Goal: Task Accomplishment & Management: Complete application form

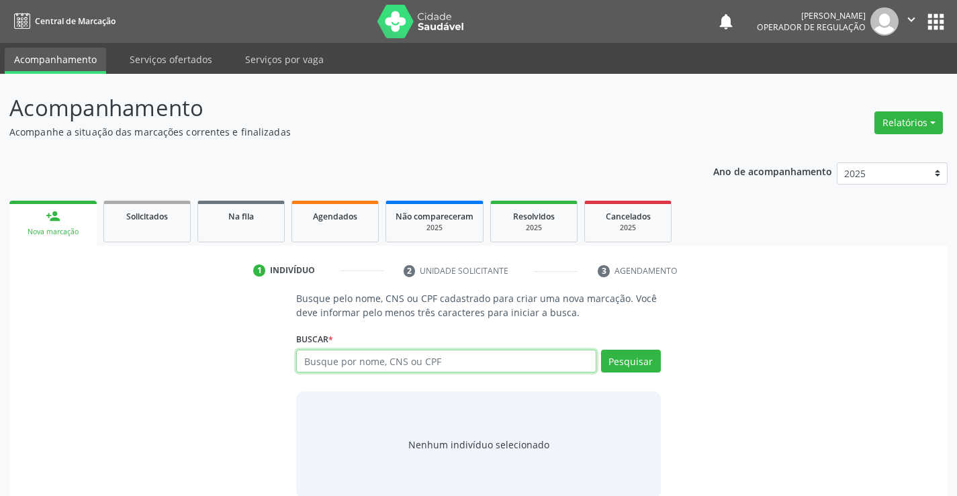
click at [392, 357] on input "text" at bounding box center [446, 361] width 300 height 23
type input "700503594746658"
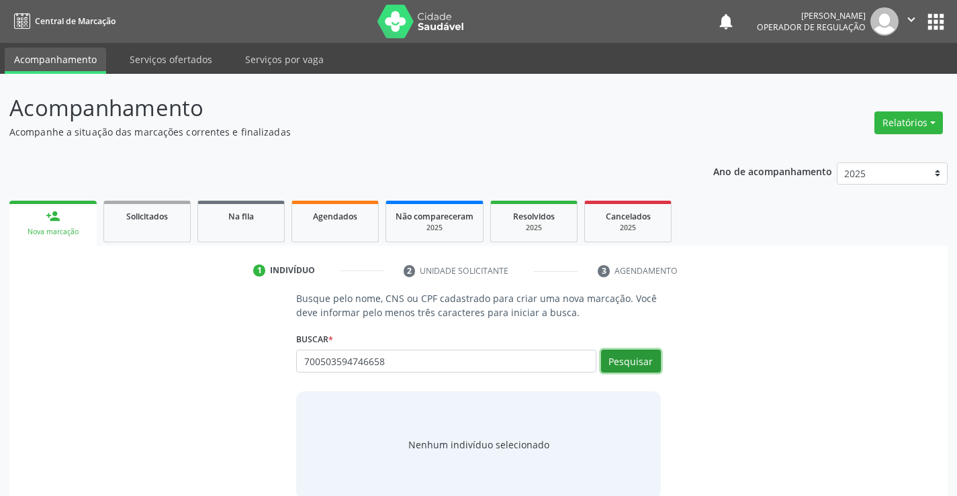
click at [644, 359] on button "Pesquisar" at bounding box center [631, 361] width 60 height 23
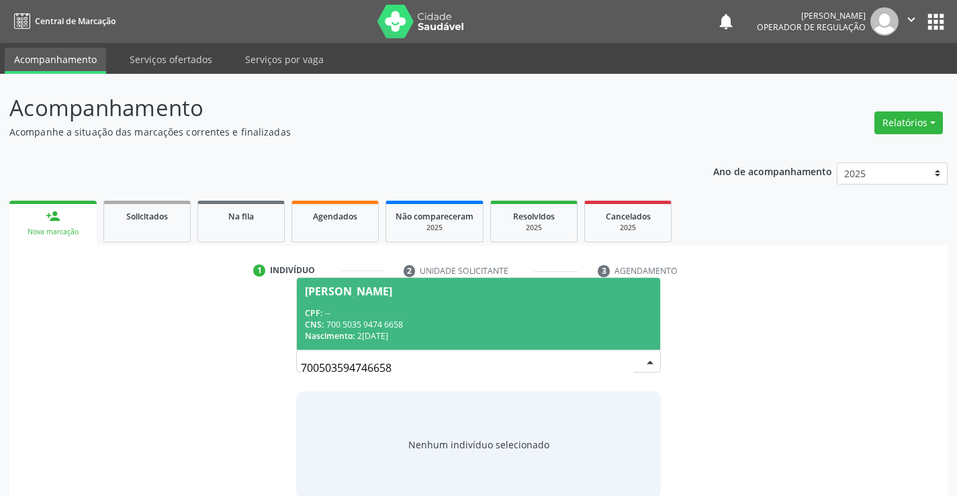
click at [559, 317] on div "CPF: --" at bounding box center [478, 313] width 347 height 11
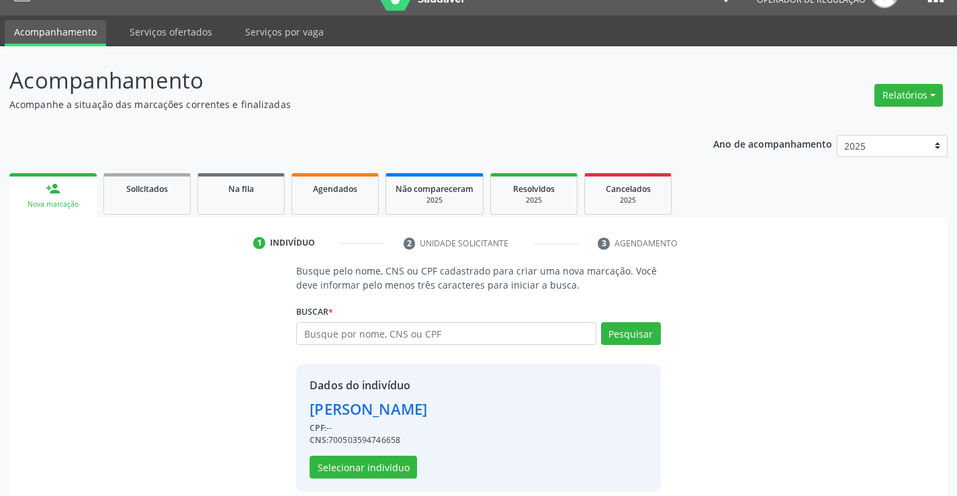
scroll to position [42, 0]
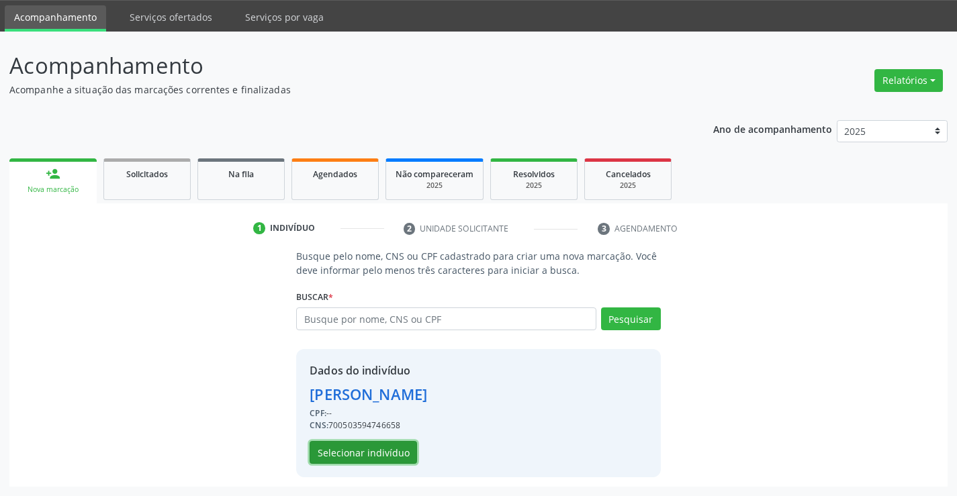
click at [365, 448] on button "Selecionar indivíduo" at bounding box center [363, 452] width 107 height 23
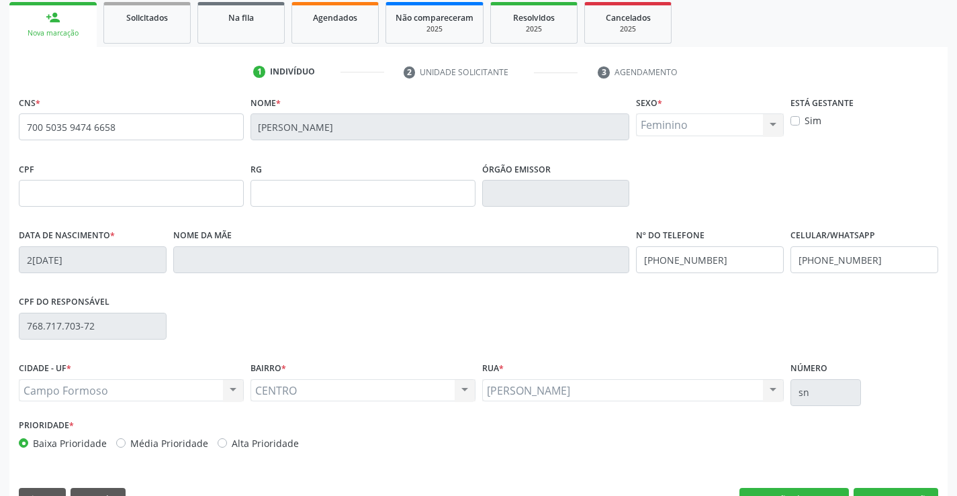
scroll to position [232, 0]
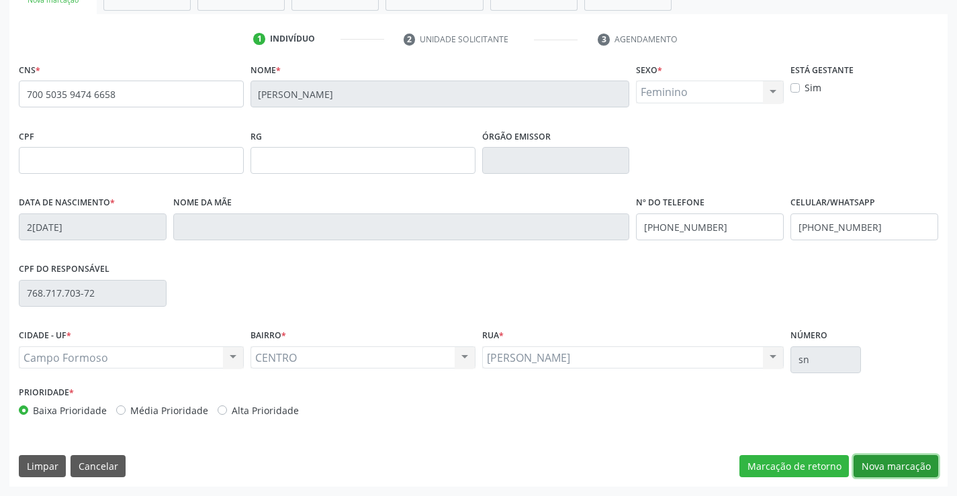
click at [866, 462] on button "Nova marcação" at bounding box center [896, 466] width 85 height 23
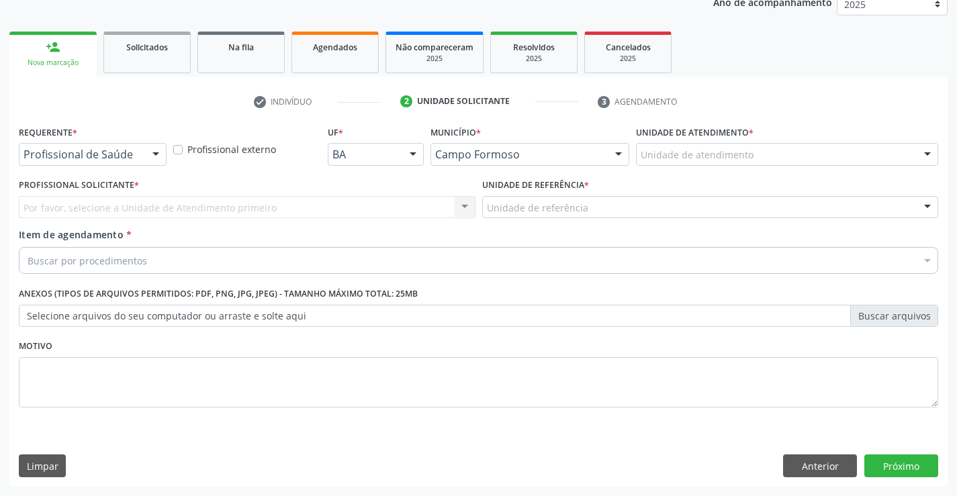
scroll to position [169, 0]
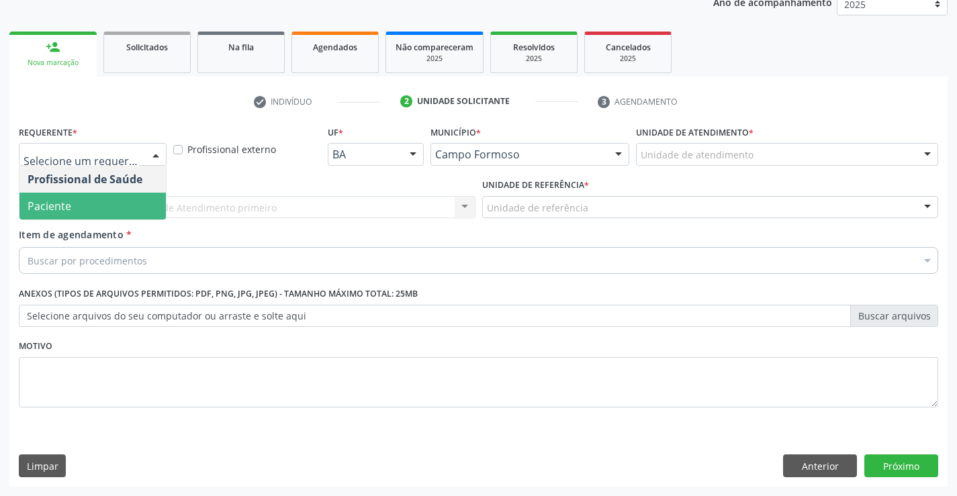
click at [56, 213] on span "Paciente" at bounding box center [50, 206] width 44 height 15
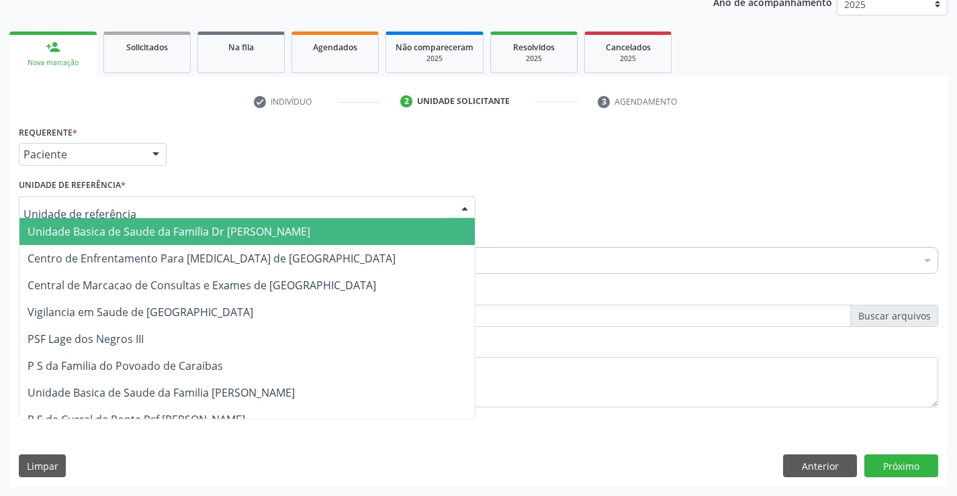
click at [54, 226] on span "Unidade Basica de Saude da Familia Dr [PERSON_NAME]" at bounding box center [169, 231] width 283 height 15
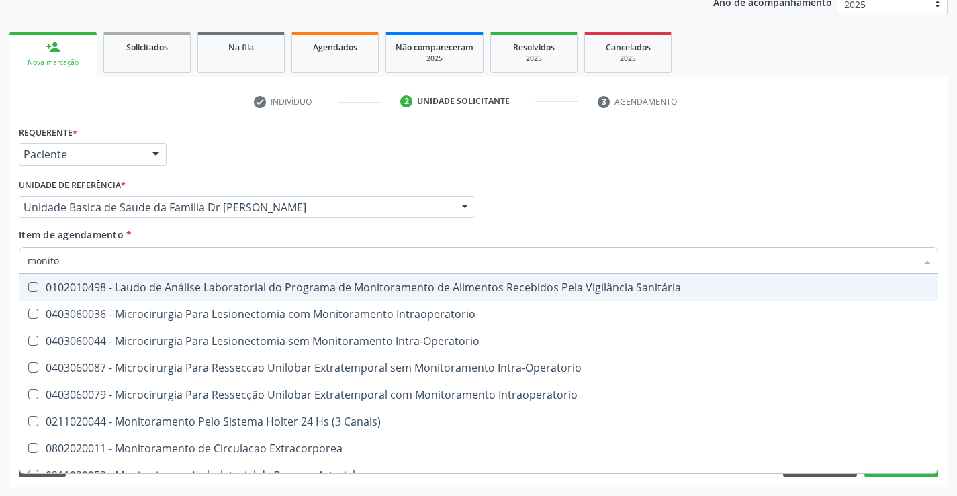
type input "monitor"
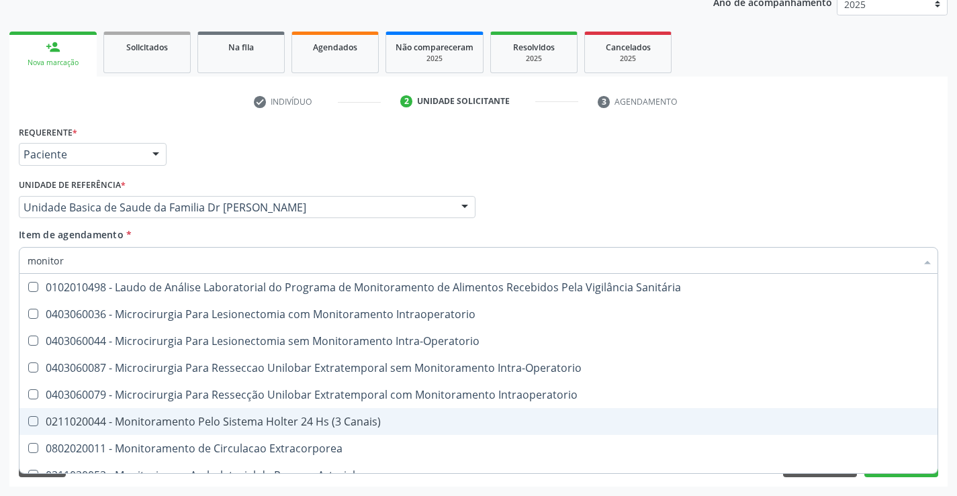
click at [181, 418] on div "0211020044 - Monitoramento Pelo Sistema Holter 24 Hs (3 Canais)" at bounding box center [479, 421] width 902 height 11
checkbox Canais\) "true"
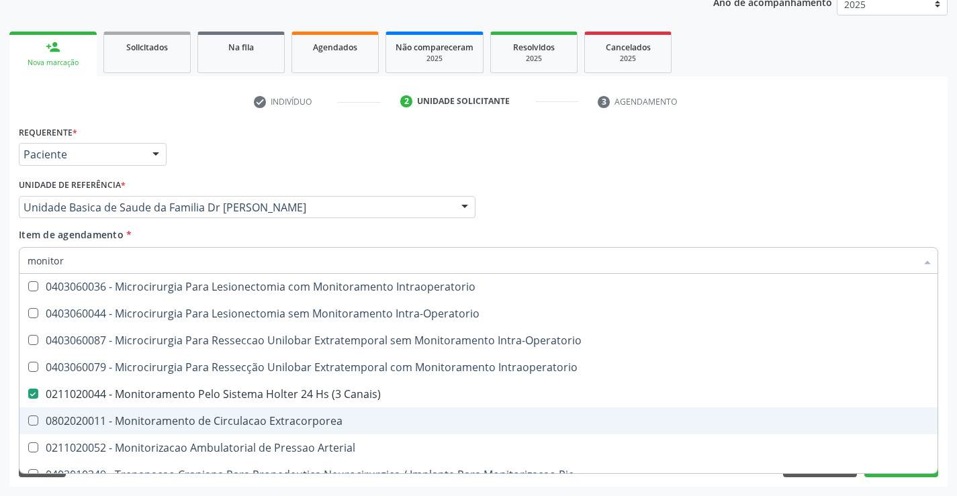
scroll to position [42, 0]
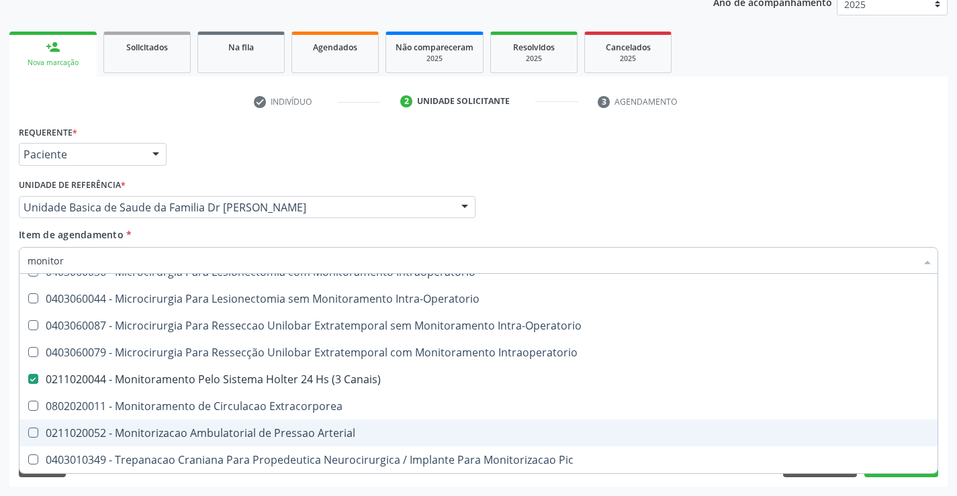
click at [130, 434] on div "0211020052 - Monitorizacao Ambulatorial de Pressao Arterial" at bounding box center [479, 433] width 902 height 11
checkbox Arterial "true"
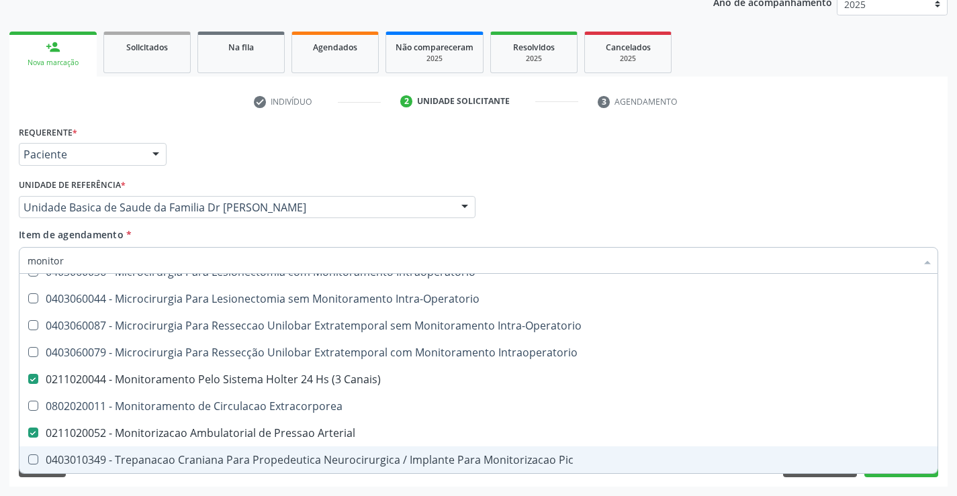
type input "monitor"
click at [21, 481] on div "Requerente * Paciente Profissional de Saúde Paciente Nenhum resultado encontrad…" at bounding box center [478, 304] width 938 height 365
checkbox Intraoperatorio "true"
checkbox Intra-Operatorio "true"
checkbox Canais\) "false"
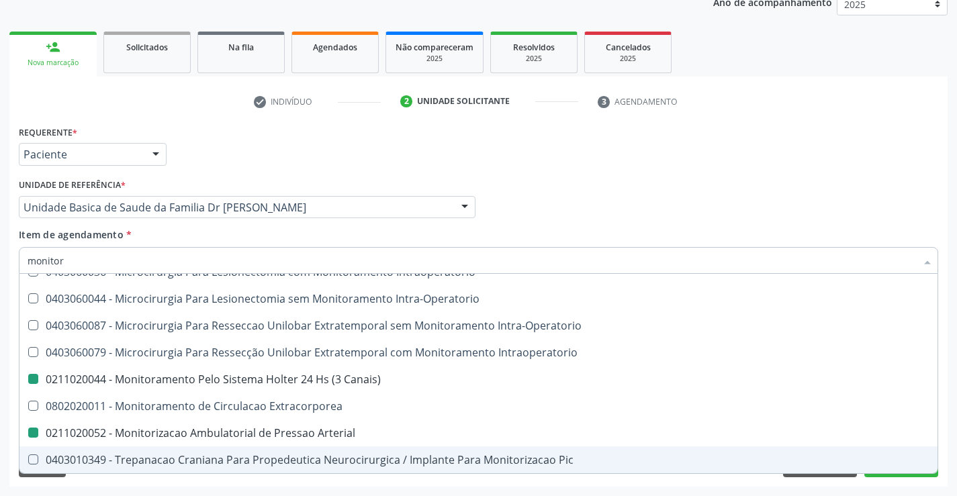
checkbox Arterial "false"
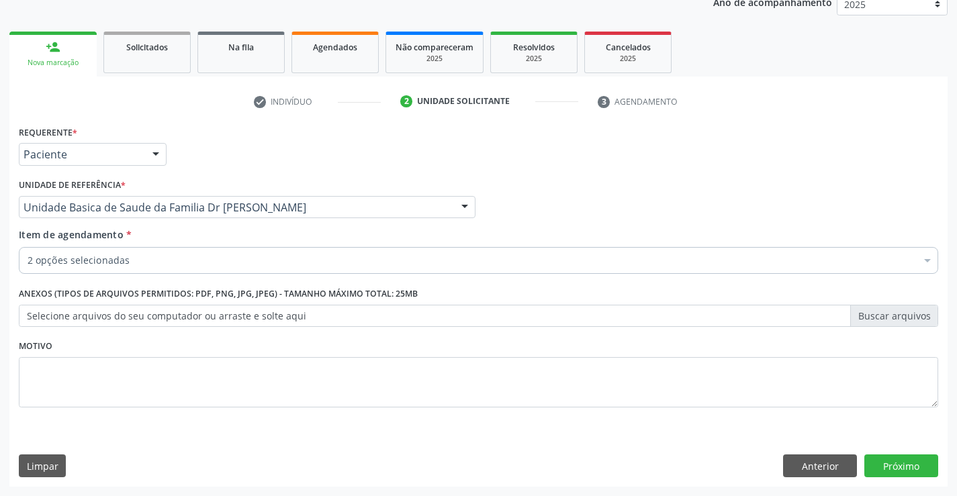
scroll to position [0, 0]
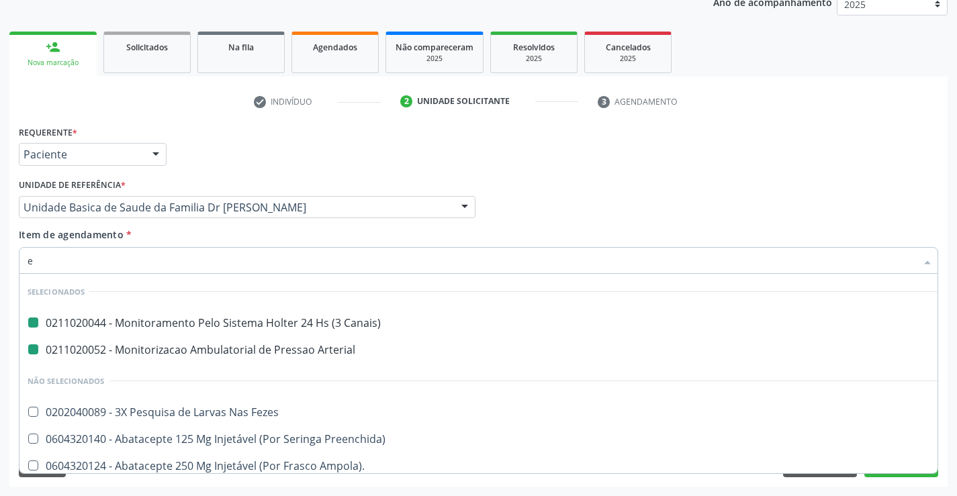
type input "ec"
checkbox Canais\) "false"
checkbox Arterial "false"
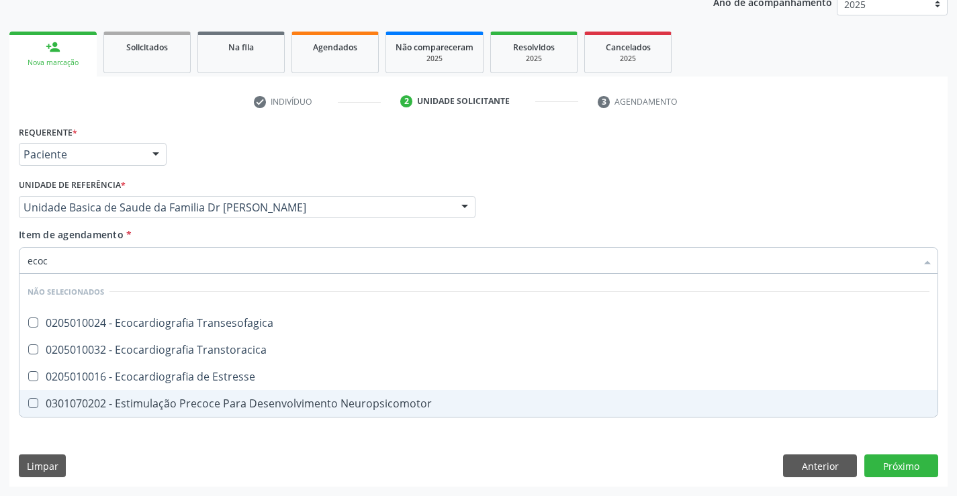
type input "ecoca"
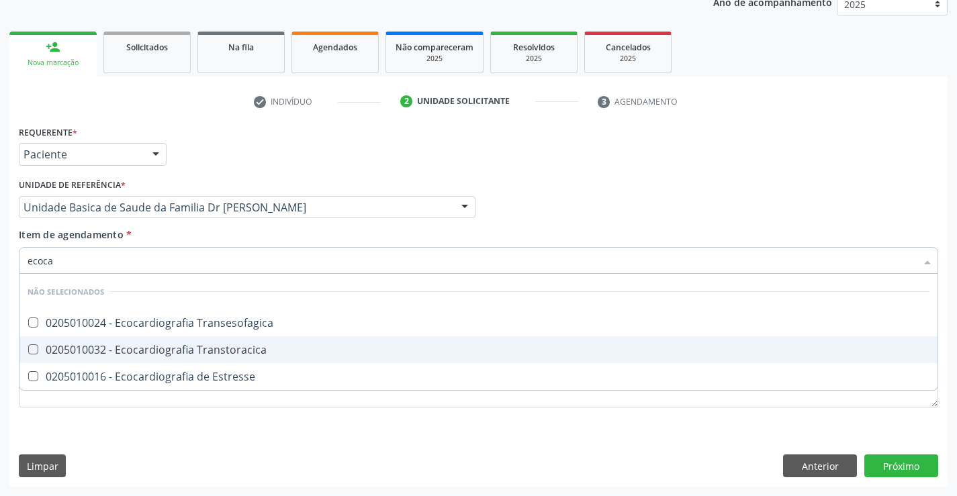
click at [191, 353] on div "0205010032 - Ecocardiografia Transtoracica" at bounding box center [479, 349] width 902 height 11
checkbox Transtoracica "true"
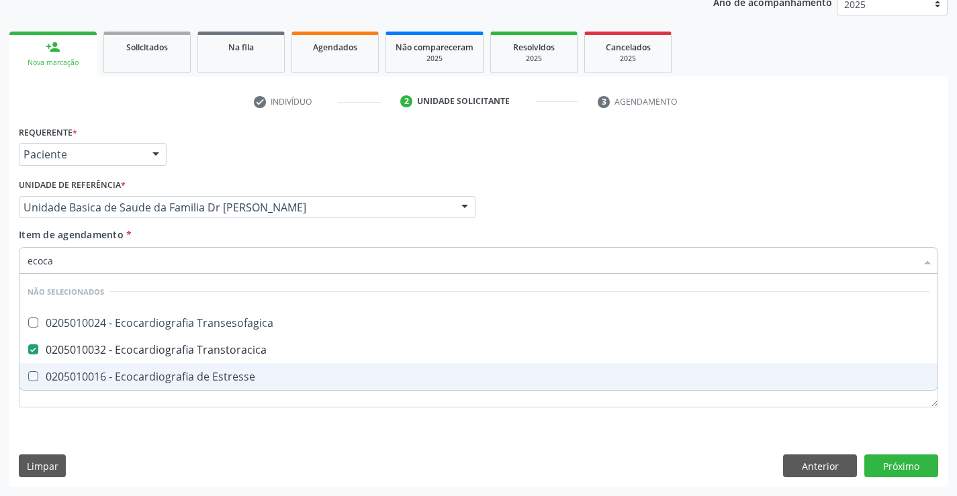
click at [126, 418] on div "Requerente * Paciente Profissional de Saúde Paciente Nenhum resultado encontrad…" at bounding box center [478, 274] width 919 height 304
checkbox Transesofagica "true"
checkbox Estresse "true"
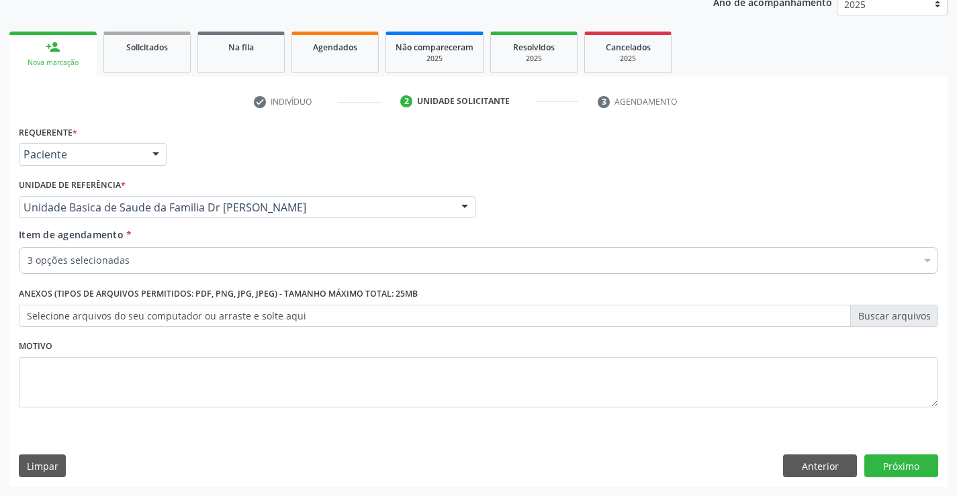
click at [147, 250] on div "3 opções selecionadas" at bounding box center [478, 260] width 919 height 27
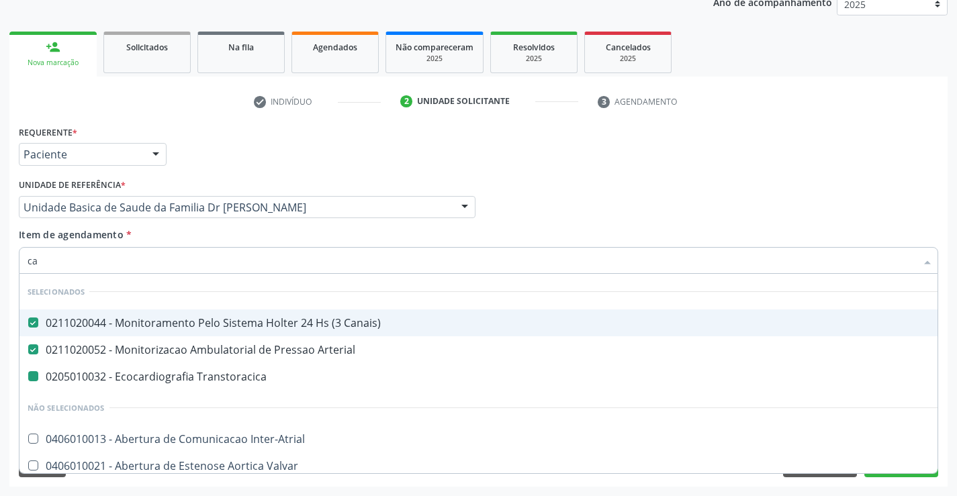
type input "car"
checkbox Transtoracica "false"
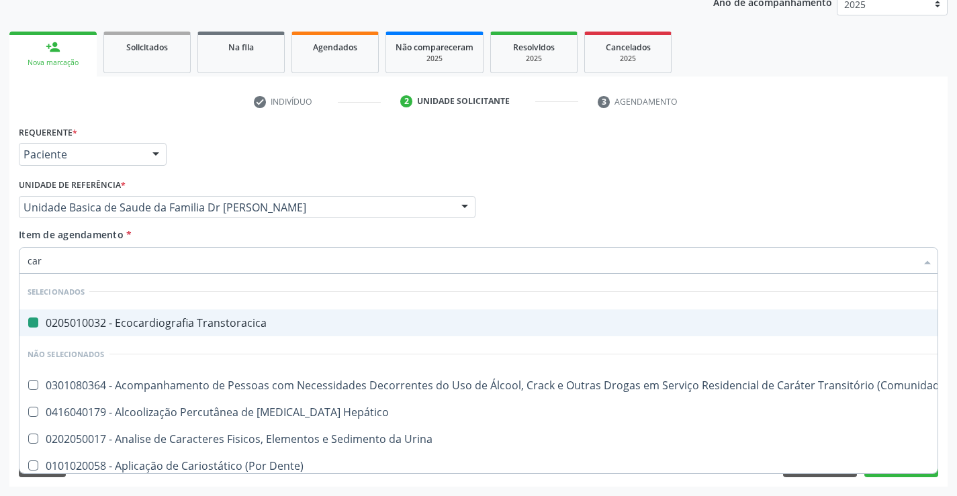
type input "cari"
checkbox Transtoracica "false"
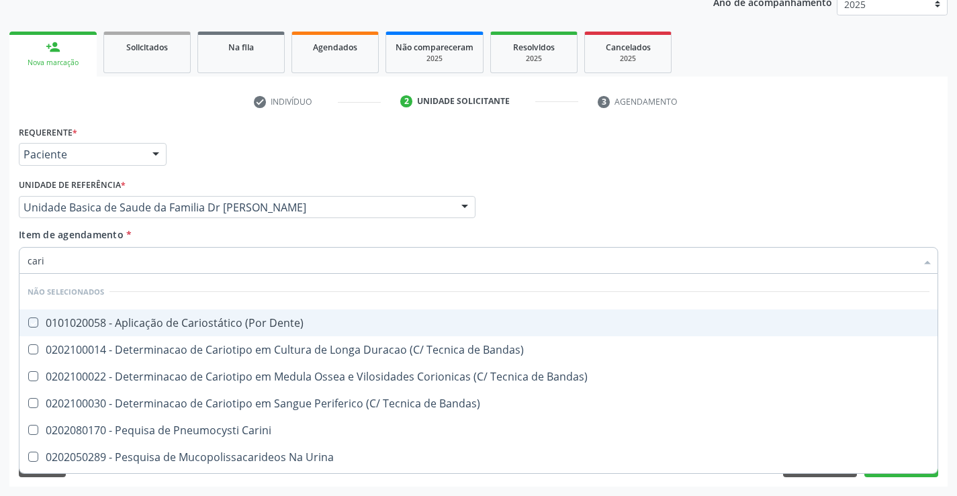
type input "car"
checkbox Dente\) "true"
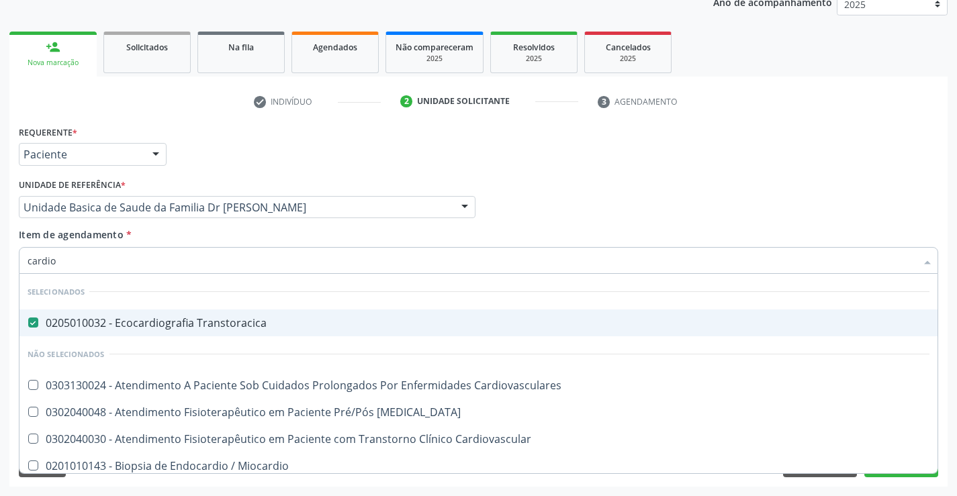
type input "cardiol"
checkbox Transtoracica "false"
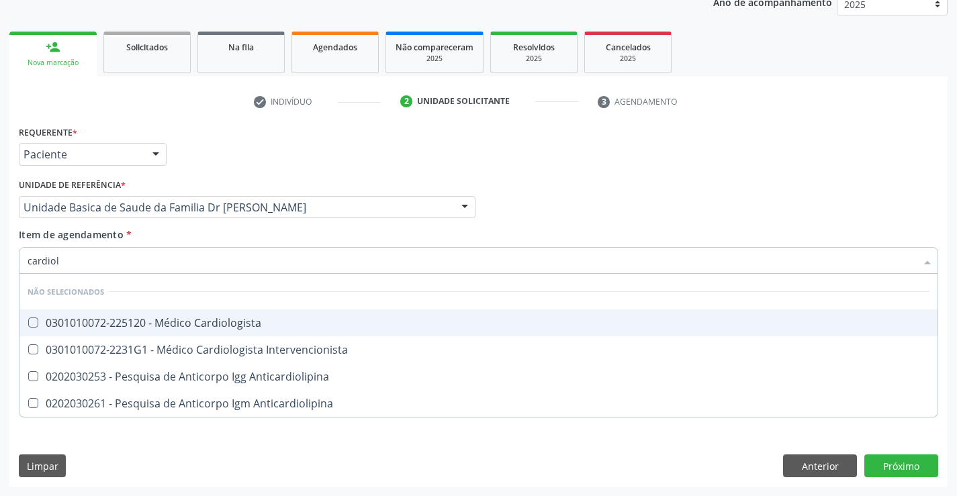
type input "cardiolo"
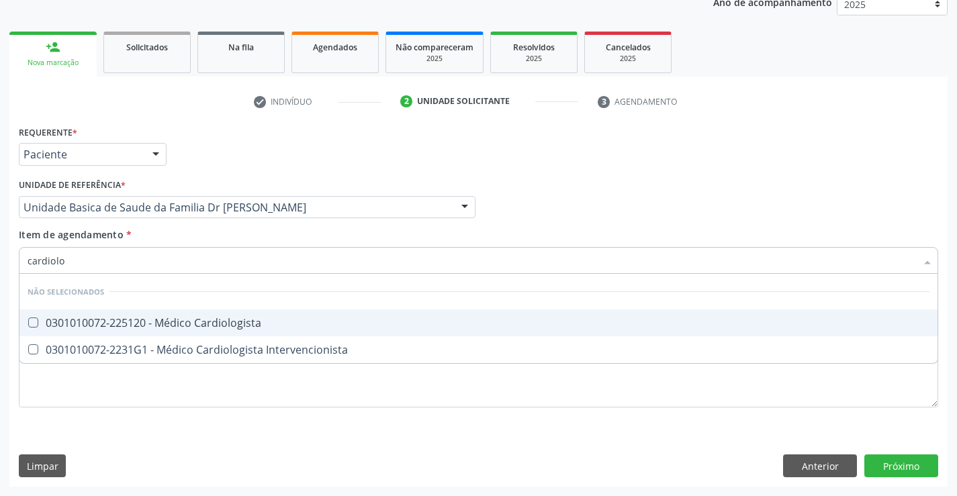
click at [183, 327] on div "0301010072-225120 - Médico Cardiologista" at bounding box center [479, 323] width 902 height 11
checkbox Cardiologista "true"
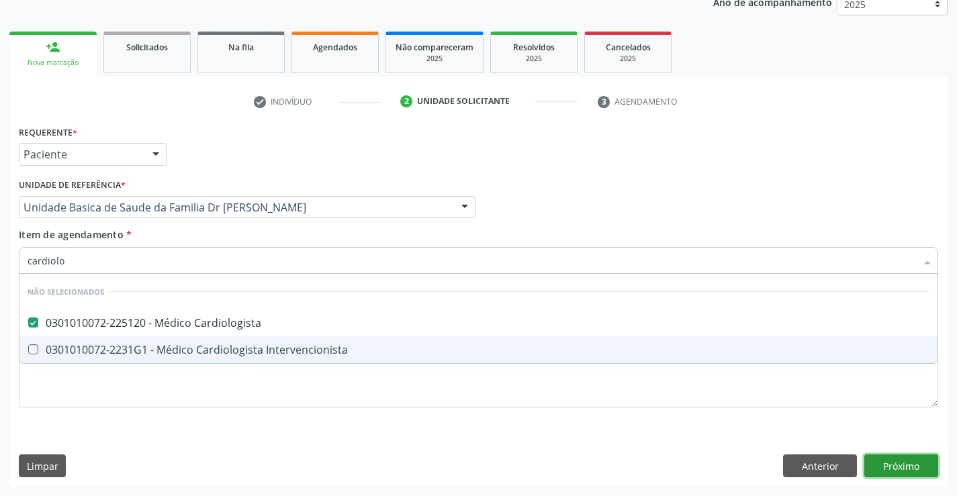
click at [893, 469] on div "Requerente * Paciente Profissional de Saúde Paciente Nenhum resultado encontrad…" at bounding box center [478, 304] width 938 height 365
checkbox Intervencionista "true"
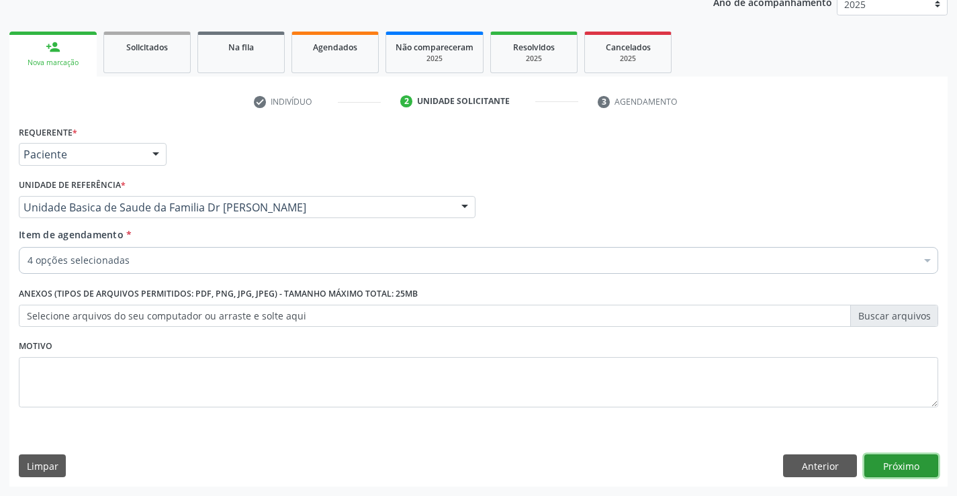
click at [899, 465] on button "Próximo" at bounding box center [901, 466] width 74 height 23
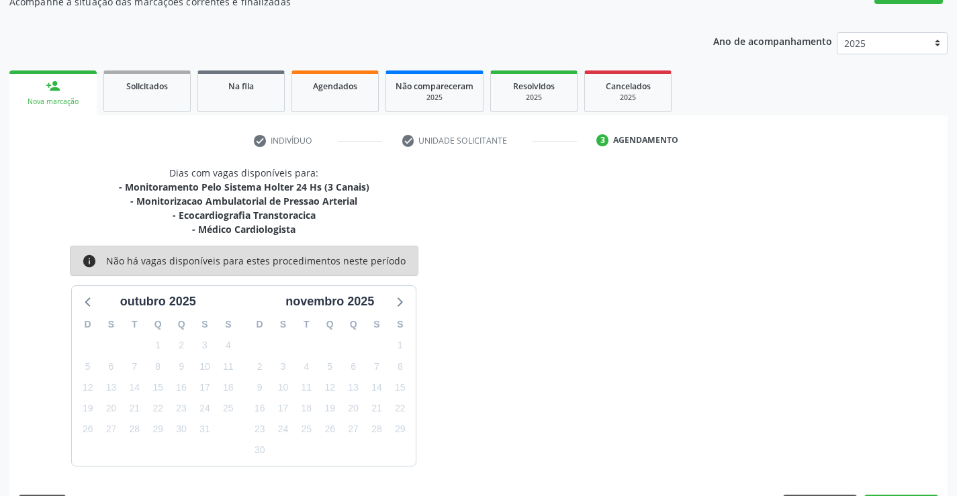
scroll to position [169, 0]
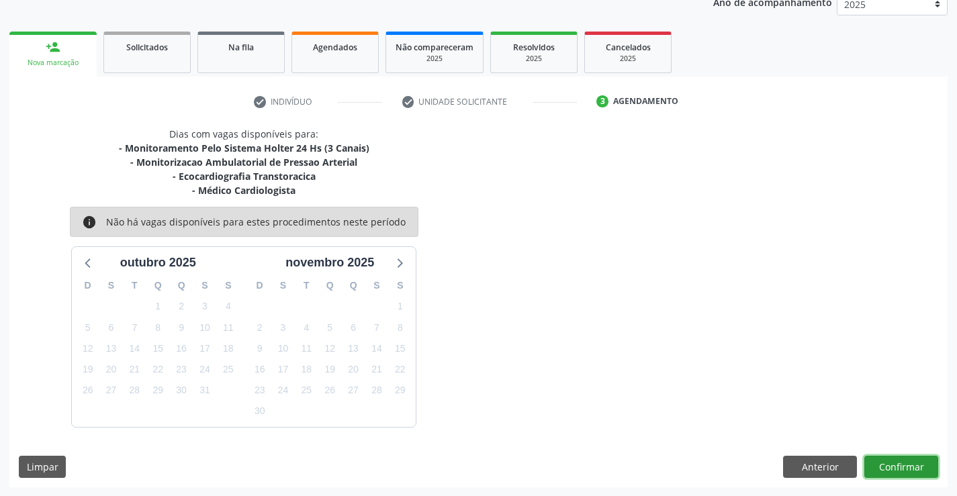
click at [913, 471] on button "Confirmar" at bounding box center [901, 467] width 74 height 23
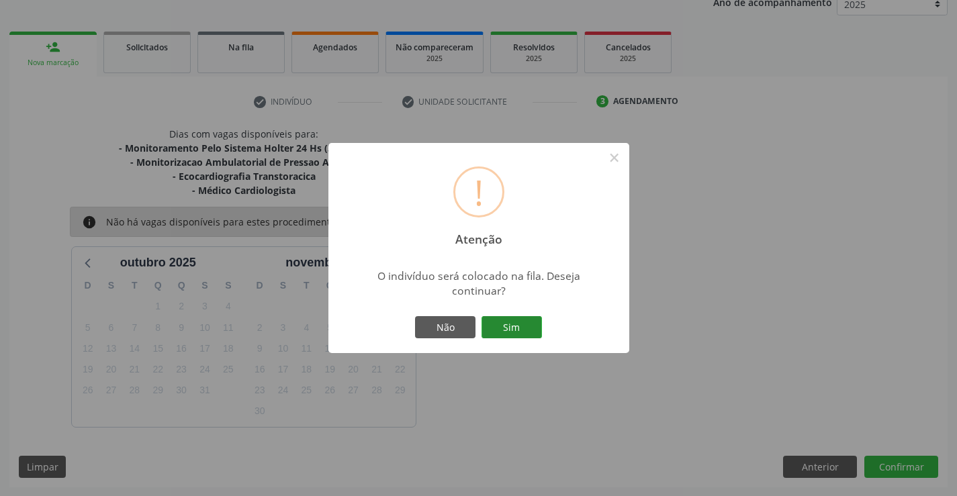
click at [521, 321] on button "Sim" at bounding box center [511, 327] width 60 height 23
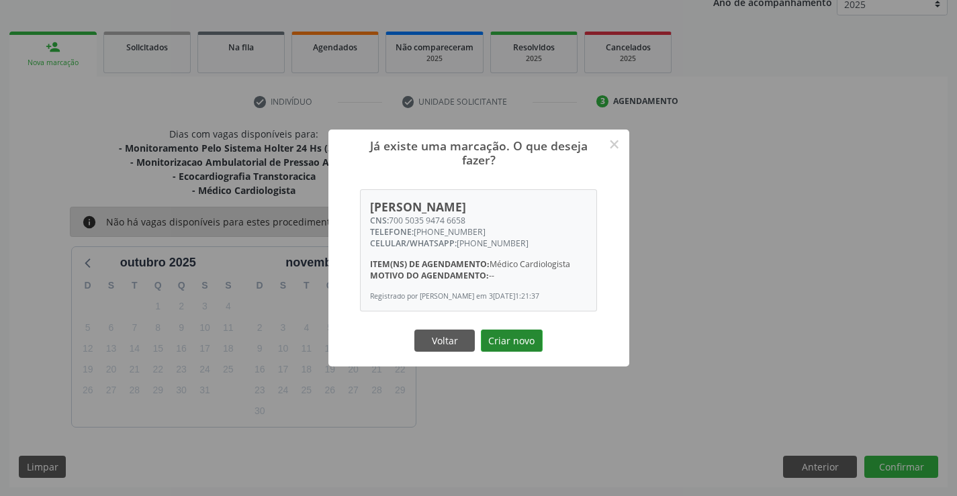
click at [530, 342] on button "Criar novo" at bounding box center [512, 341] width 62 height 23
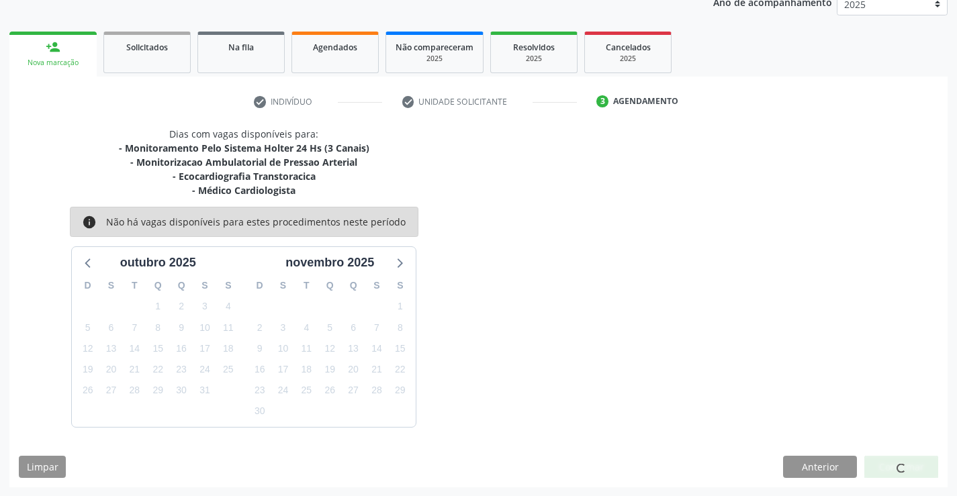
scroll to position [0, 0]
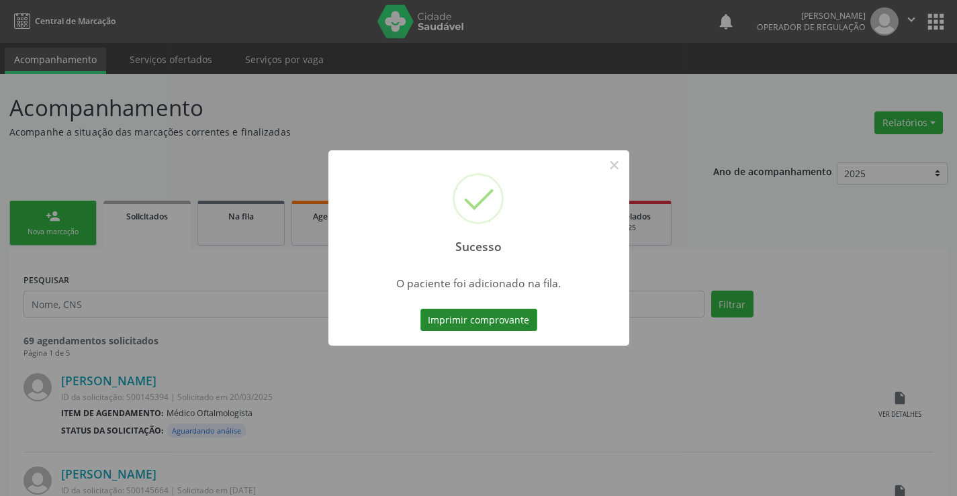
click at [502, 323] on button "Imprimir comprovante" at bounding box center [478, 320] width 117 height 23
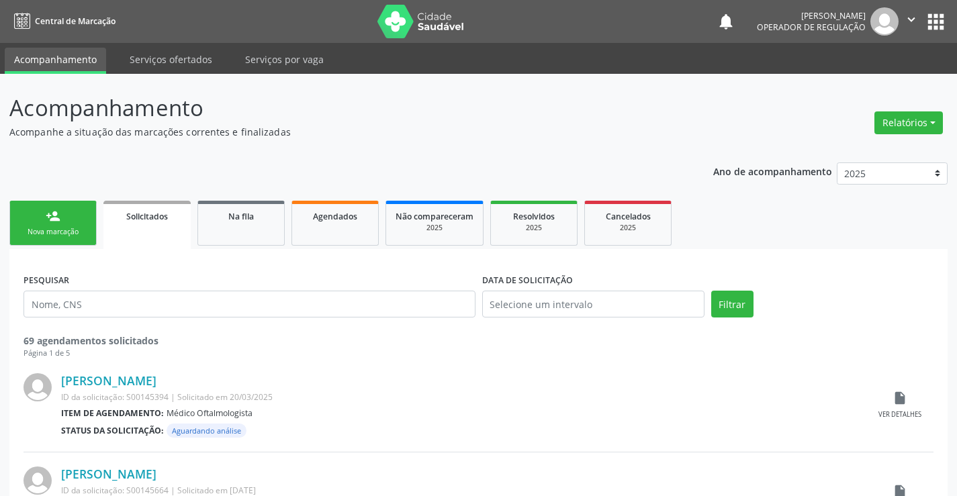
click at [73, 232] on div "Nova marcação" at bounding box center [52, 232] width 67 height 10
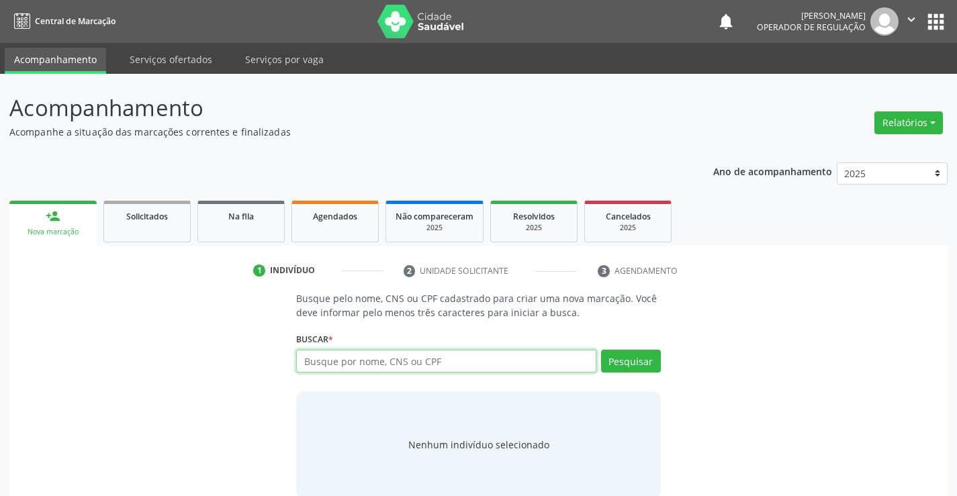
click at [458, 366] on input "text" at bounding box center [446, 361] width 300 height 23
type input "700509107455151"
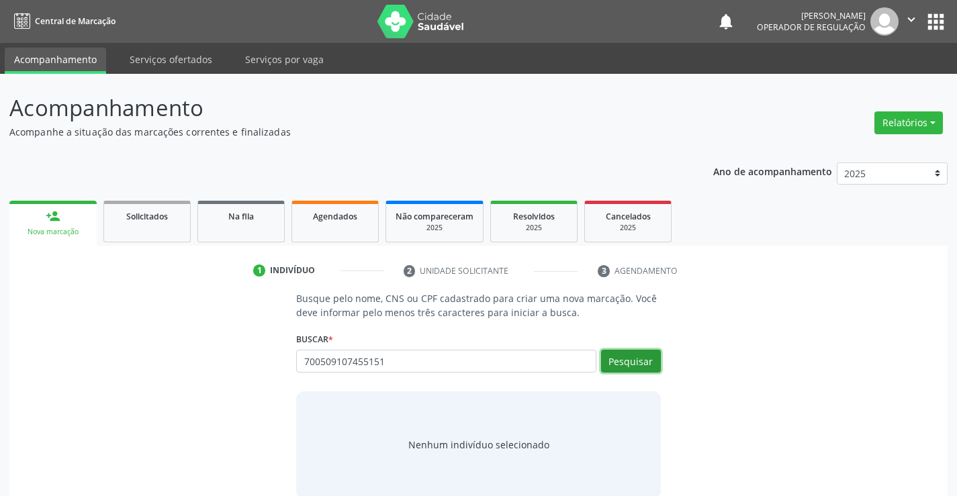
click at [618, 357] on button "Pesquisar" at bounding box center [631, 361] width 60 height 23
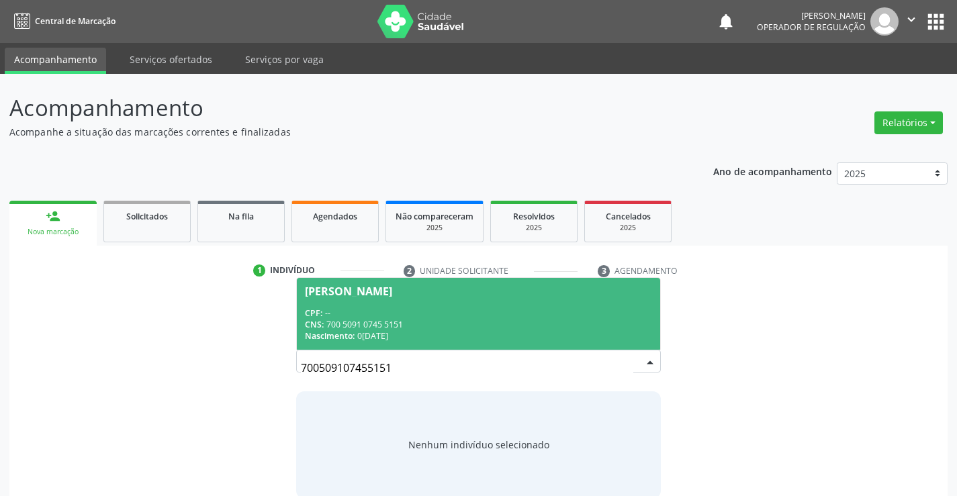
click at [459, 343] on span "Maria Delza da Silva CPF: -- CNS: 700 5091 0745 5151 Nascimento: 09/04/1964" at bounding box center [478, 314] width 363 height 72
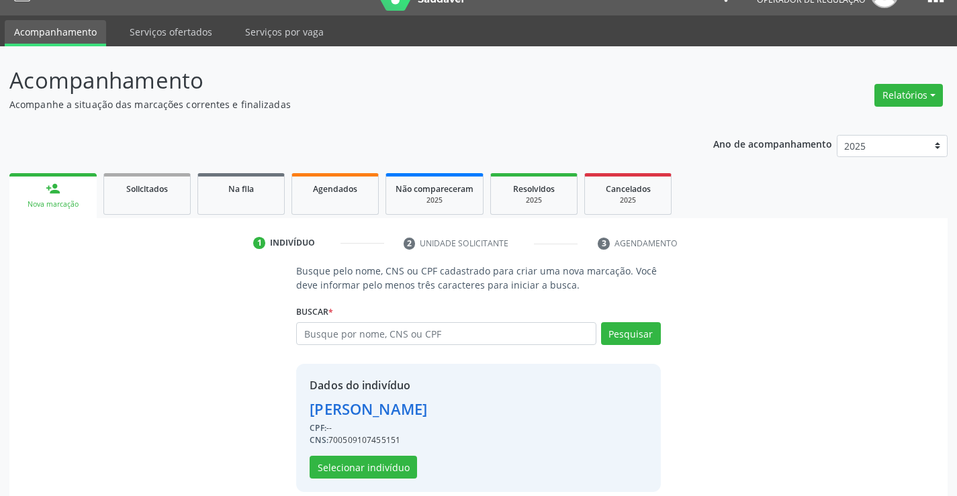
scroll to position [42, 0]
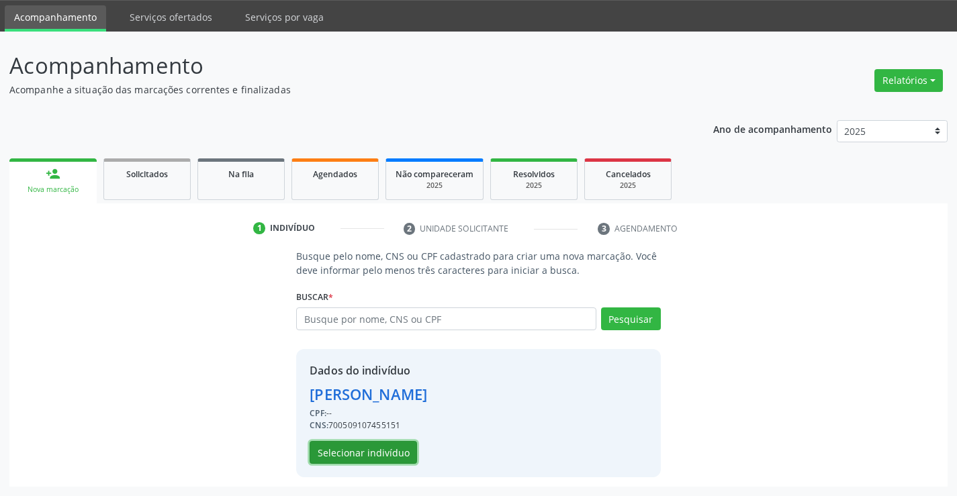
click at [383, 448] on button "Selecionar indivíduo" at bounding box center [363, 452] width 107 height 23
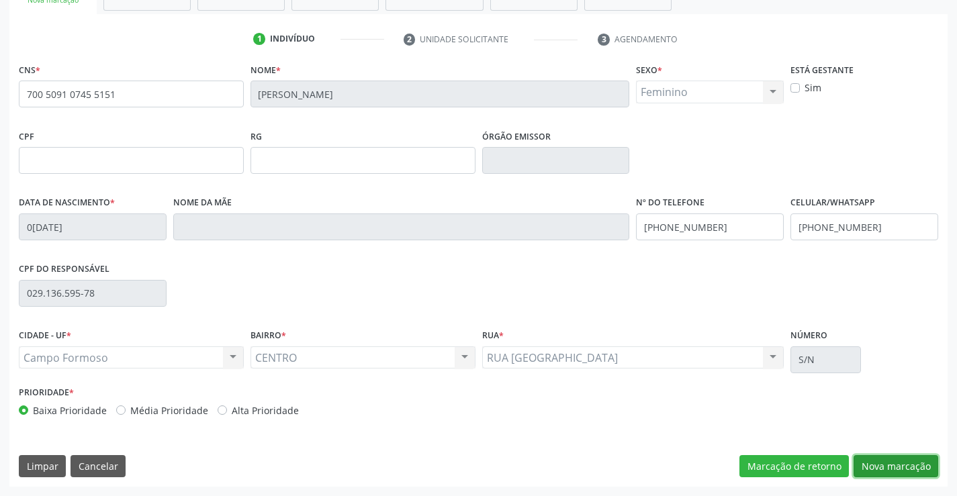
click at [905, 465] on button "Nova marcação" at bounding box center [896, 466] width 85 height 23
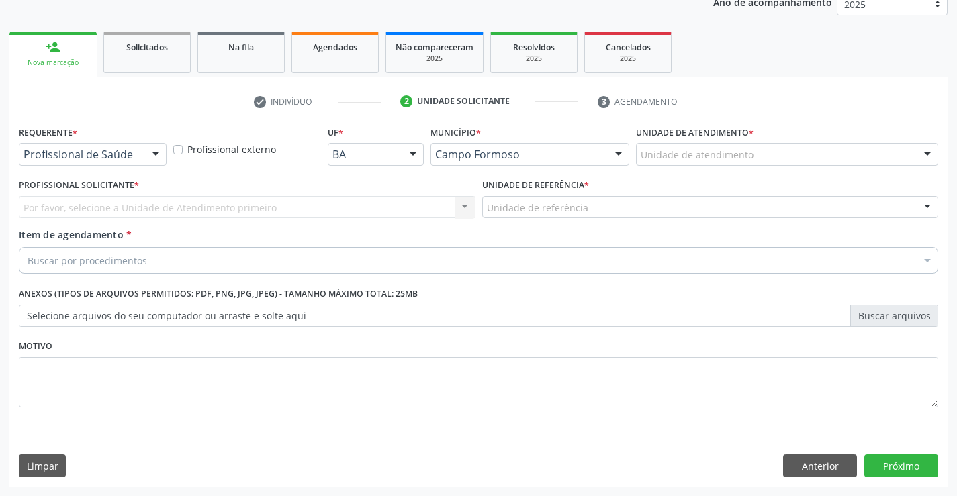
scroll to position [169, 0]
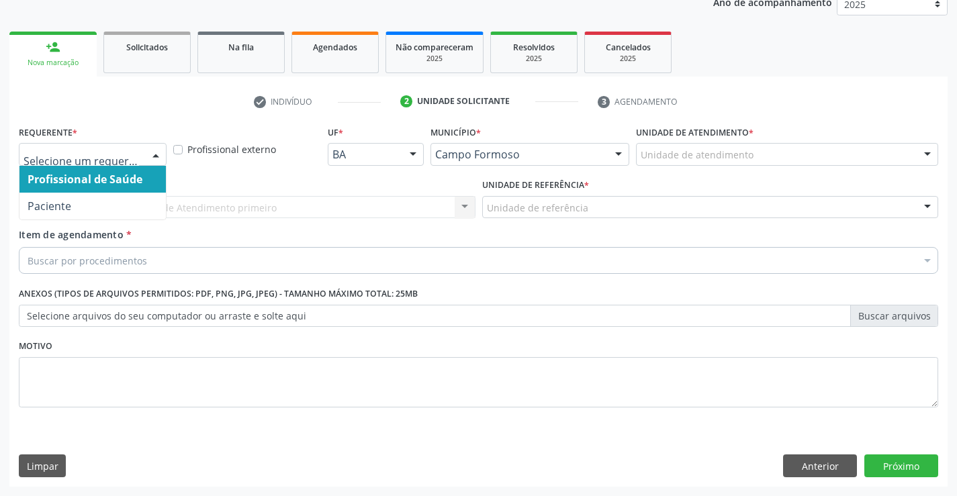
click at [91, 147] on div at bounding box center [93, 154] width 148 height 23
click at [81, 187] on span "Profissional de Saúde" at bounding box center [92, 179] width 146 height 27
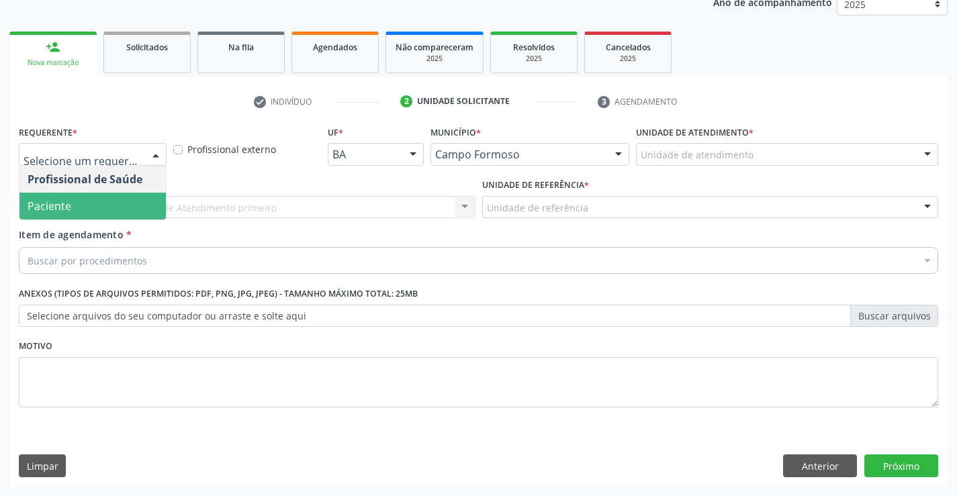
click at [73, 199] on span "Paciente" at bounding box center [92, 206] width 146 height 27
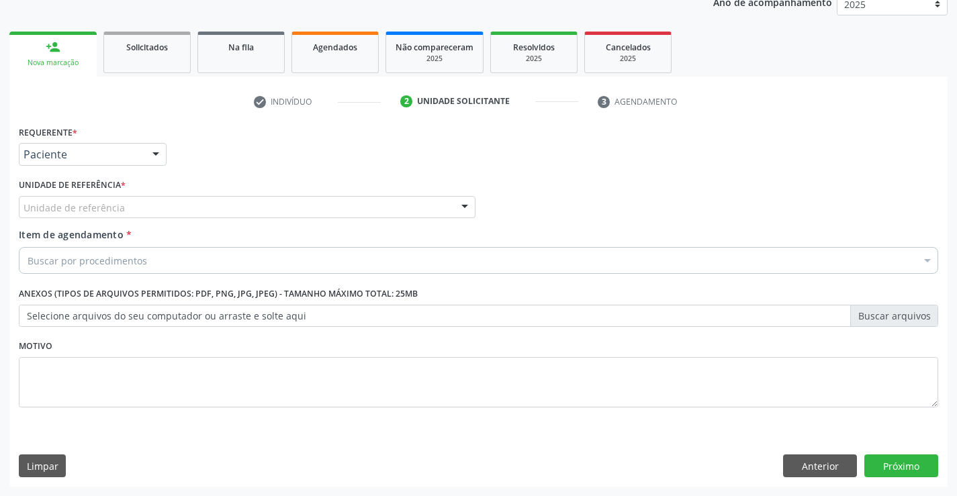
click at [75, 196] on div "Unidade de referência" at bounding box center [247, 207] width 457 height 23
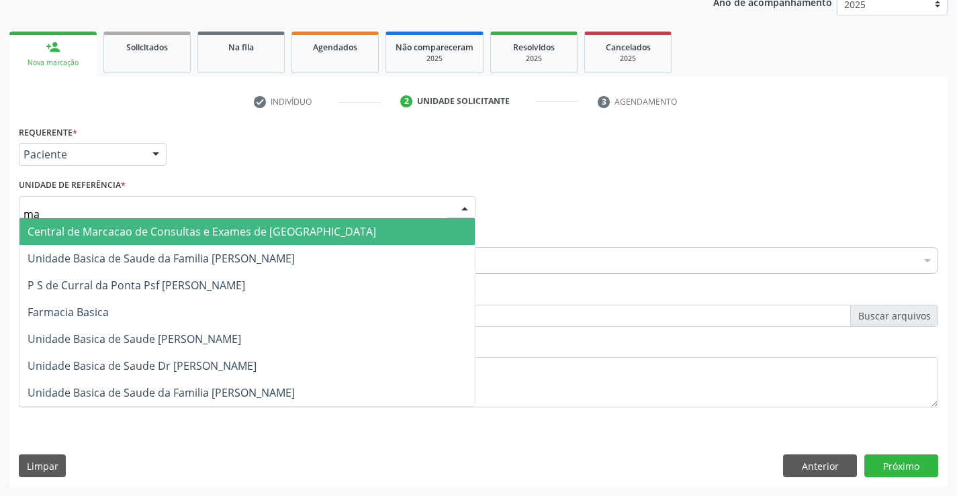
type input "mar"
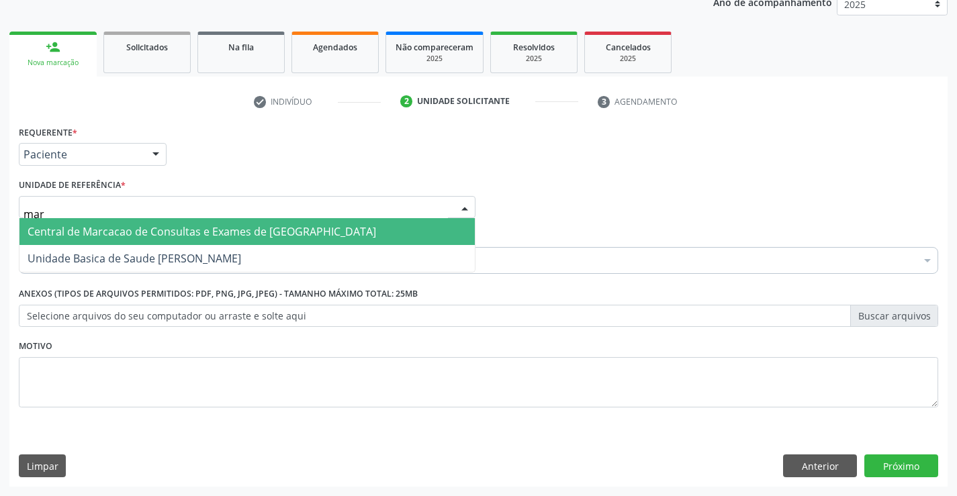
click at [115, 244] on span "Central de Marcacao de Consultas e Exames de [GEOGRAPHIC_DATA]" at bounding box center [246, 231] width 455 height 27
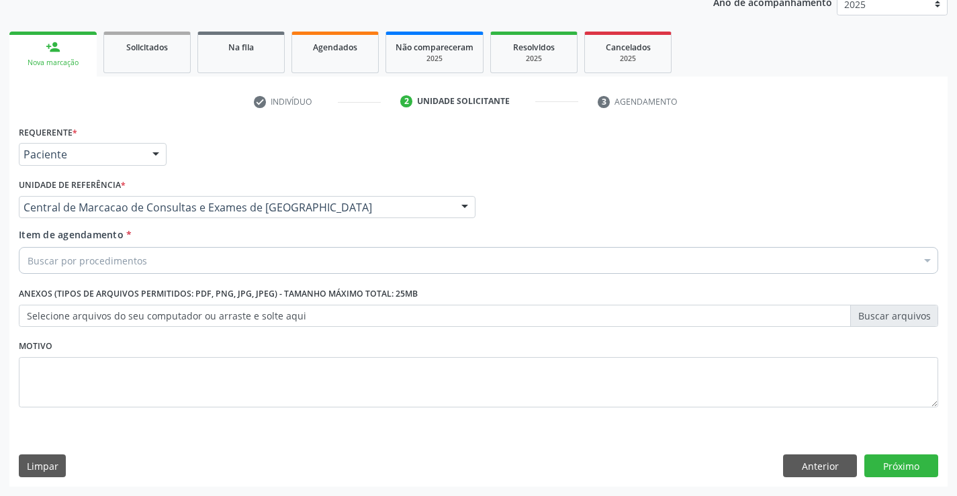
click at [84, 269] on div "Buscar por procedimentos" at bounding box center [478, 260] width 919 height 27
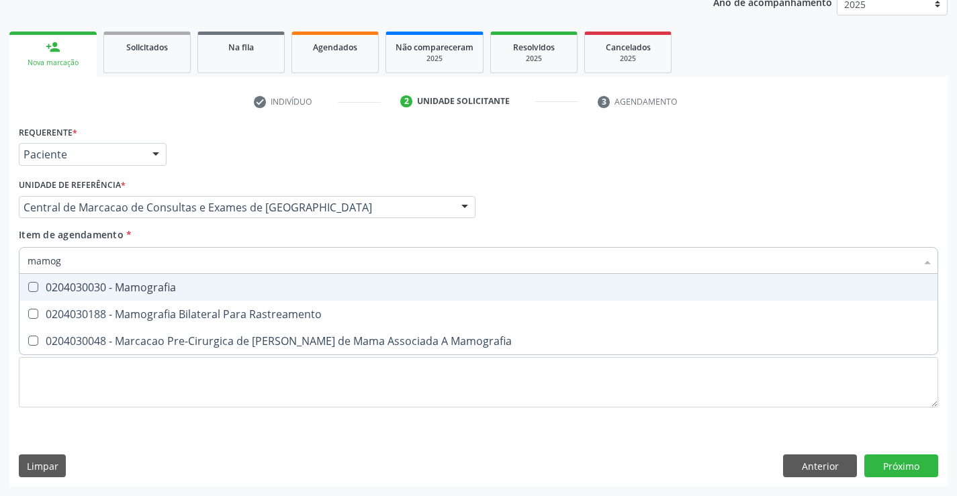
type input "mamogr"
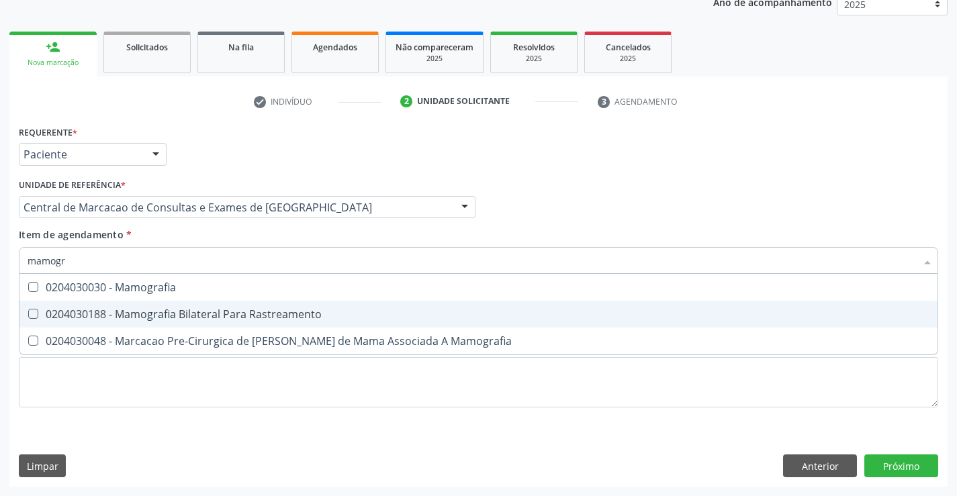
click at [158, 313] on div "0204030188 - Mamografia Bilateral Para Rastreamento" at bounding box center [479, 314] width 902 height 11
checkbox Rastreamento "true"
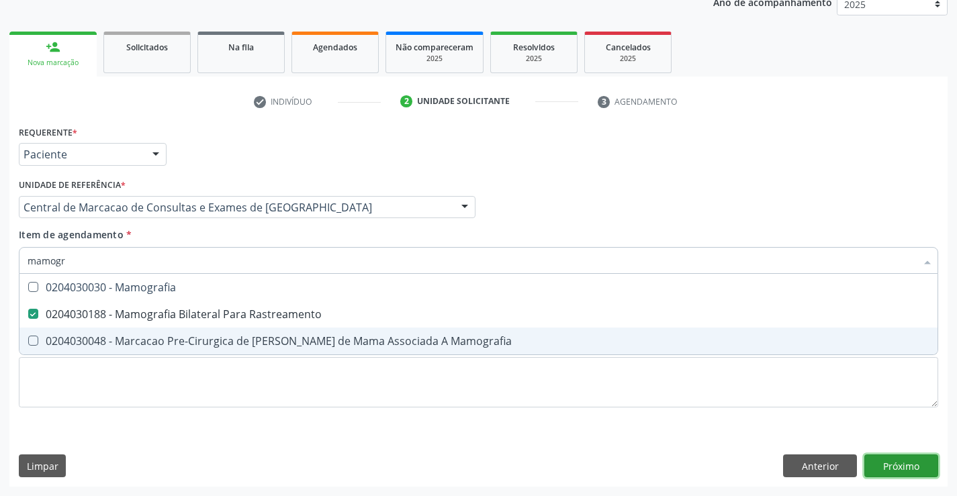
click at [913, 458] on div "Requerente * Paciente Profissional de Saúde Paciente Nenhum resultado encontrad…" at bounding box center [478, 304] width 938 height 365
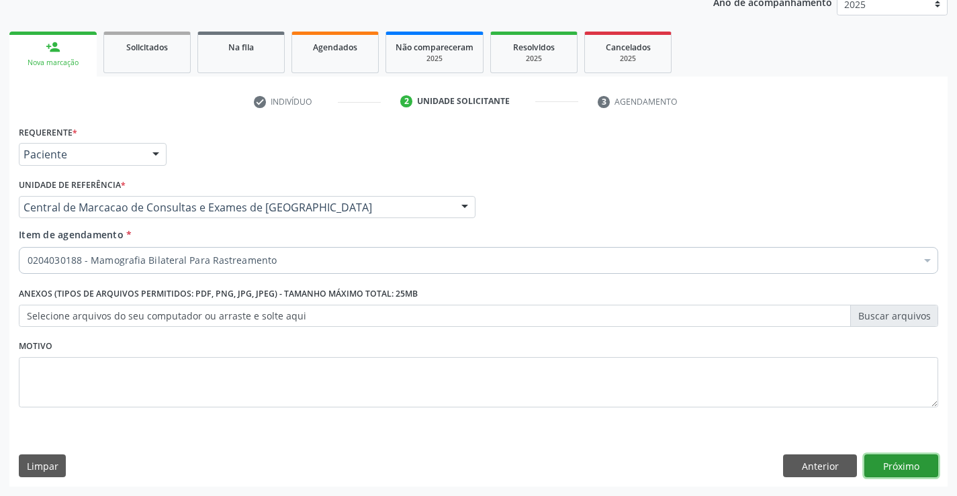
click at [905, 471] on button "Próximo" at bounding box center [901, 466] width 74 height 23
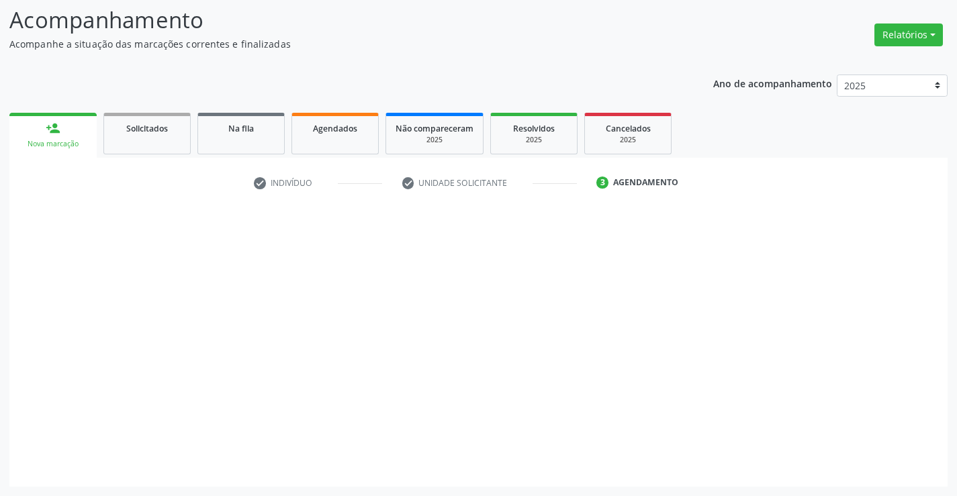
scroll to position [88, 0]
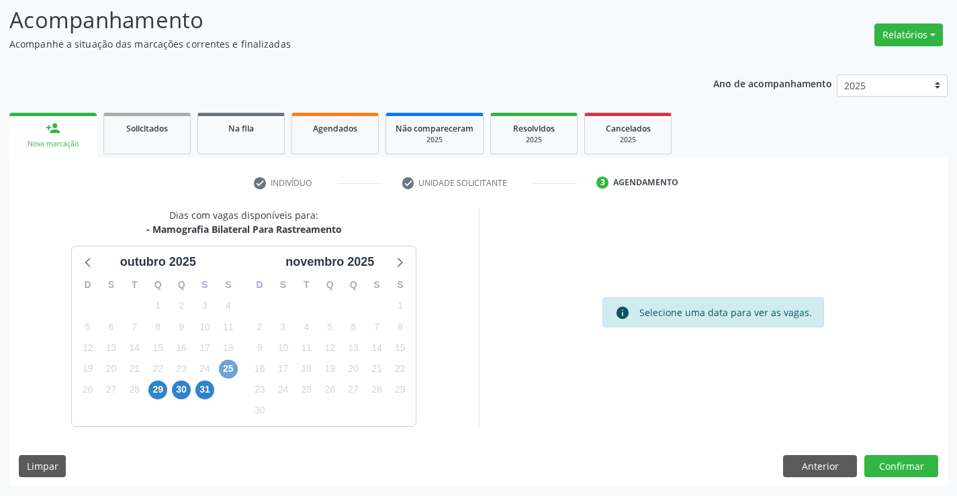
click at [226, 363] on span "25" at bounding box center [228, 369] width 19 height 19
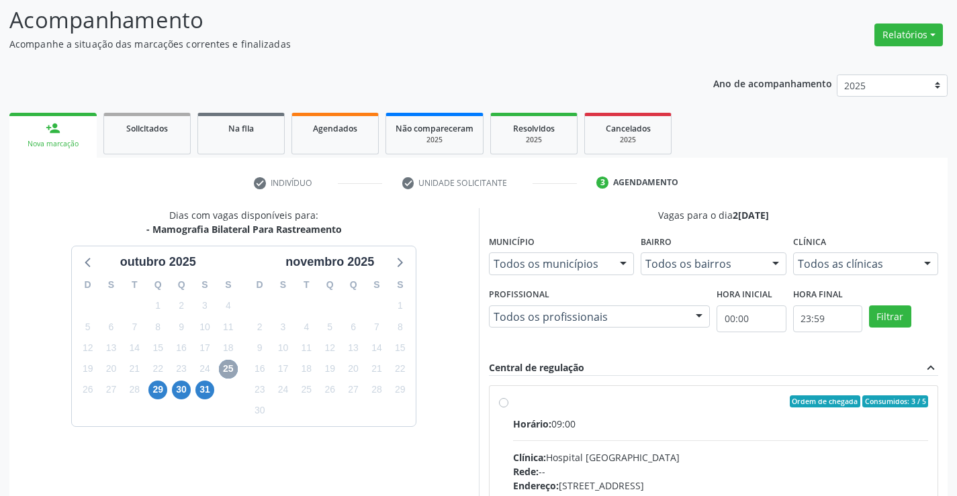
scroll to position [155, 0]
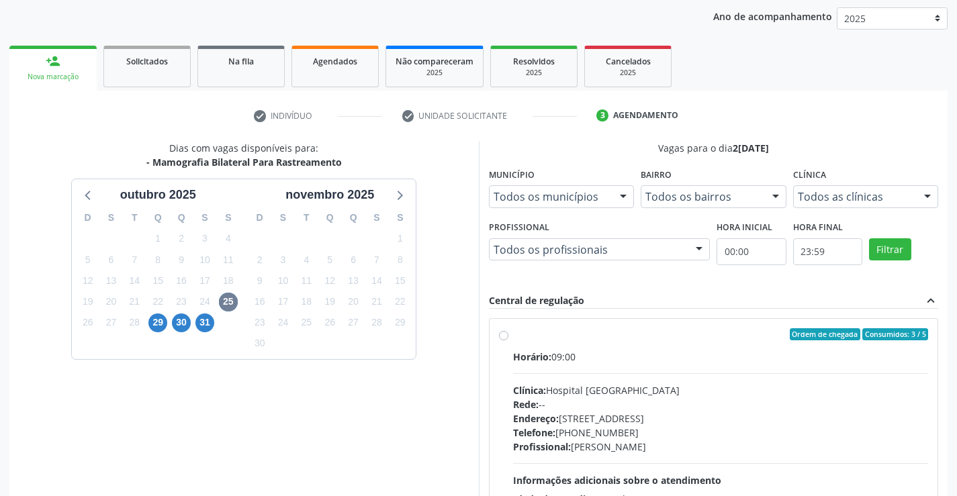
click at [513, 336] on label "Ordem de chegada Consumidos: 3 / 5 Horário: 09:00 Clínica: Hospital Sao Francis…" at bounding box center [721, 431] width 416 height 206
click at [500, 336] on input "Ordem de chegada Consumidos: 3 / 5 Horário: 09:00 Clínica: Hospital Sao Francis…" at bounding box center [503, 334] width 9 height 12
radio input "true"
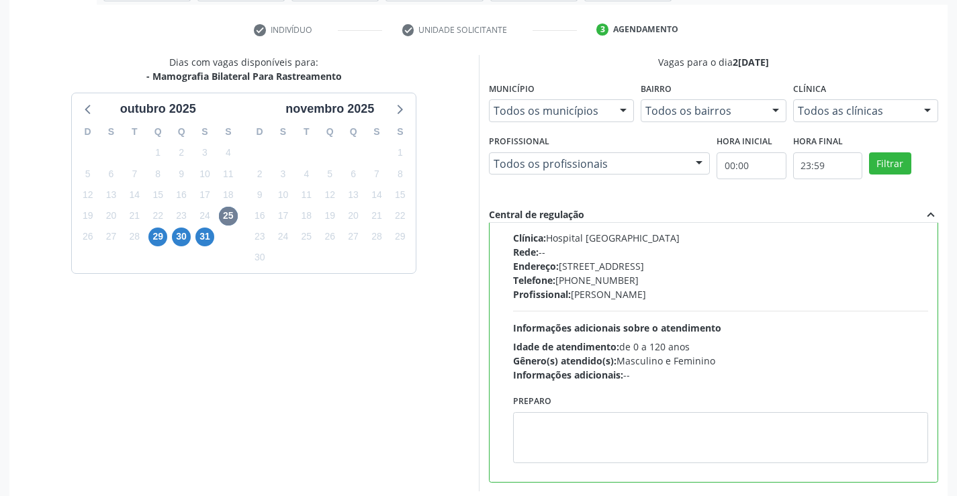
scroll to position [306, 0]
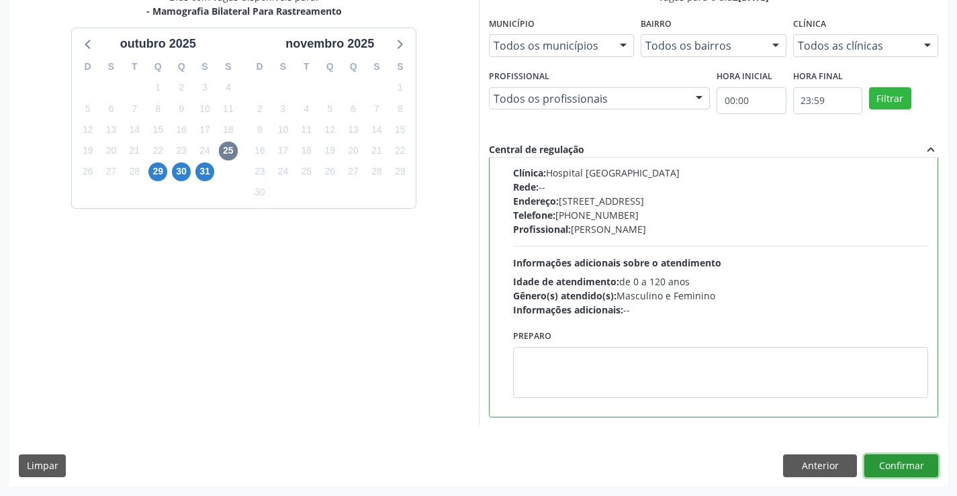
click at [892, 468] on button "Confirmar" at bounding box center [901, 466] width 74 height 23
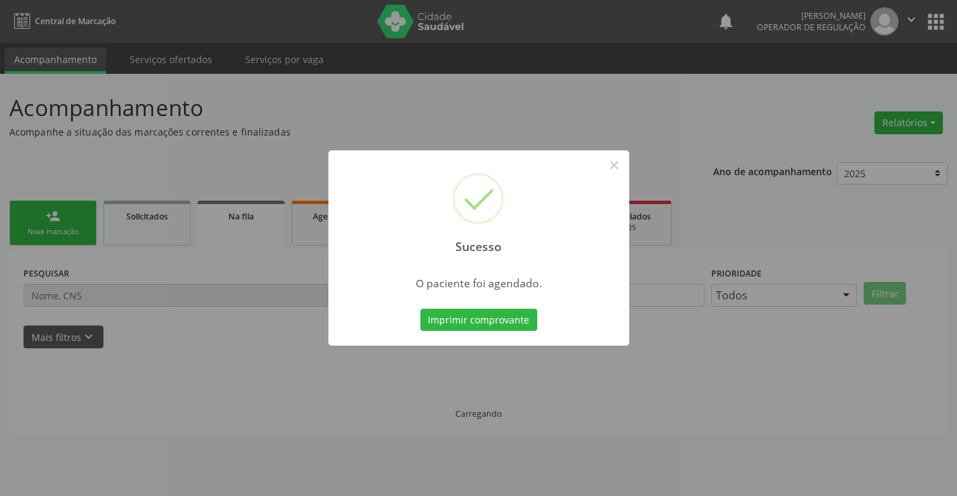
scroll to position [0, 0]
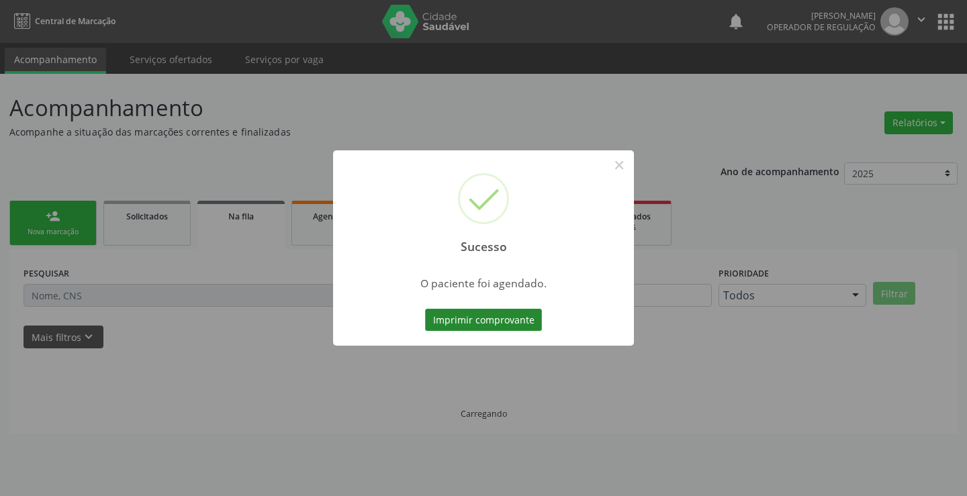
click at [476, 325] on button "Imprimir comprovante" at bounding box center [483, 320] width 117 height 23
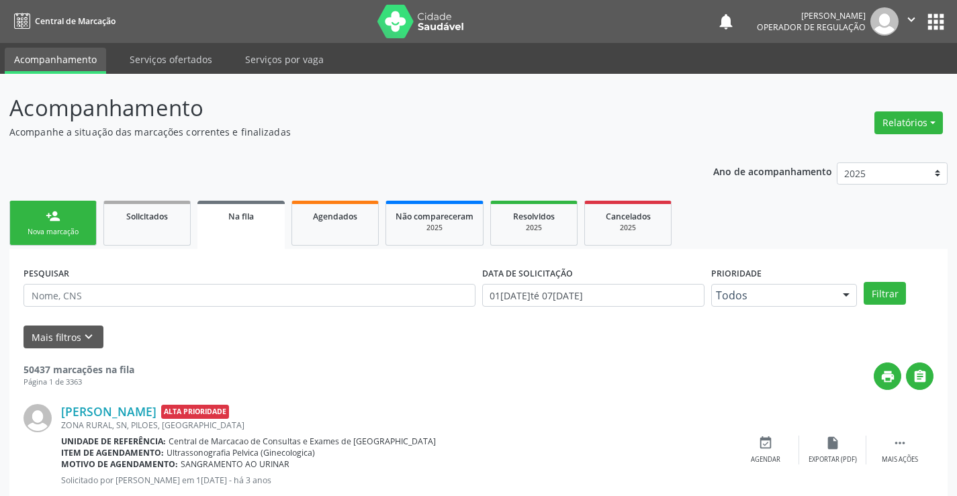
click at [81, 229] on div "Nova marcação" at bounding box center [52, 232] width 67 height 10
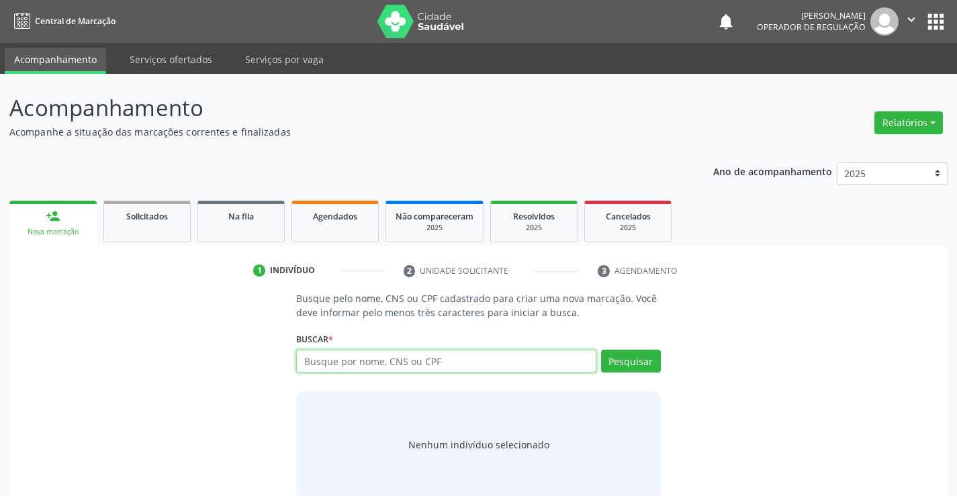
click at [367, 362] on input "text" at bounding box center [446, 361] width 300 height 23
type input "702602711599545"
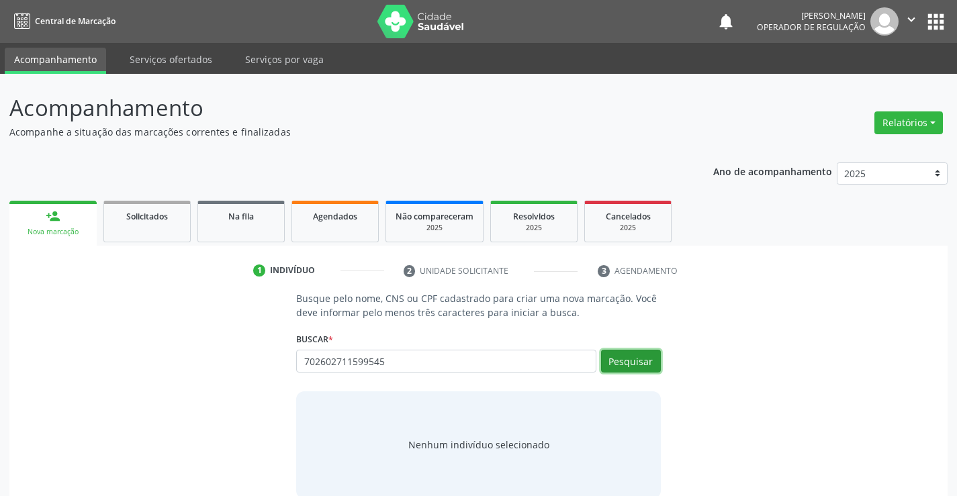
click at [620, 357] on button "Pesquisar" at bounding box center [631, 361] width 60 height 23
type input "702602711599545"
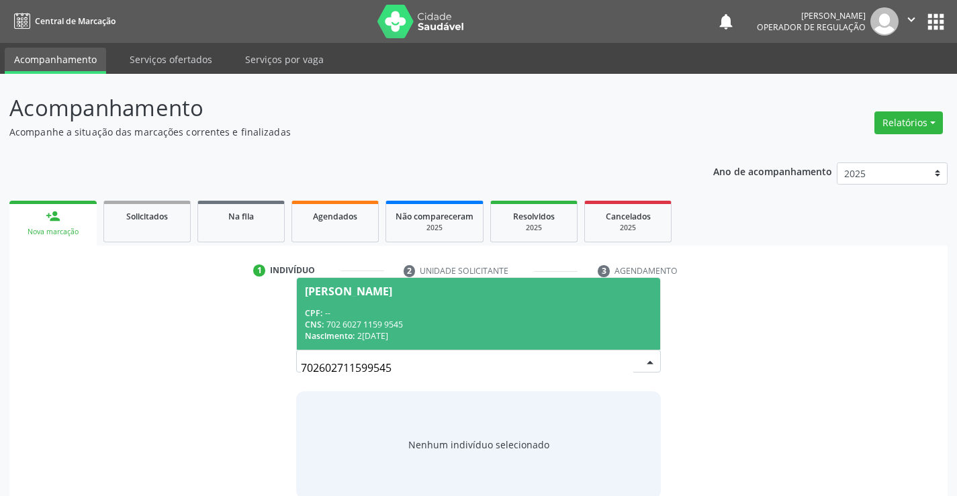
click at [514, 298] on span "Manuel de Jesus CPF: -- CNS: 702 6027 1159 9545 Nascimento: 21/12/1960" at bounding box center [478, 314] width 363 height 72
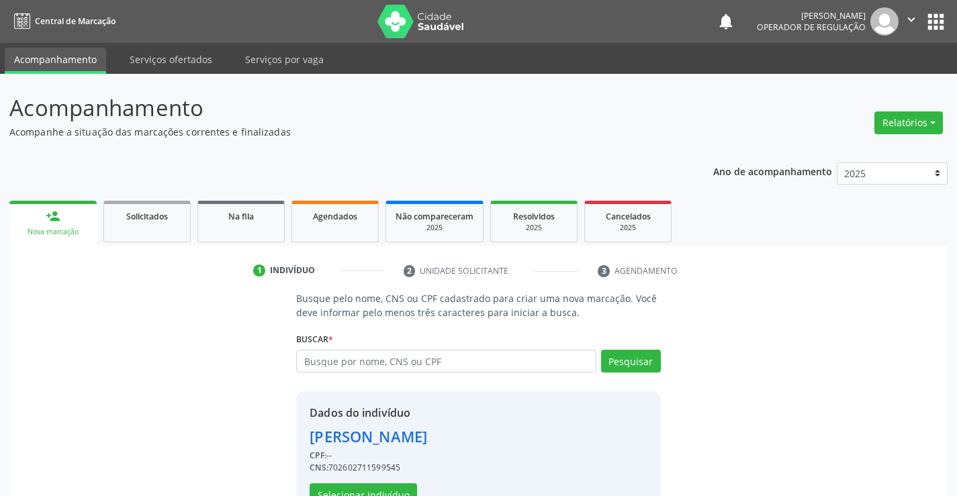
scroll to position [42, 0]
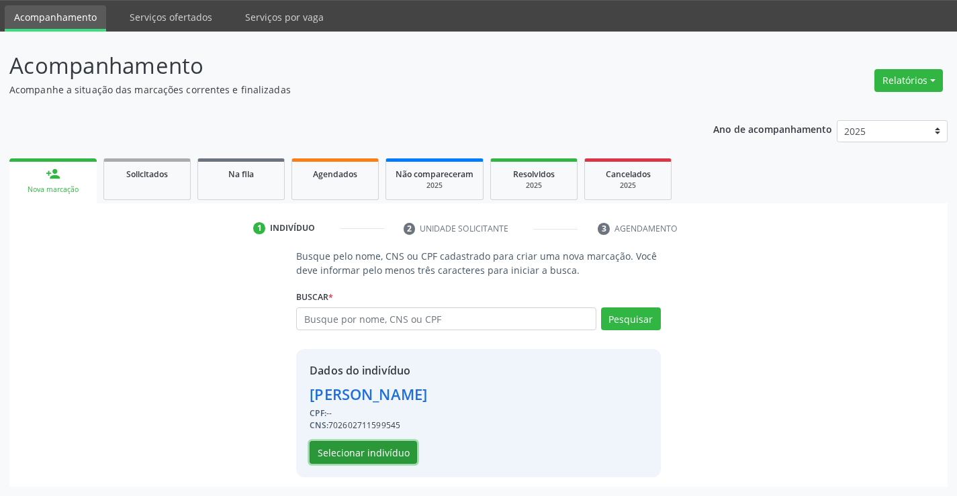
click at [369, 463] on button "Selecionar indivíduo" at bounding box center [363, 452] width 107 height 23
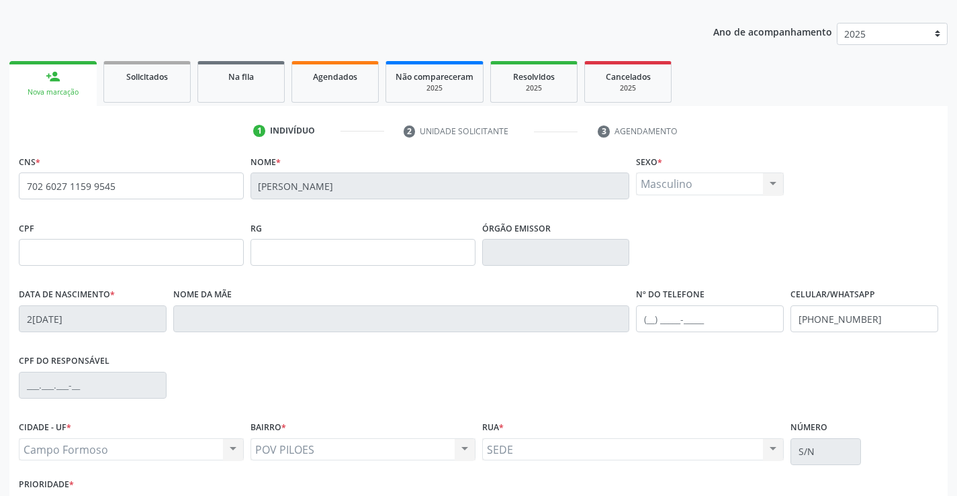
scroll to position [232, 0]
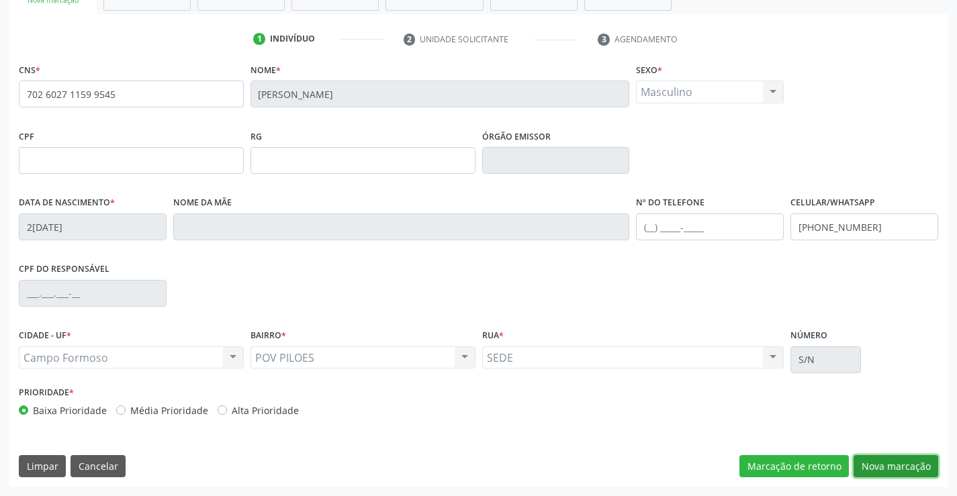
click at [868, 458] on button "Nova marcação" at bounding box center [896, 466] width 85 height 23
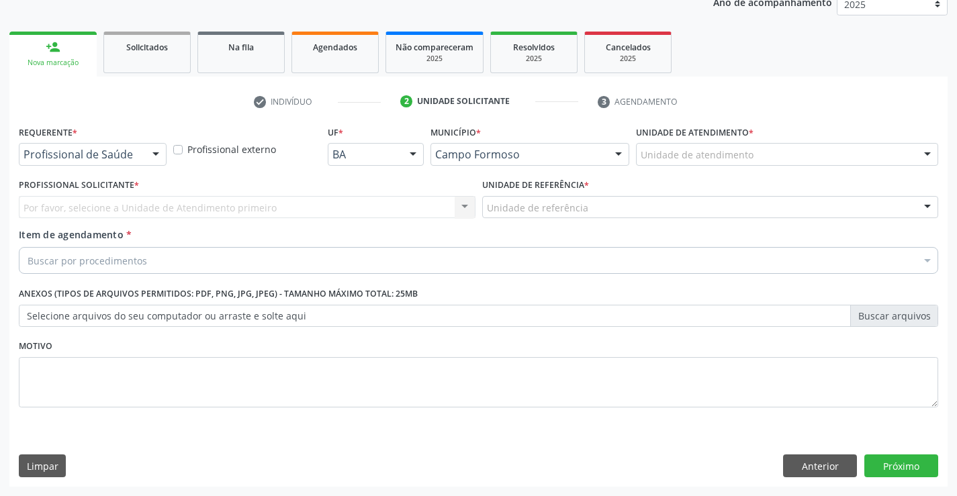
scroll to position [169, 0]
click at [91, 142] on div "Requerente * Profissional de Saúde Profissional de Saúde Paciente Nenhum result…" at bounding box center [93, 143] width 148 height 43
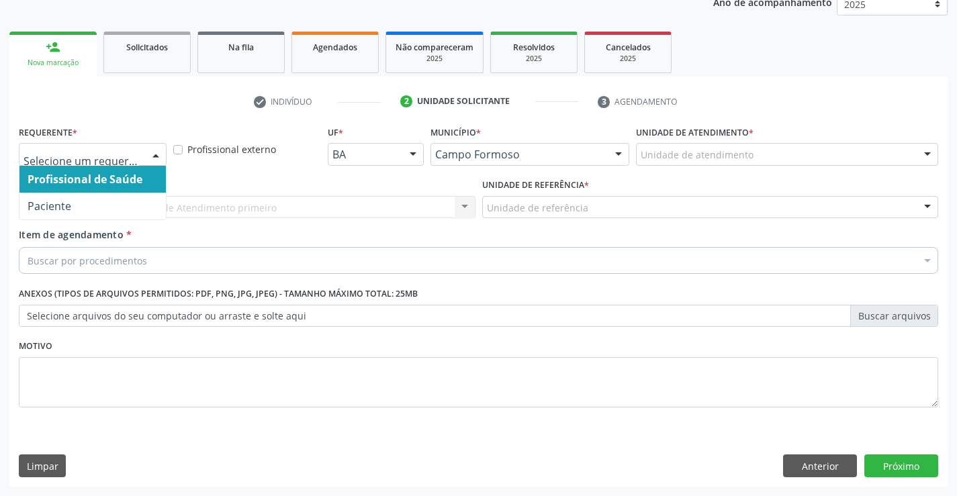
click at [92, 177] on span "Profissional de Saúde" at bounding box center [85, 179] width 115 height 15
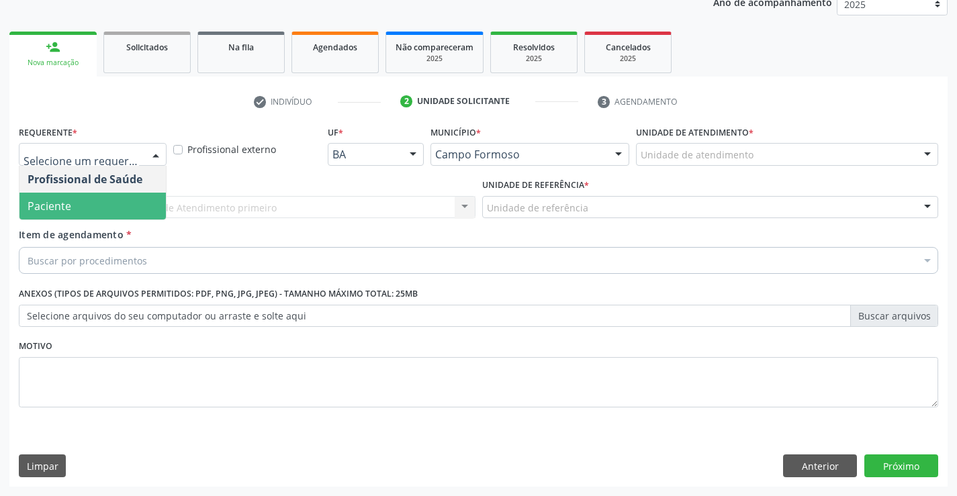
click at [50, 199] on span "Paciente" at bounding box center [50, 206] width 44 height 15
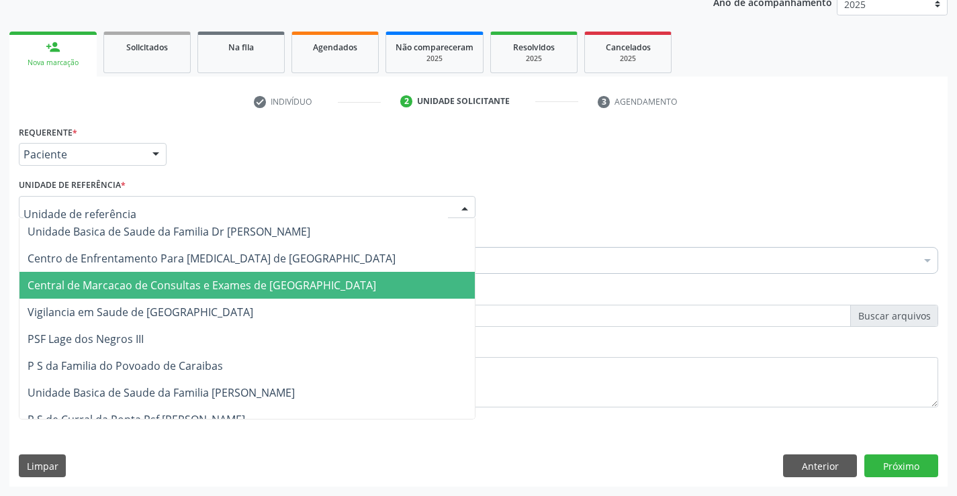
click at [99, 282] on span "Central de Marcacao de Consultas e Exames de [GEOGRAPHIC_DATA]" at bounding box center [202, 285] width 349 height 15
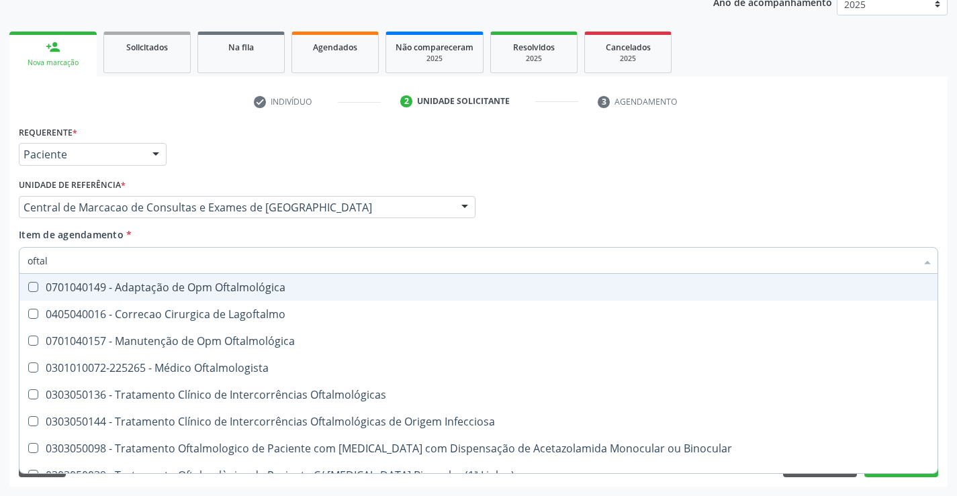
type input "oftalm"
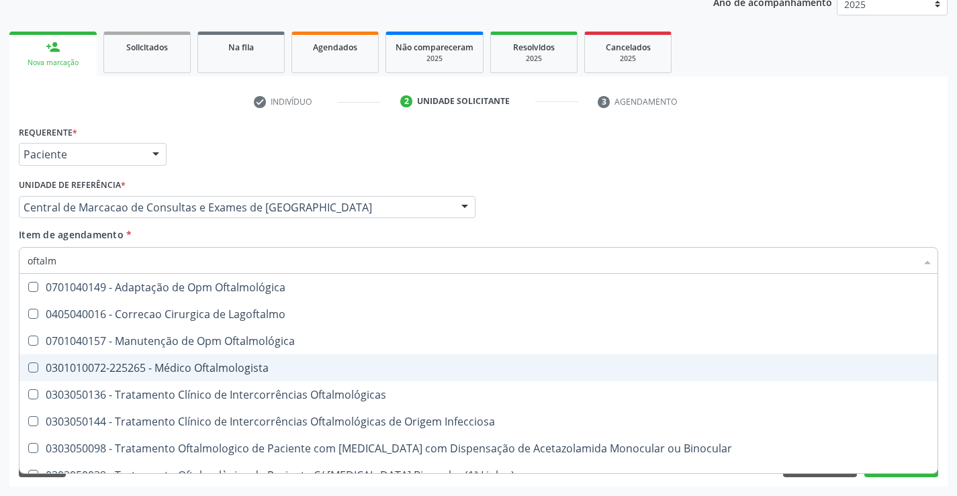
click at [221, 376] on span "0301010072-225265 - Médico Oftalmologista" at bounding box center [478, 368] width 918 height 27
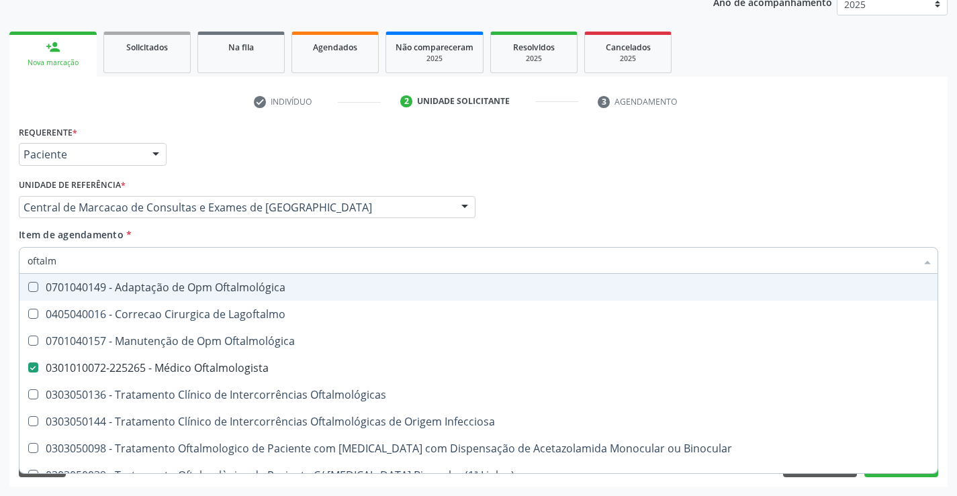
click at [99, 267] on input "oftalm" at bounding box center [472, 260] width 888 height 27
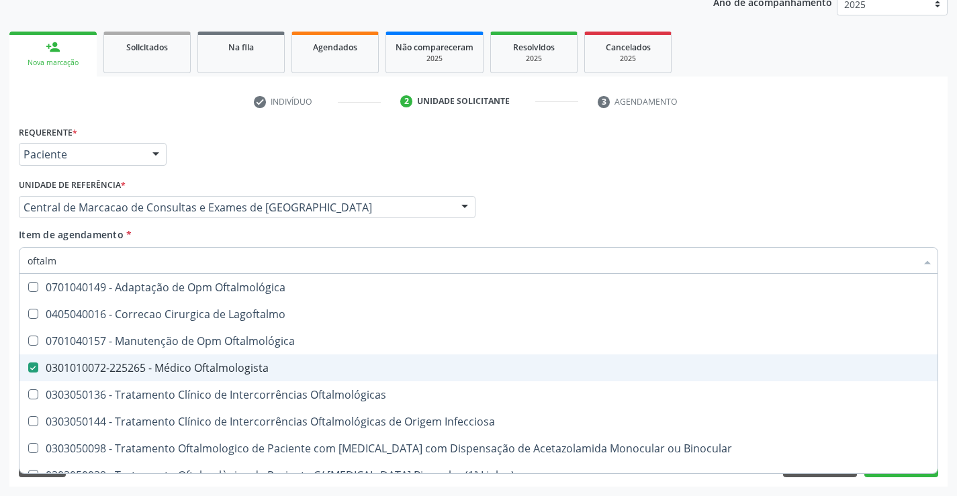
click at [443, 359] on span "0301010072-225265 - Médico Oftalmologista" at bounding box center [478, 368] width 918 height 27
checkbox Oftalmologista "false"
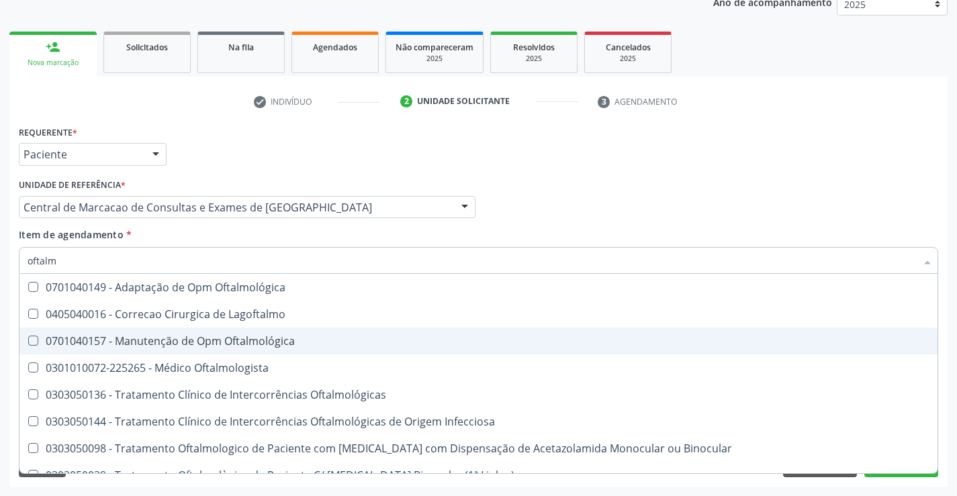
click at [168, 339] on div "0701040157 - Manutenção de Opm Oftalmológica" at bounding box center [479, 341] width 902 height 11
checkbox Oftalmológica "true"
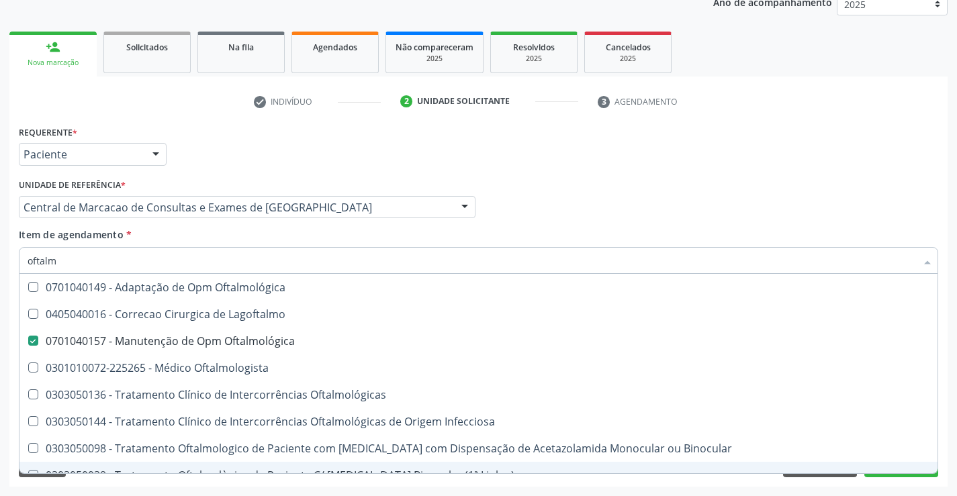
type input "oftalm"
click at [72, 487] on div "Acompanhamento Acompanhe a situação das marcações correntes e finalizadas Relat…" at bounding box center [478, 201] width 957 height 592
checkbox Lagoftalmo "true"
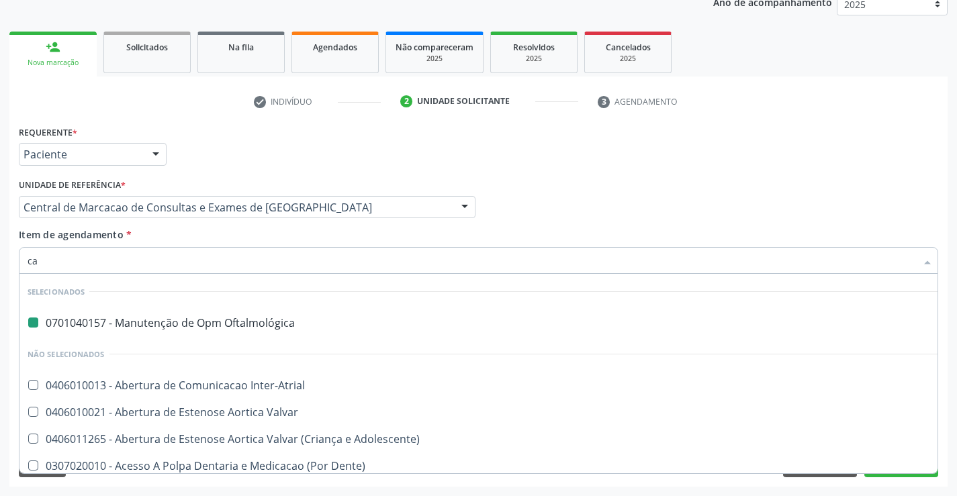
type input "car"
checkbox Oftalmológica "false"
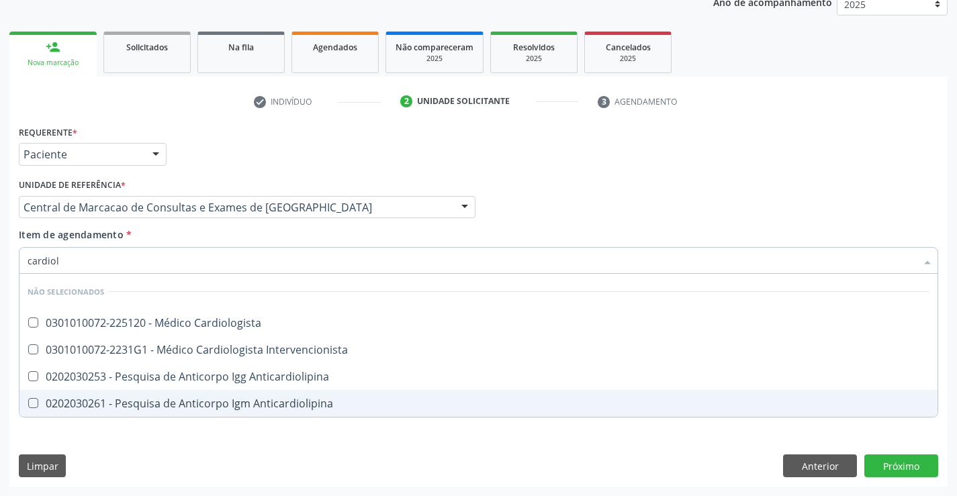
type input "cardiolo"
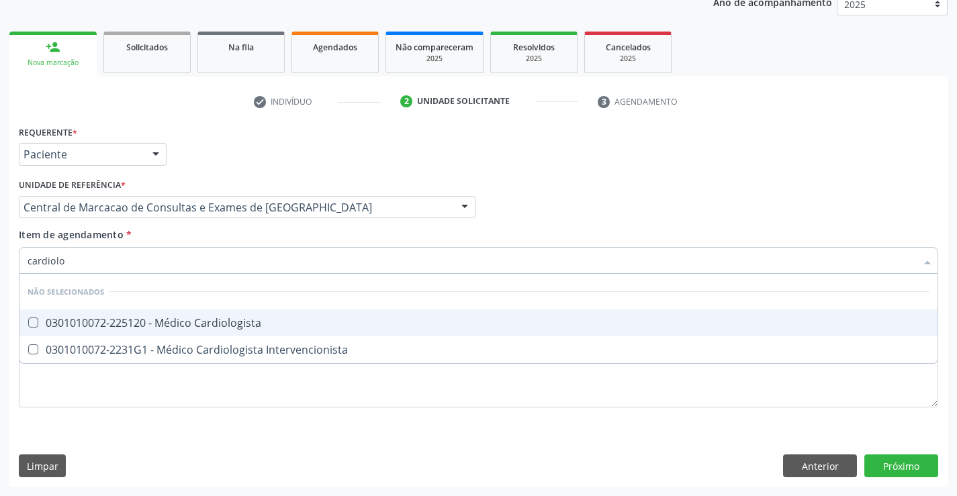
click at [165, 315] on span "0301010072-225120 - Médico Cardiologista" at bounding box center [478, 323] width 918 height 27
checkbox Cardiologista "true"
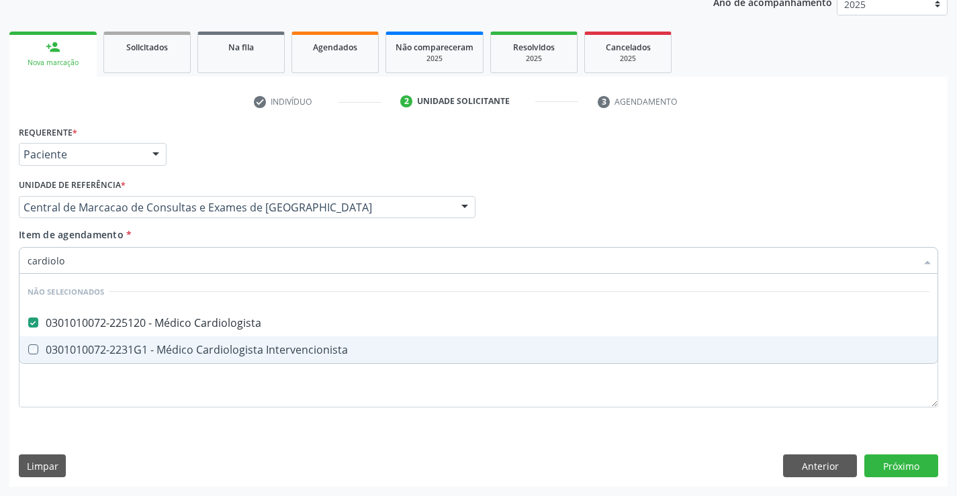
click at [113, 452] on div "Requerente * Paciente Profissional de Saúde Paciente Nenhum resultado encontrad…" at bounding box center [478, 304] width 938 height 365
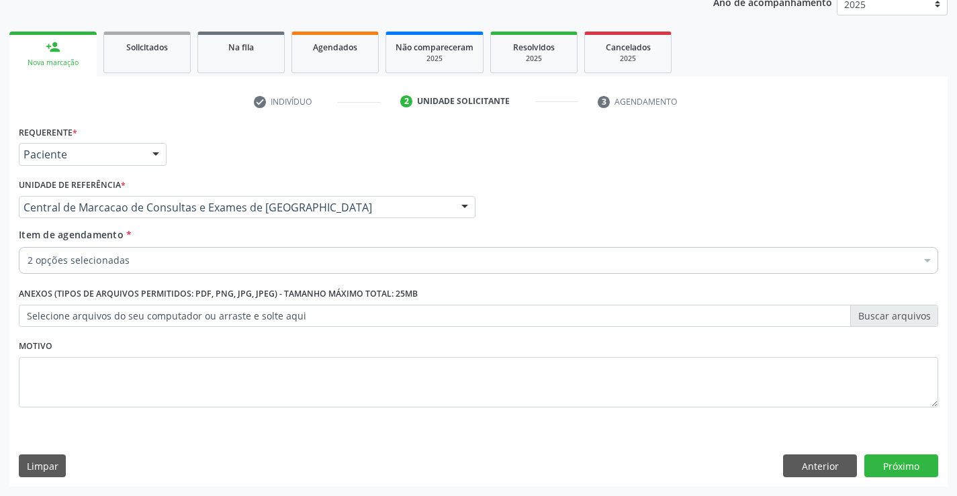
checkbox Cardiologista "true"
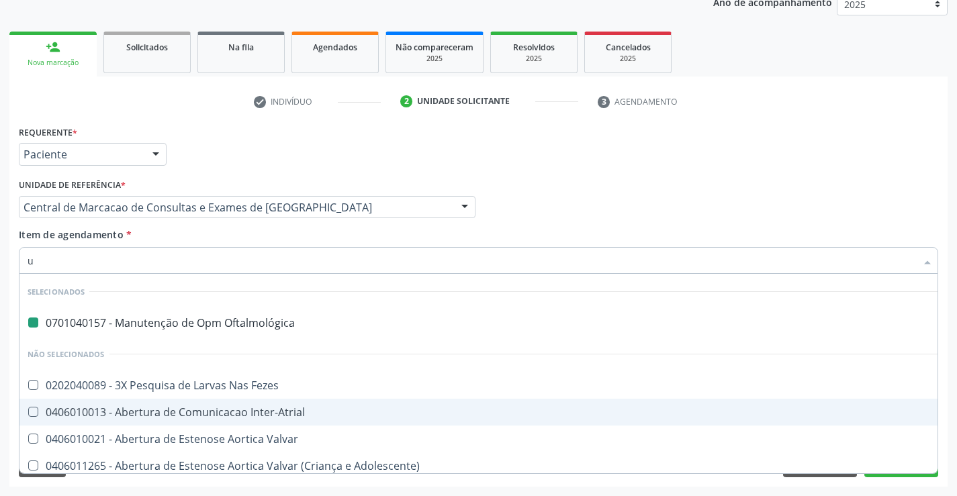
type input "ul"
checkbox Oftalmológica "false"
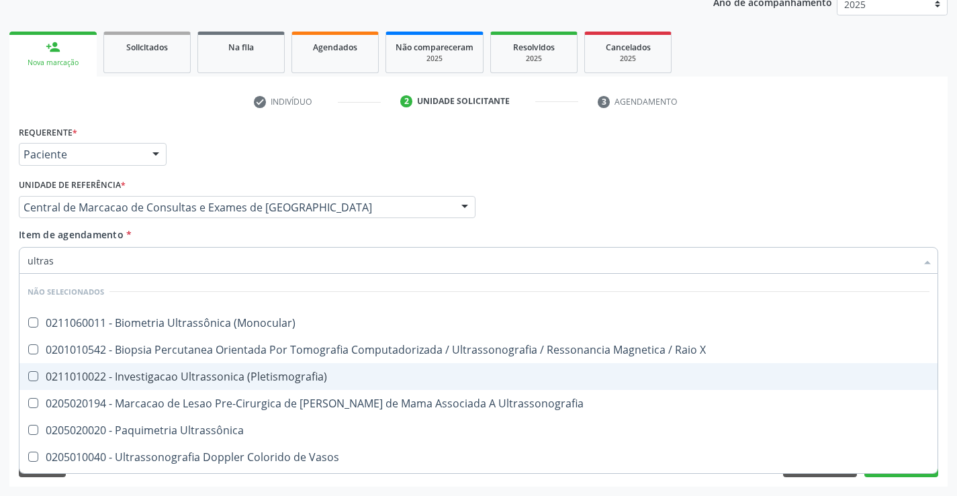
type input "ultrass"
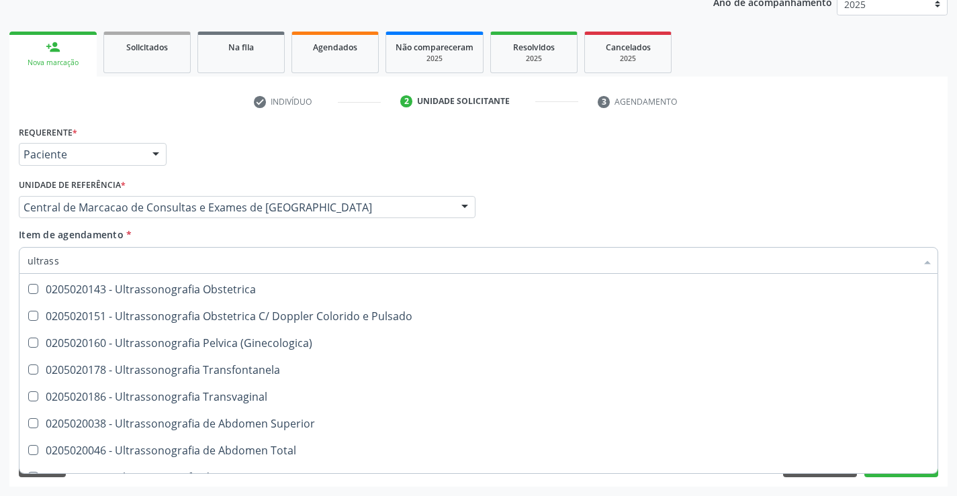
scroll to position [269, 0]
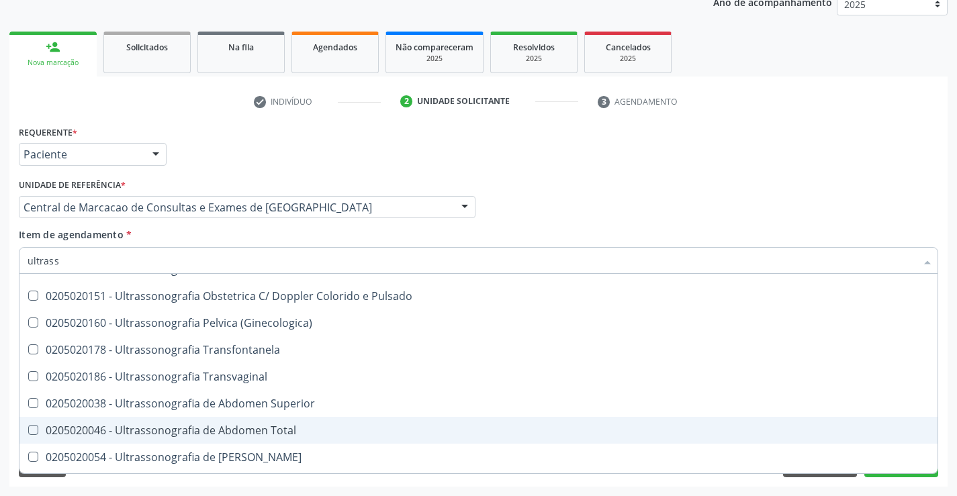
click at [359, 430] on div "0205020046 - Ultrassonografia de Abdomen Total" at bounding box center [479, 430] width 902 height 11
checkbox Total "true"
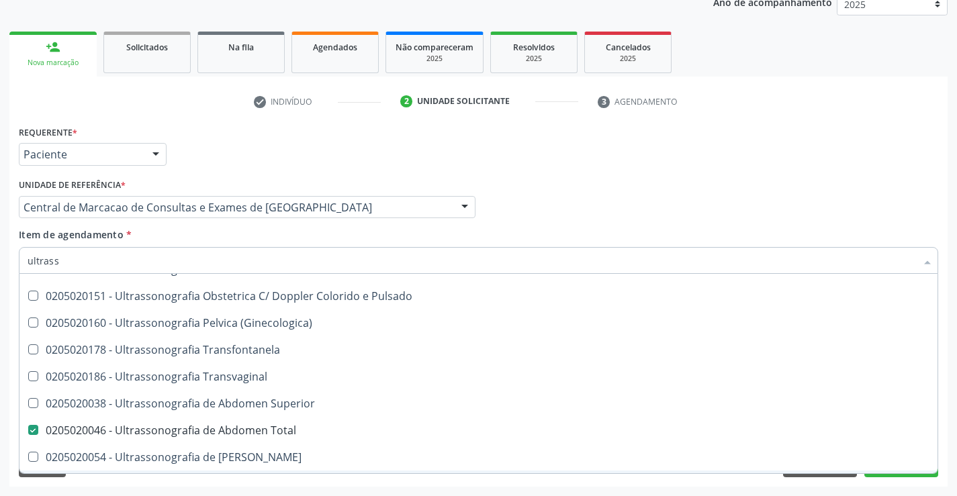
click at [280, 482] on div "Requerente * Paciente Profissional de Saúde Paciente Nenhum resultado encontrad…" at bounding box center [478, 304] width 938 height 365
checkbox \(Monocular\) "true"
checkbox Total "false"
checkbox \(Pletismografia\) "true"
checkbox X "true"
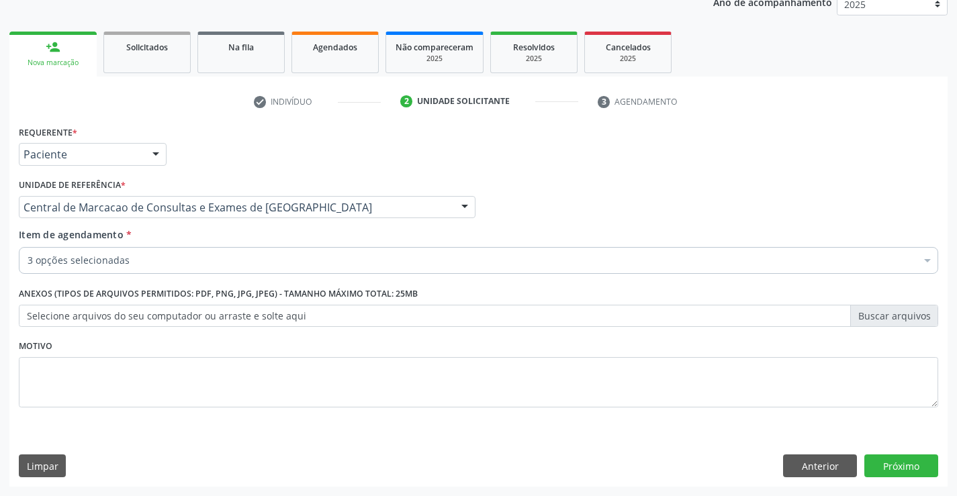
scroll to position [0, 0]
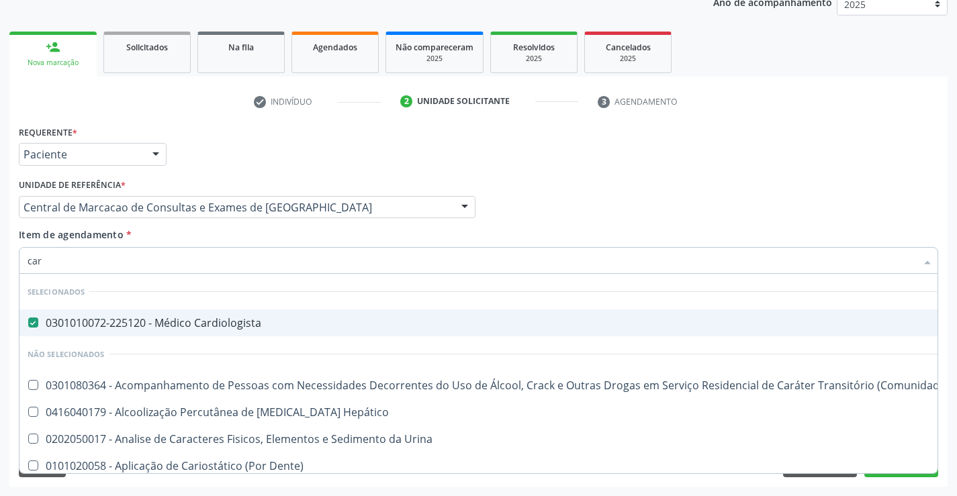
click at [289, 367] on li "Não selecionados" at bounding box center [526, 354] width 1014 height 36
drag, startPoint x: 68, startPoint y: 266, endPoint x: 0, endPoint y: 263, distance: 68.5
click at [0, 263] on div "Acompanhamento Acompanhe a situação das marcações correntes e finalizadas Relat…" at bounding box center [478, 201] width 957 height 592
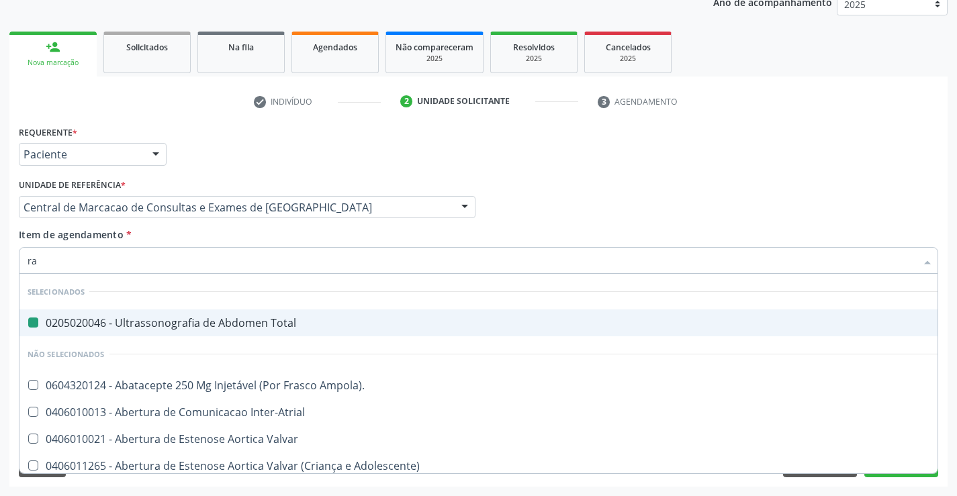
type input "rad"
checkbox Total "false"
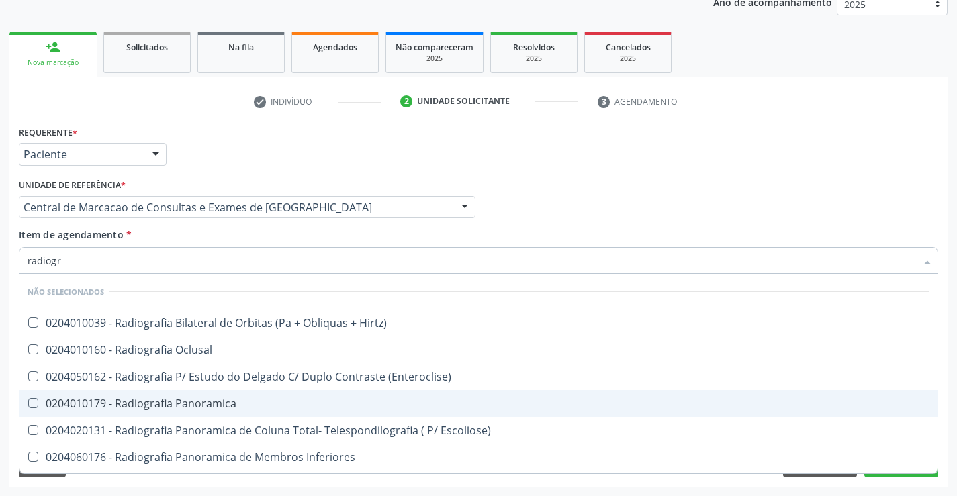
type input "radiogra"
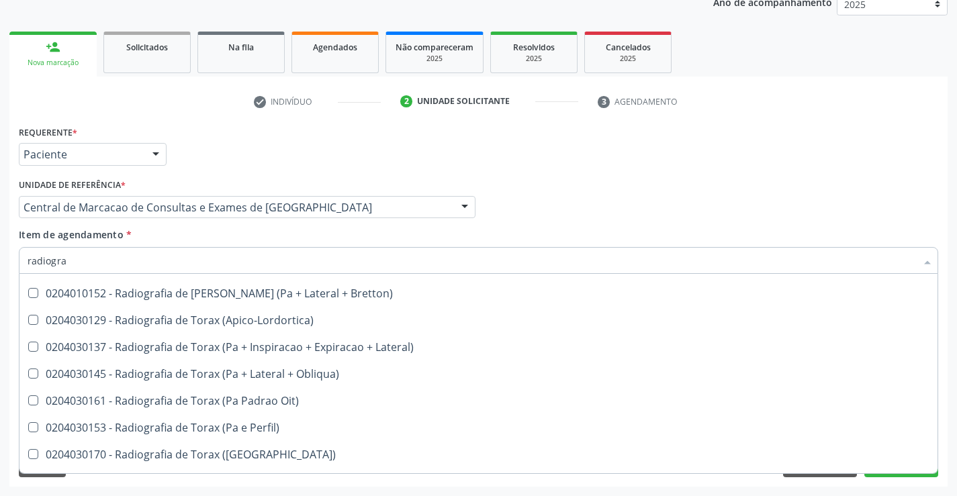
scroll to position [1743, 0]
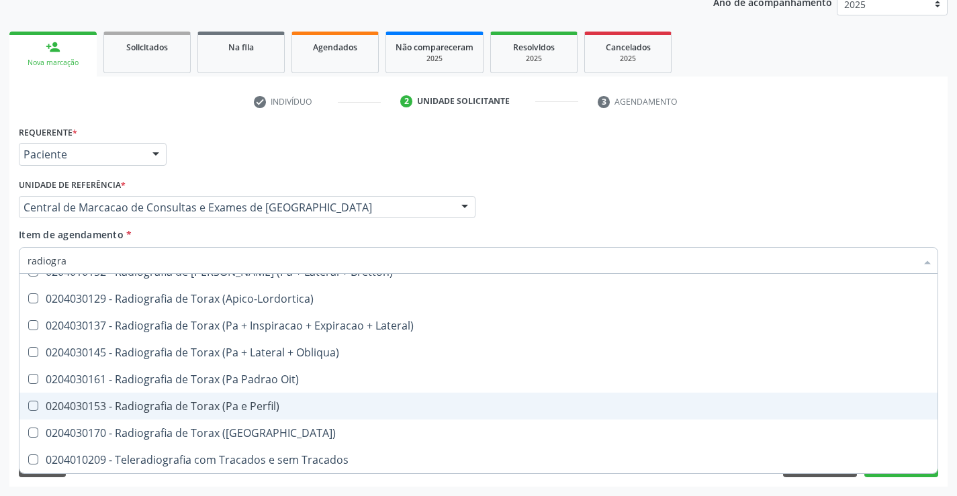
click at [312, 407] on div "0204030153 - Radiografia de Torax (Pa e Perfil)" at bounding box center [479, 406] width 902 height 11
checkbox Perfil\) "true"
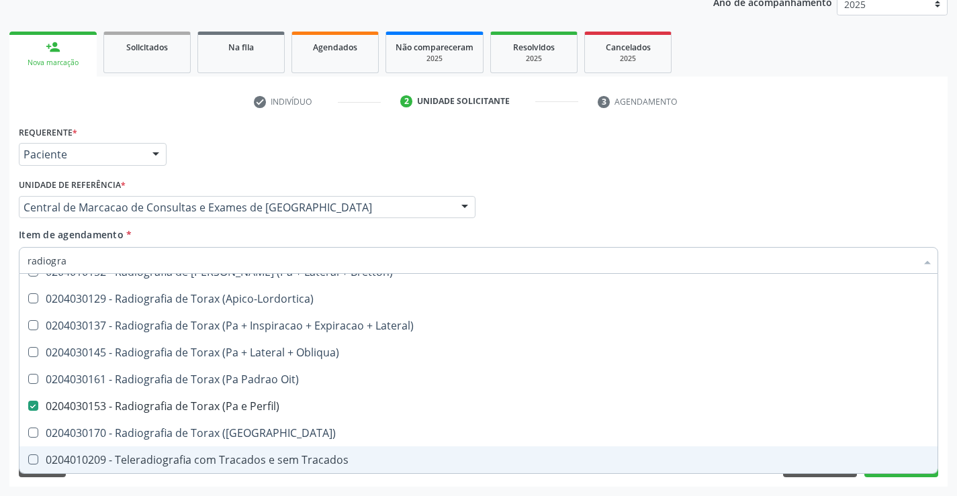
click at [878, 483] on div "Requerente * Paciente Profissional de Saúde Paciente Nenhum resultado encontrad…" at bounding box center [478, 304] width 938 height 365
checkbox Hirtz\) "true"
checkbox Perfil\) "false"
checkbox Panoramica "true"
checkbox \(Enteroclise\) "true"
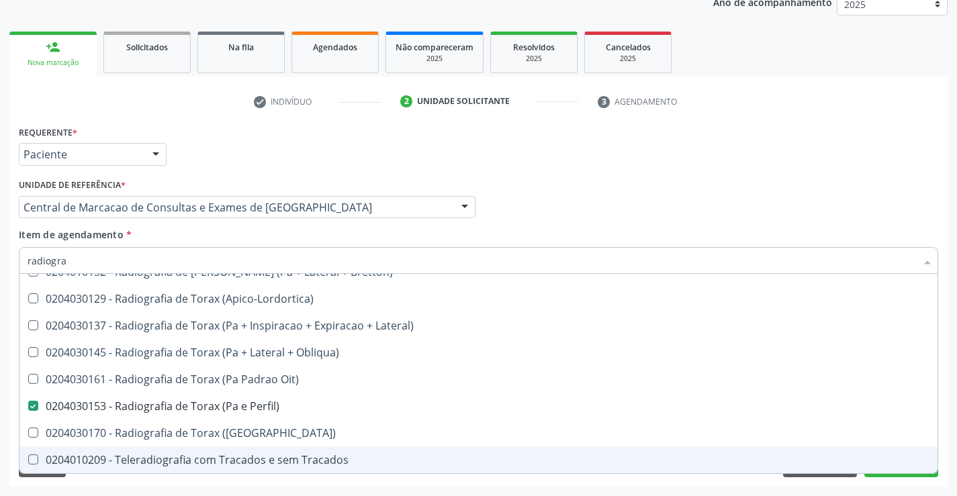
checkbox Oclusal "true"
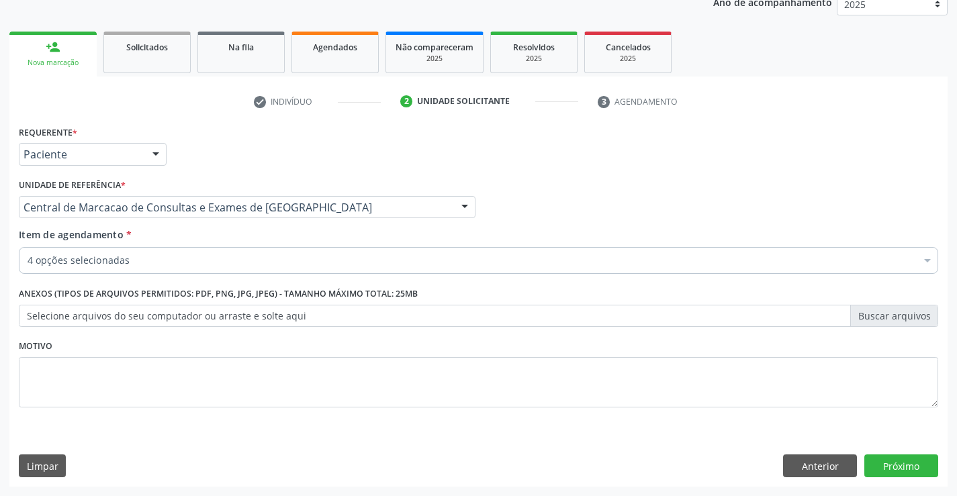
scroll to position [0, 0]
click at [894, 465] on button "Próximo" at bounding box center [901, 466] width 74 height 23
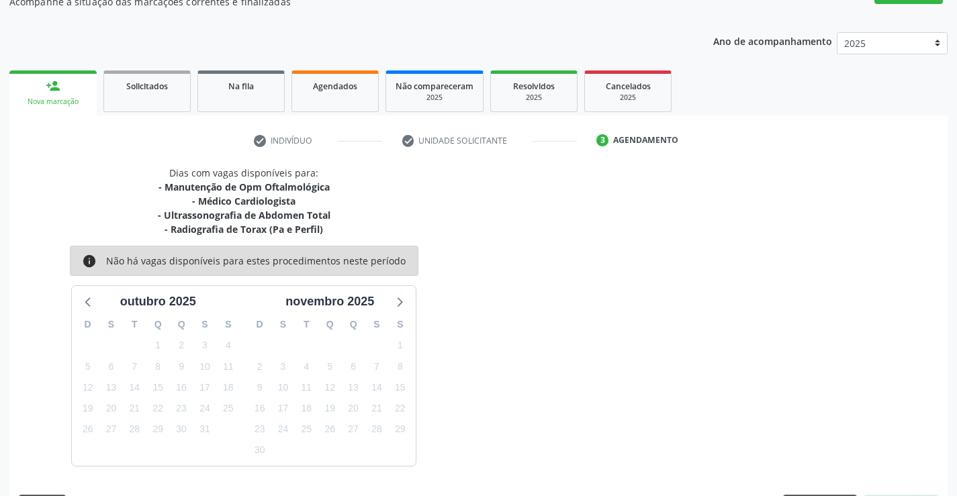
scroll to position [169, 0]
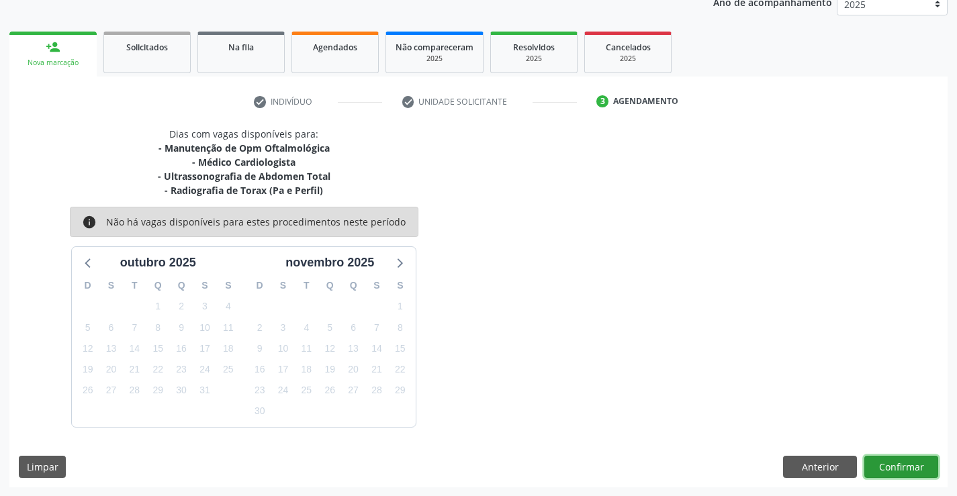
click at [895, 464] on button "Confirmar" at bounding box center [901, 467] width 74 height 23
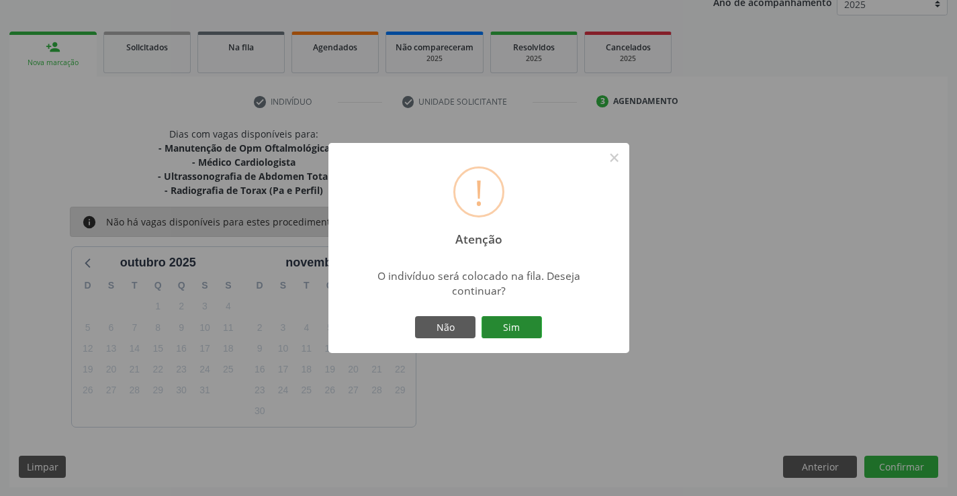
click at [523, 319] on button "Sim" at bounding box center [511, 327] width 60 height 23
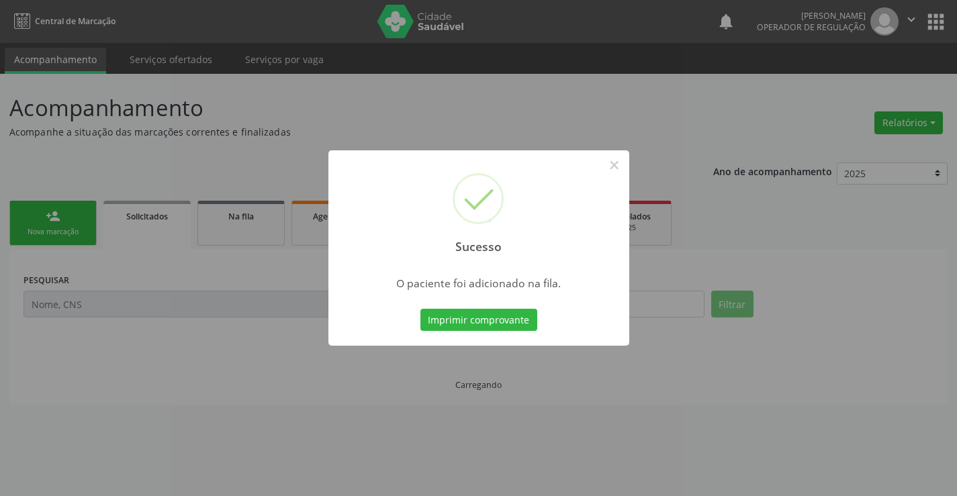
scroll to position [0, 0]
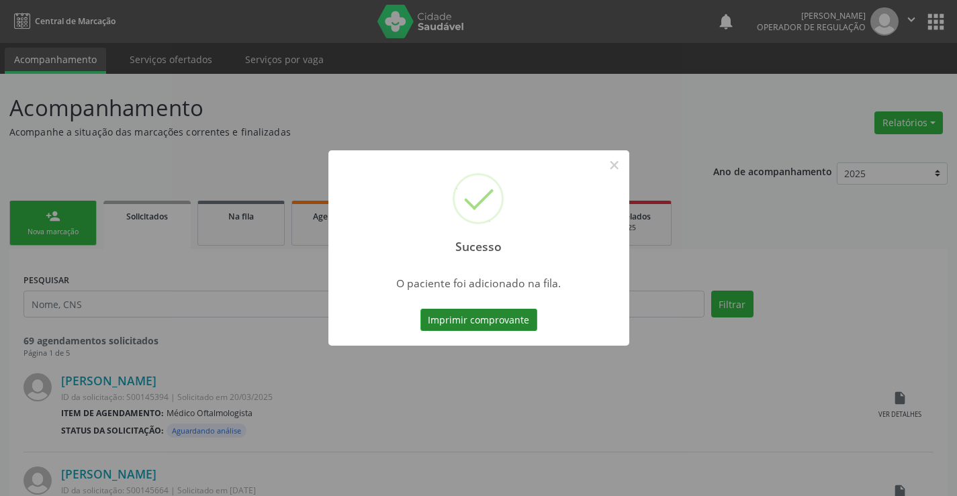
click at [484, 329] on button "Imprimir comprovante" at bounding box center [478, 320] width 117 height 23
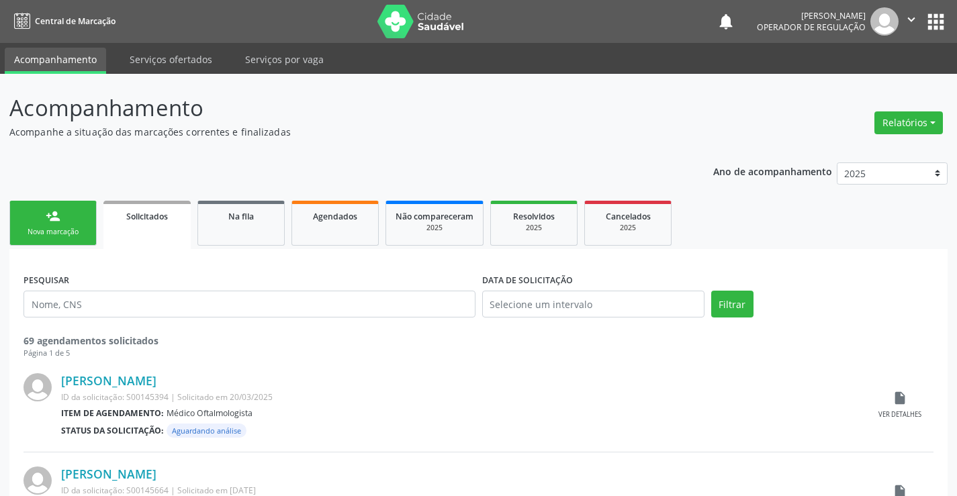
click at [54, 218] on div "person_add" at bounding box center [53, 216] width 15 height 15
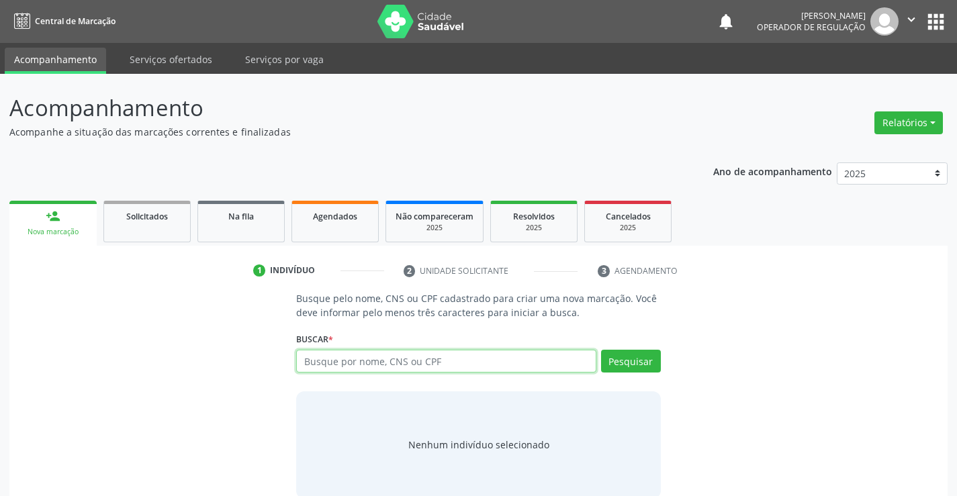
click at [357, 359] on input "text" at bounding box center [446, 361] width 300 height 23
type input "709003828395110"
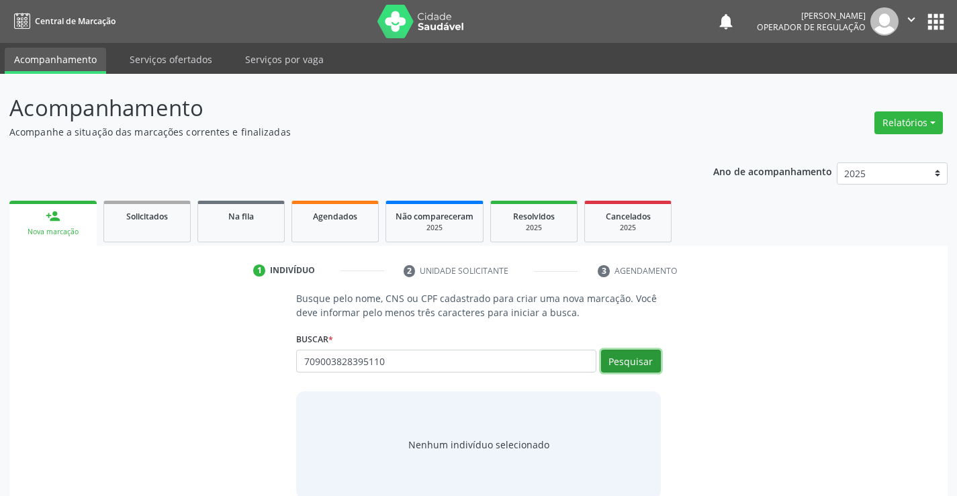
click at [634, 363] on button "Pesquisar" at bounding box center [631, 361] width 60 height 23
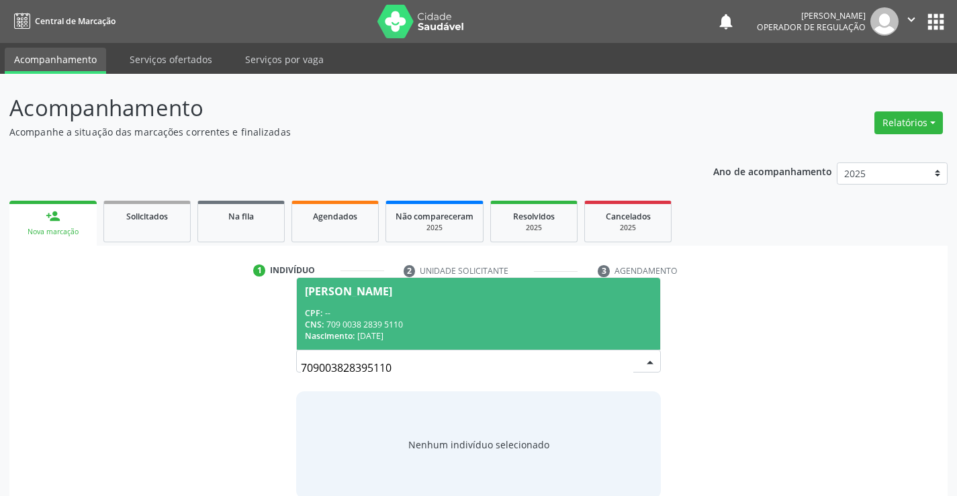
click at [477, 323] on div "CNS: 709 0038 2839 5110" at bounding box center [478, 324] width 347 height 11
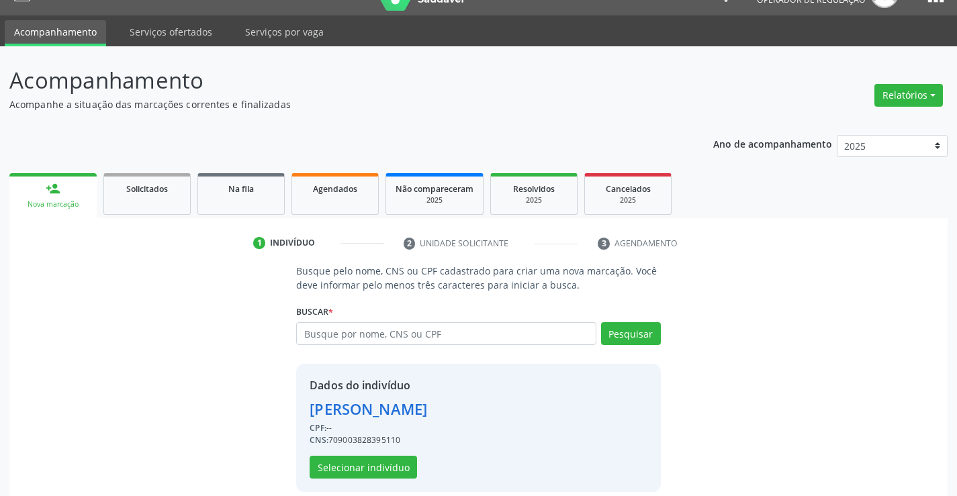
scroll to position [42, 0]
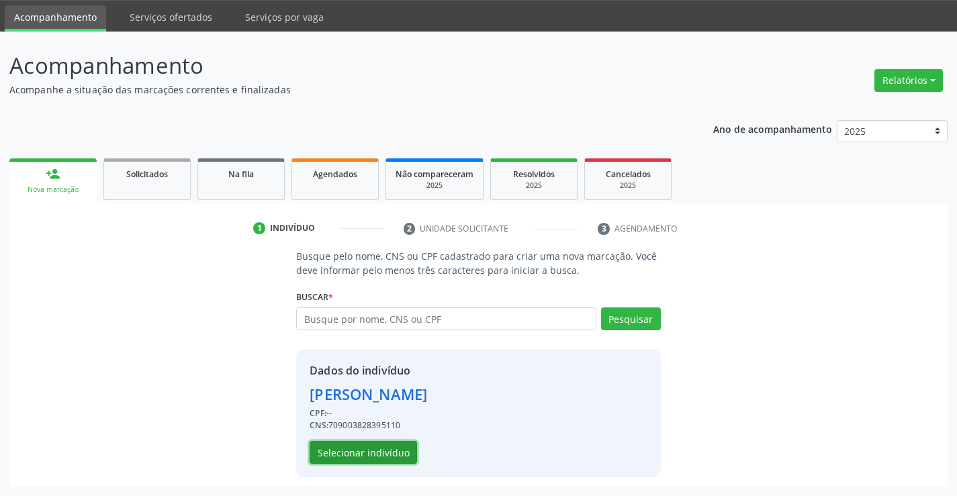
click at [369, 454] on button "Selecionar indivíduo" at bounding box center [363, 452] width 107 height 23
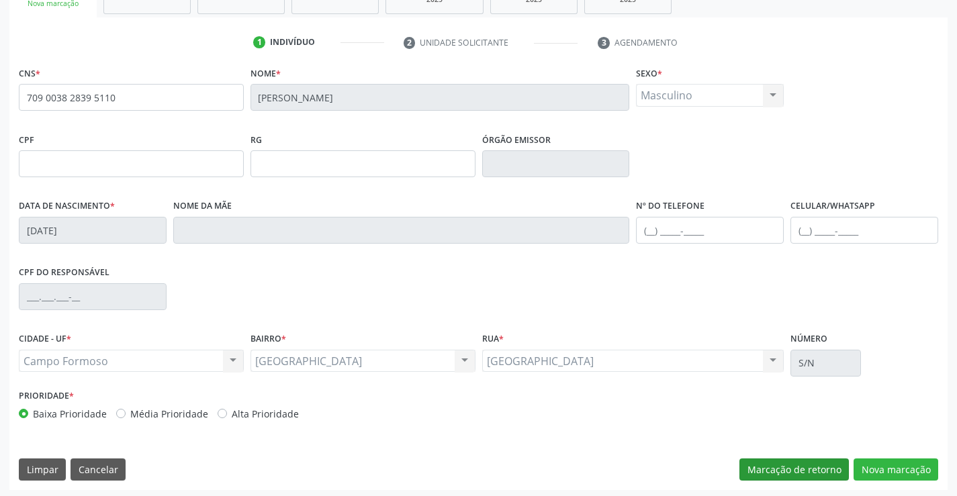
scroll to position [232, 0]
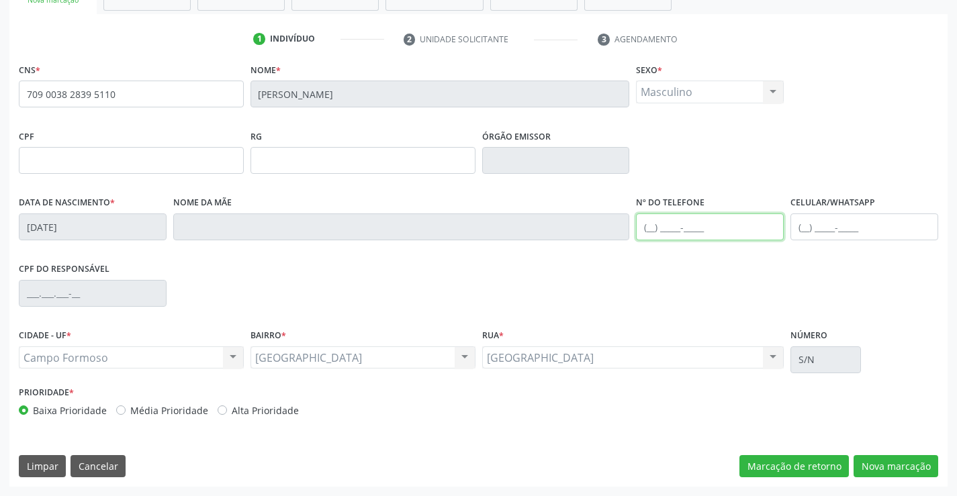
click at [726, 232] on input "text" at bounding box center [710, 227] width 148 height 27
type input "(74) 9962-2101"
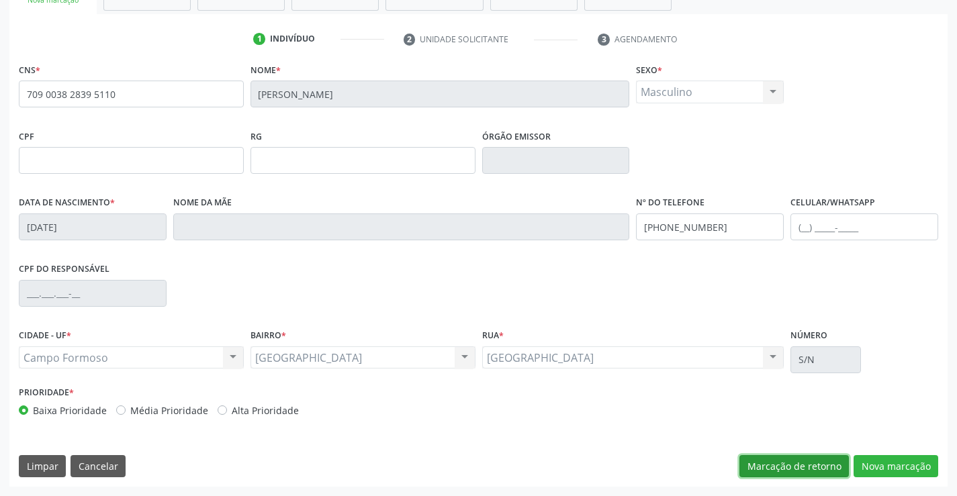
click at [825, 465] on button "Marcação de retorno" at bounding box center [793, 466] width 109 height 23
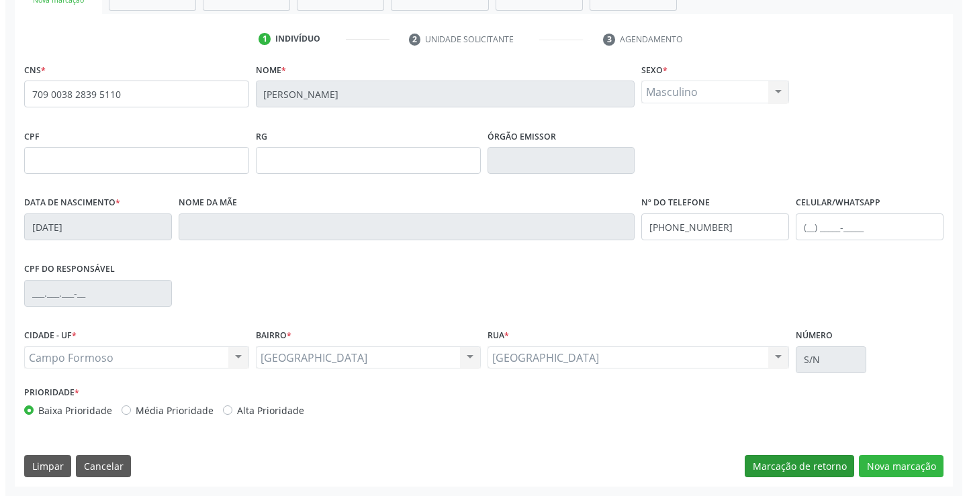
scroll to position [0, 0]
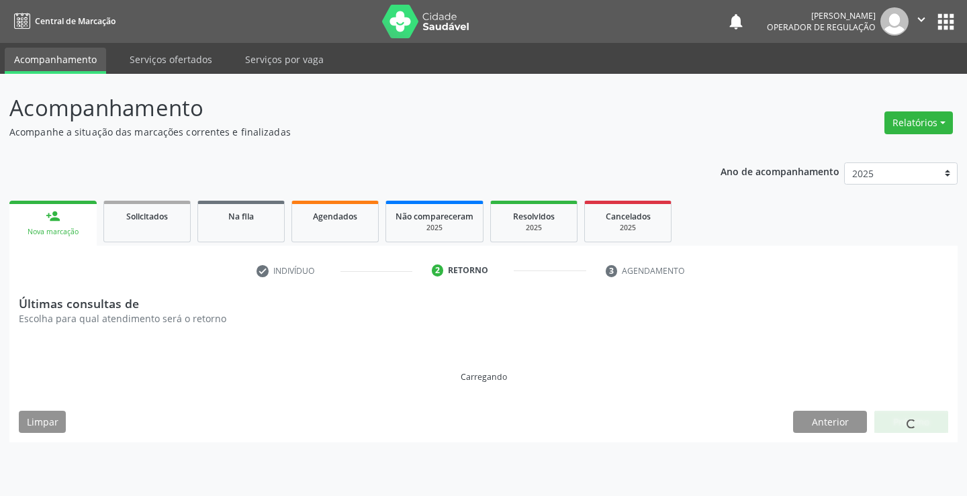
click at [944, 24] on button "apps" at bounding box center [946, 22] width 24 height 24
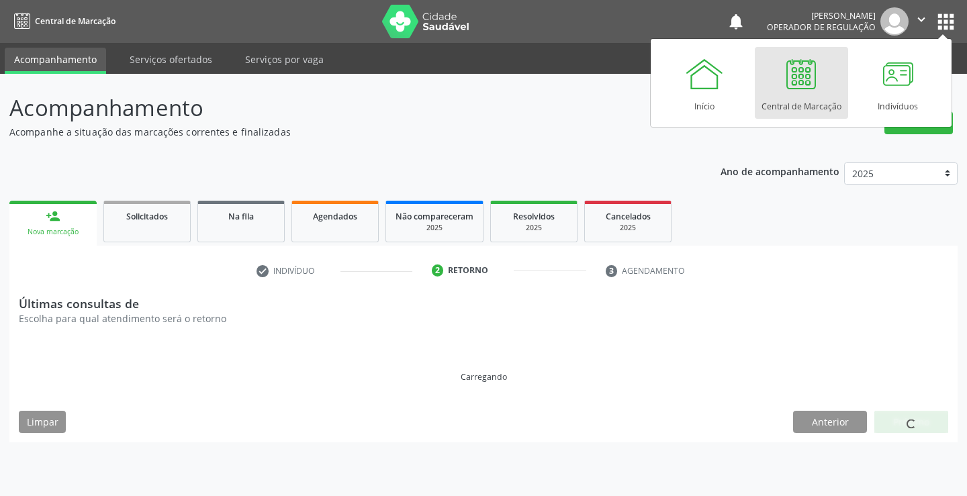
click at [804, 84] on div at bounding box center [801, 74] width 40 height 40
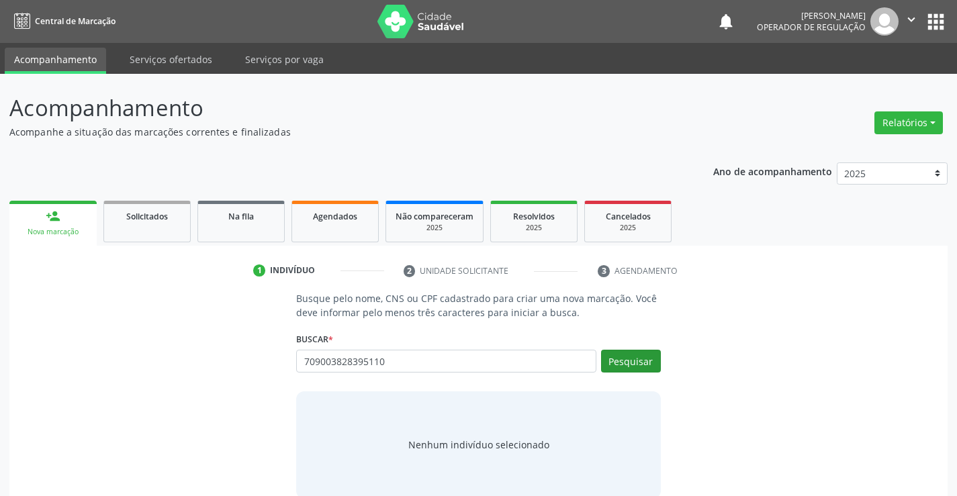
type input "709003828395110"
click at [606, 367] on button "Pesquisar" at bounding box center [631, 361] width 60 height 23
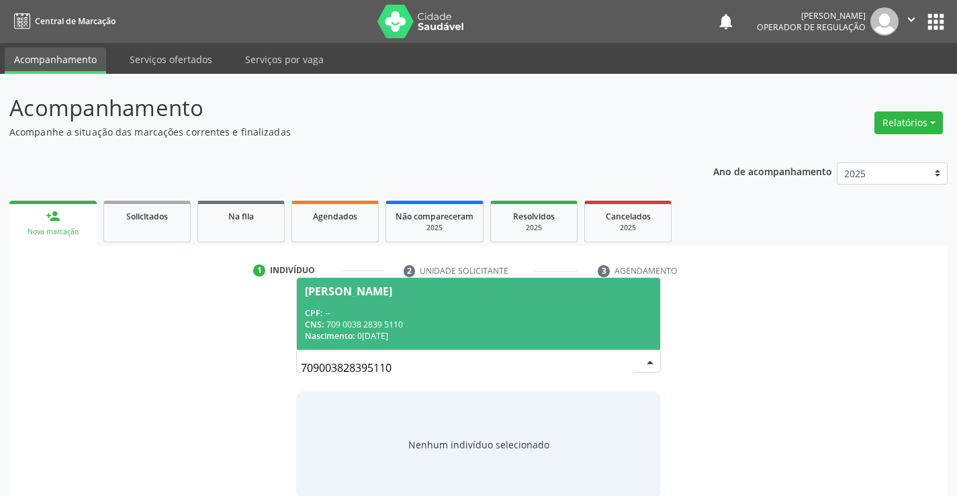
click at [512, 315] on div "CPF: --" at bounding box center [478, 313] width 347 height 11
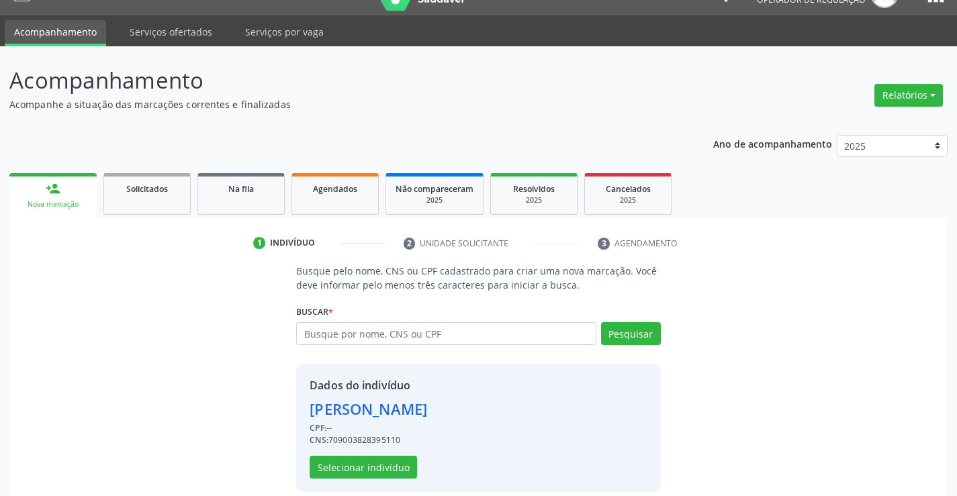
scroll to position [42, 0]
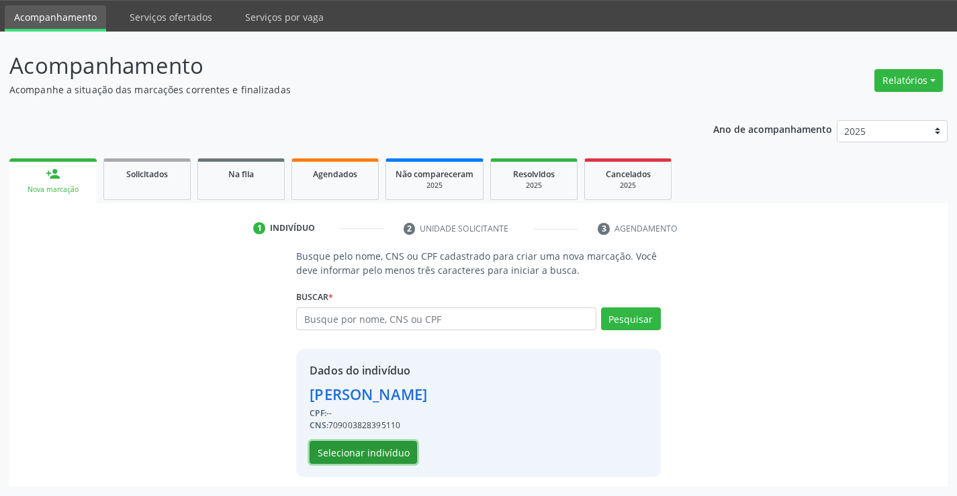
click at [353, 453] on button "Selecionar indivíduo" at bounding box center [363, 452] width 107 height 23
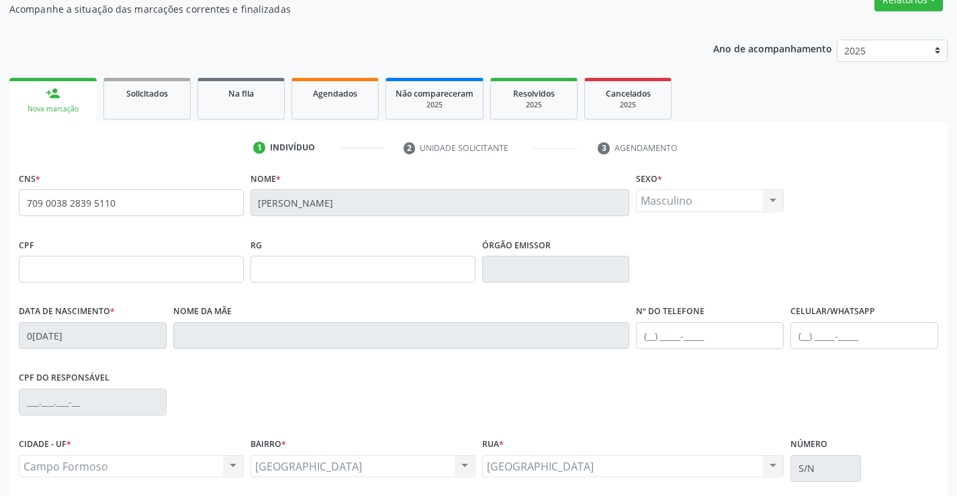
scroll to position [232, 0]
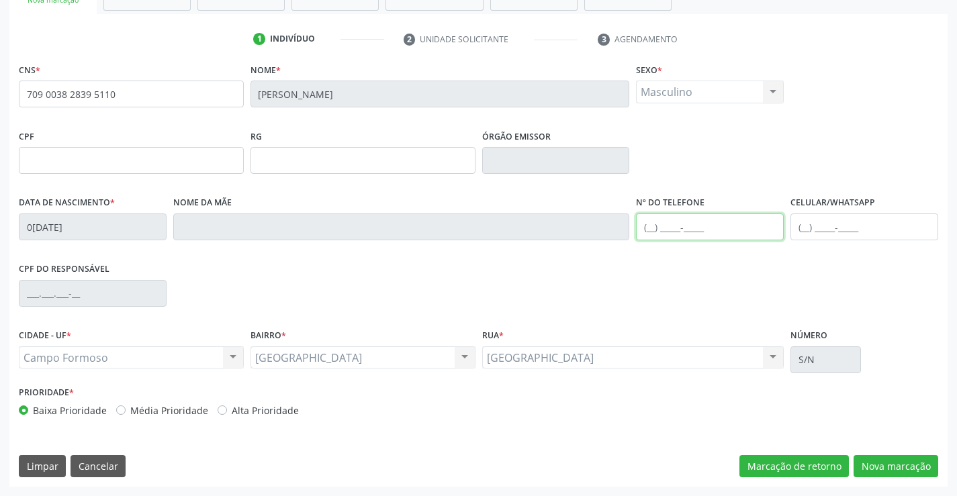
click at [717, 235] on input "text" at bounding box center [710, 227] width 148 height 27
type input "[PHONE_NUMBER]"
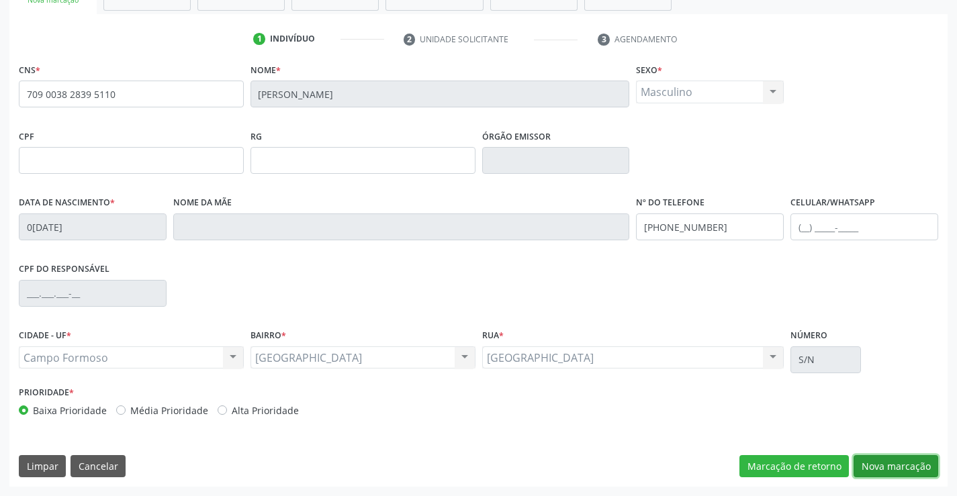
click at [884, 467] on button "Nova marcação" at bounding box center [896, 466] width 85 height 23
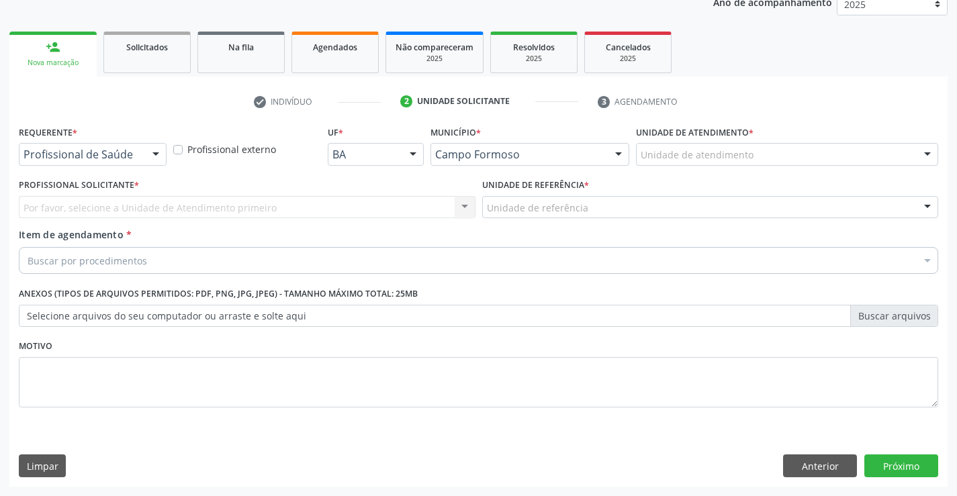
click at [68, 163] on div "Profissional de Saúde" at bounding box center [93, 154] width 148 height 23
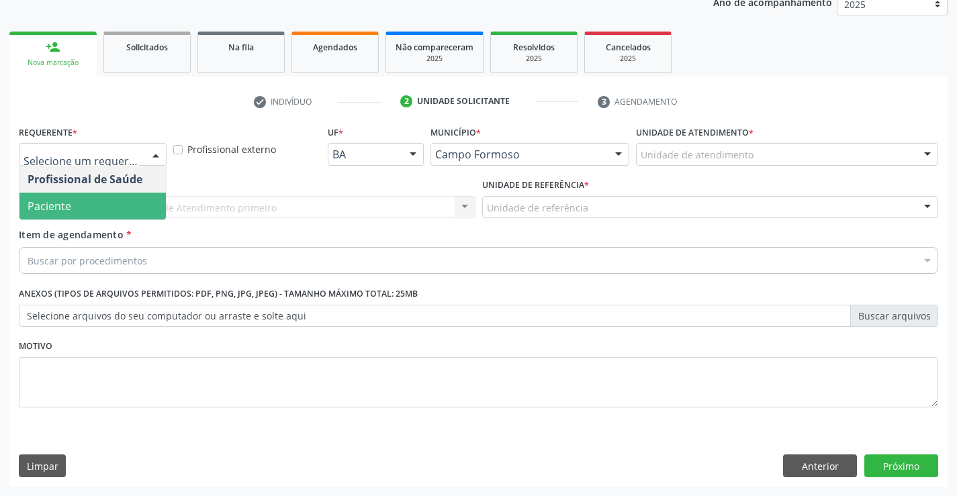
click at [62, 206] on span "Paciente" at bounding box center [50, 206] width 44 height 15
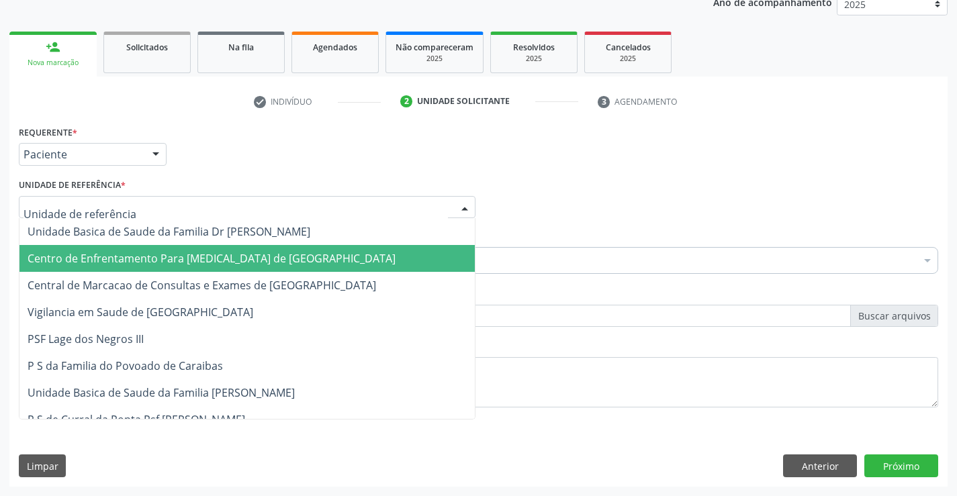
click at [61, 253] on span "Centro de Enfrentamento Para [MEDICAL_DATA] de [GEOGRAPHIC_DATA]" at bounding box center [212, 258] width 368 height 15
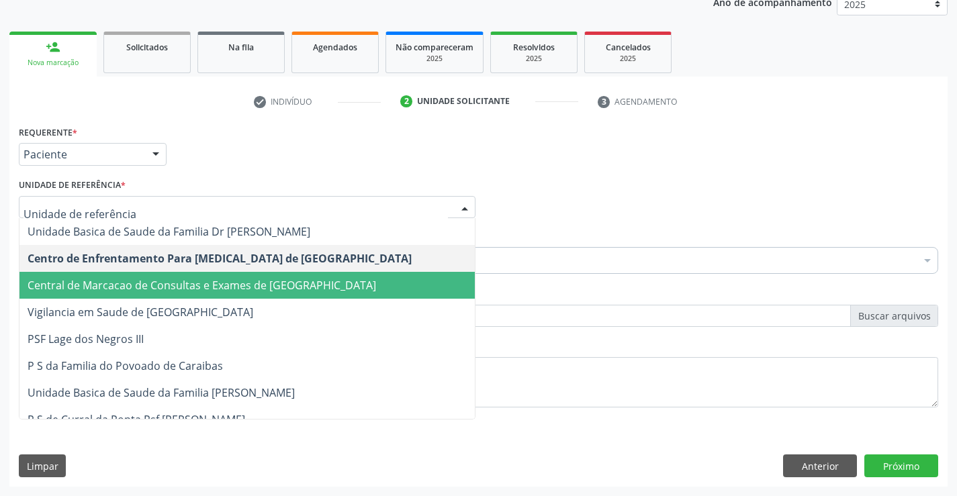
click at [67, 281] on span "Central de Marcacao de Consultas e Exames de [GEOGRAPHIC_DATA]" at bounding box center [202, 285] width 349 height 15
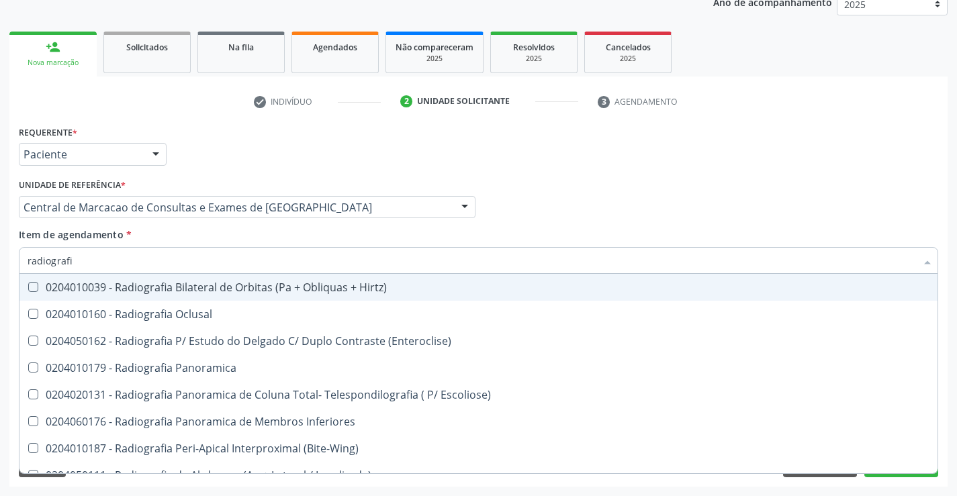
type input "radiografia"
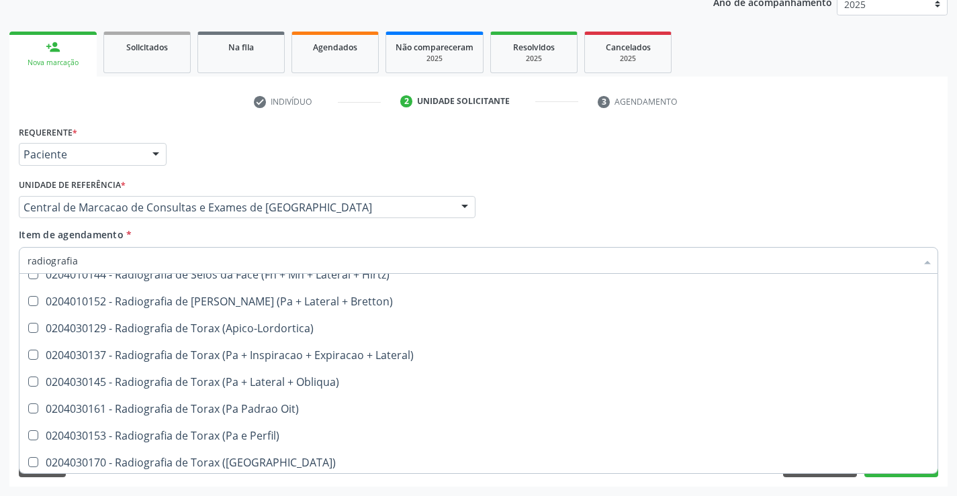
scroll to position [1679, 0]
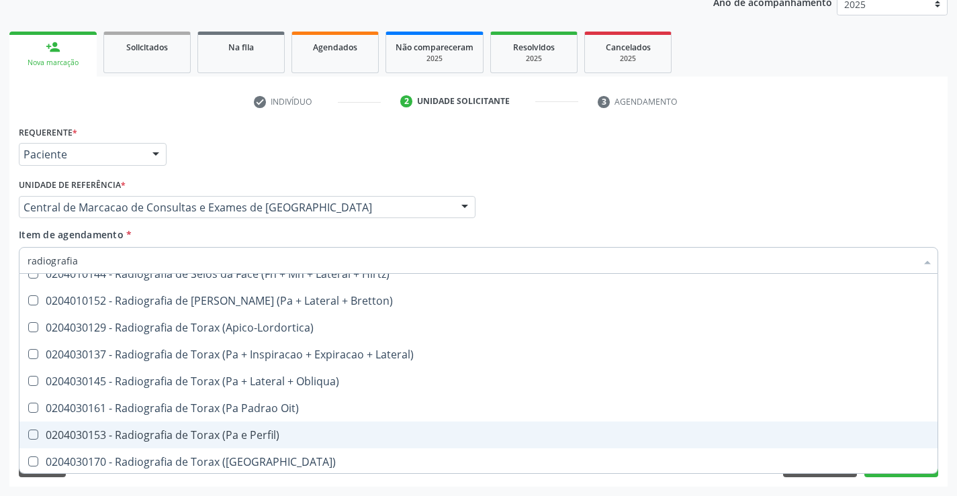
click at [275, 435] on div "0204030153 - Radiografia de Torax (Pa e Perfil)" at bounding box center [479, 435] width 902 height 11
checkbox Perfil\) "true"
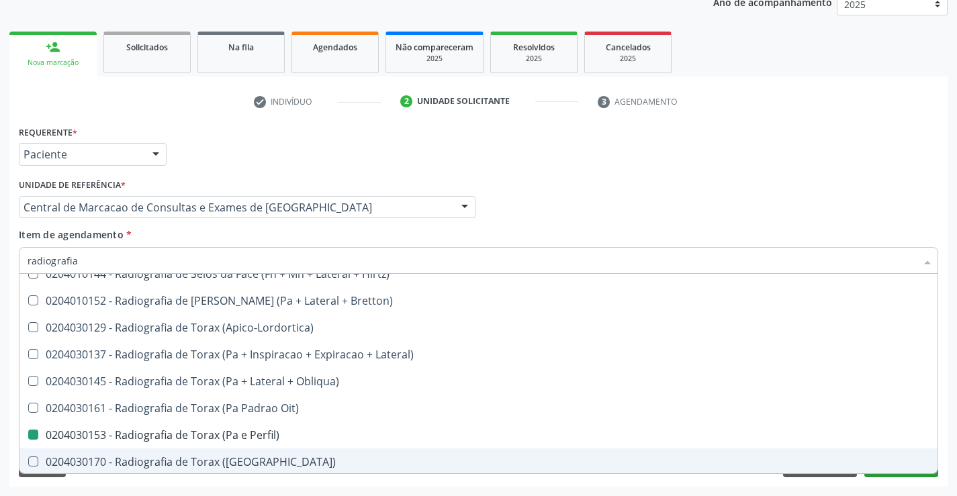
click at [861, 481] on div "Requerente * Paciente Profissional de Saúde Paciente Nenhum resultado encontrad…" at bounding box center [478, 304] width 938 height 365
checkbox Oclusal "true"
checkbox Perfil\) "false"
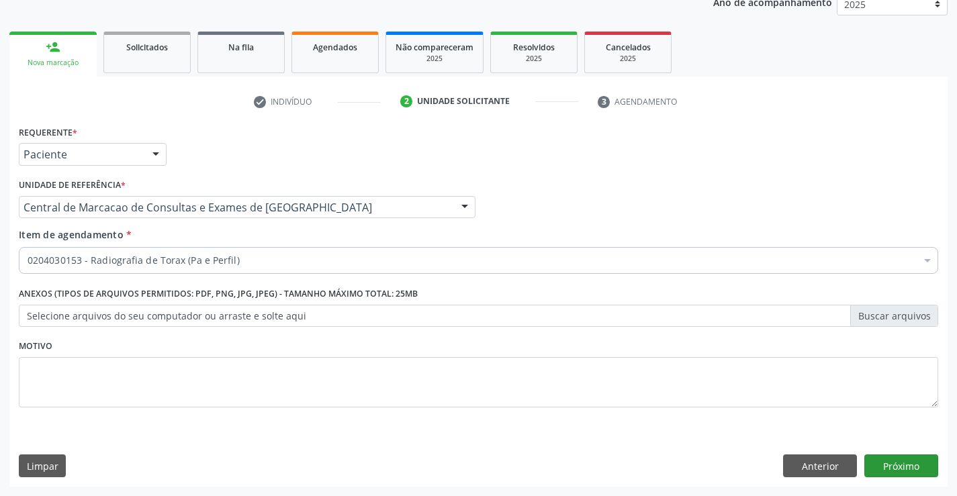
scroll to position [0, 0]
click at [888, 466] on button "Próximo" at bounding box center [901, 466] width 74 height 23
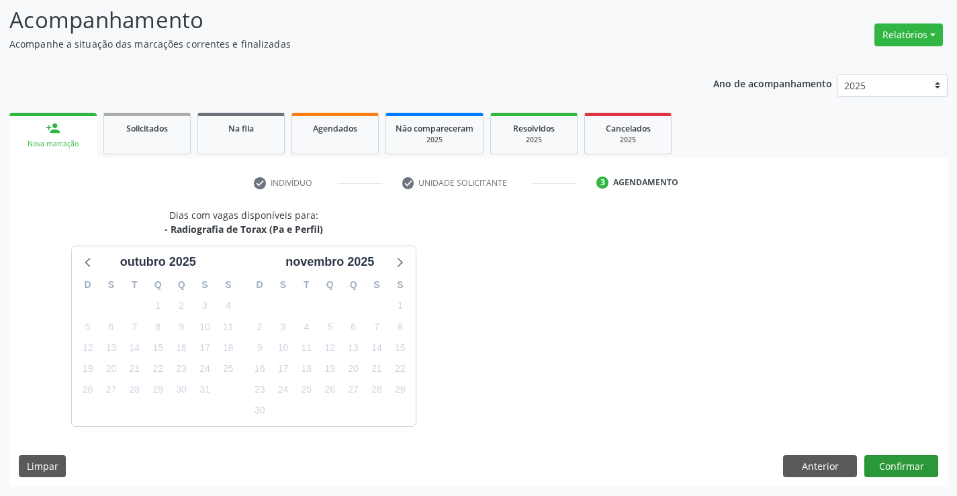
scroll to position [128, 0]
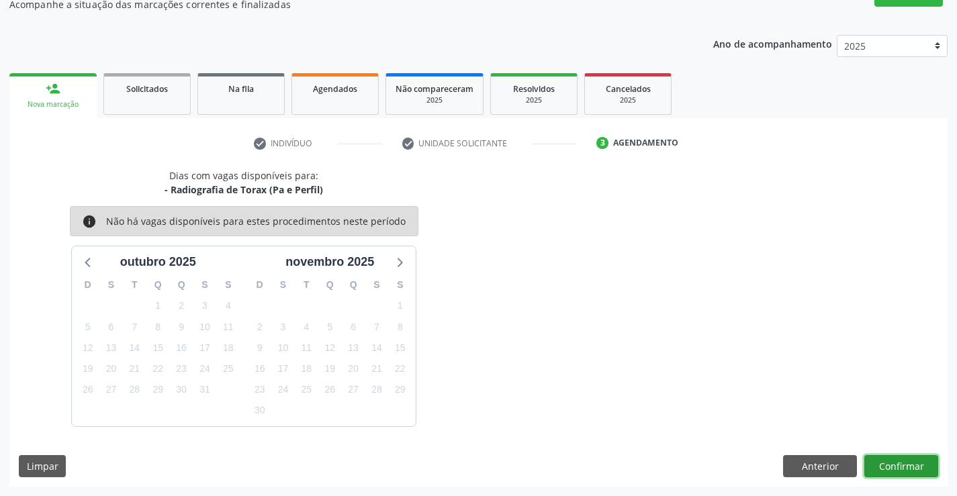
click at [878, 461] on button "Confirmar" at bounding box center [901, 466] width 74 height 23
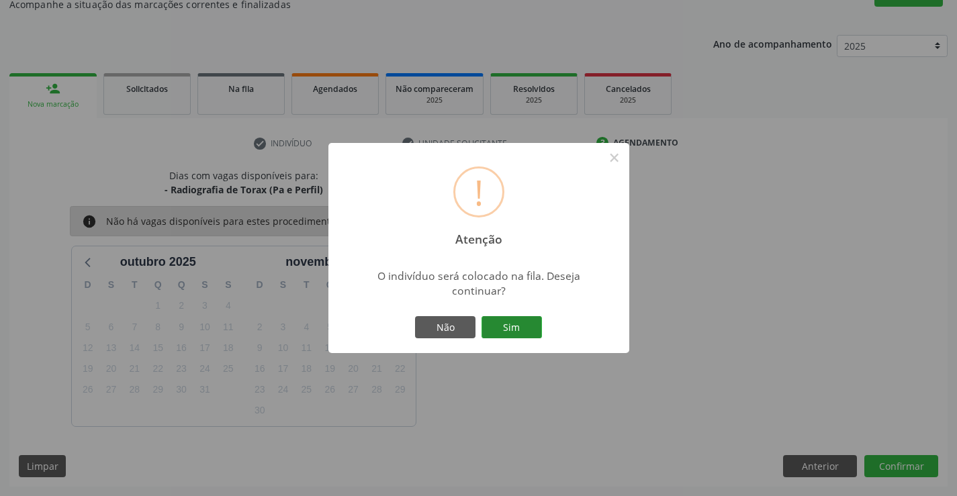
click at [493, 325] on button "Sim" at bounding box center [511, 327] width 60 height 23
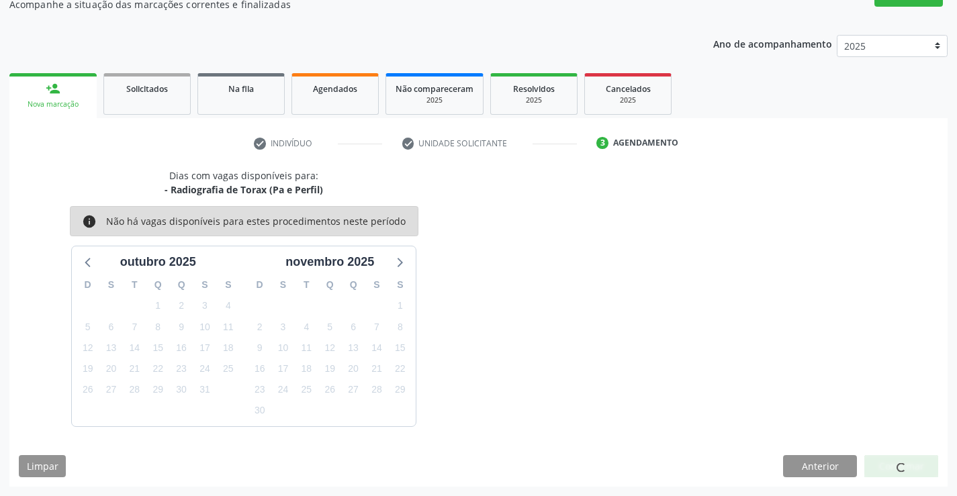
scroll to position [0, 0]
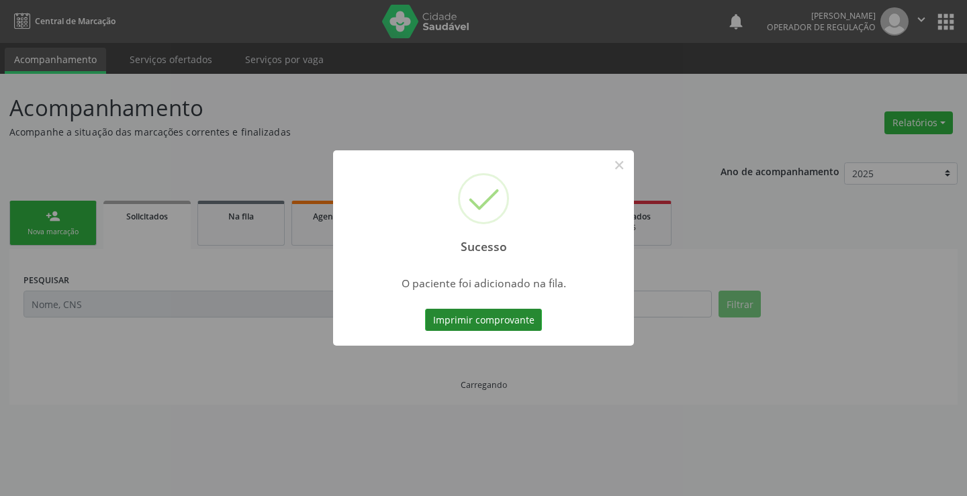
click at [491, 324] on button "Imprimir comprovante" at bounding box center [483, 320] width 117 height 23
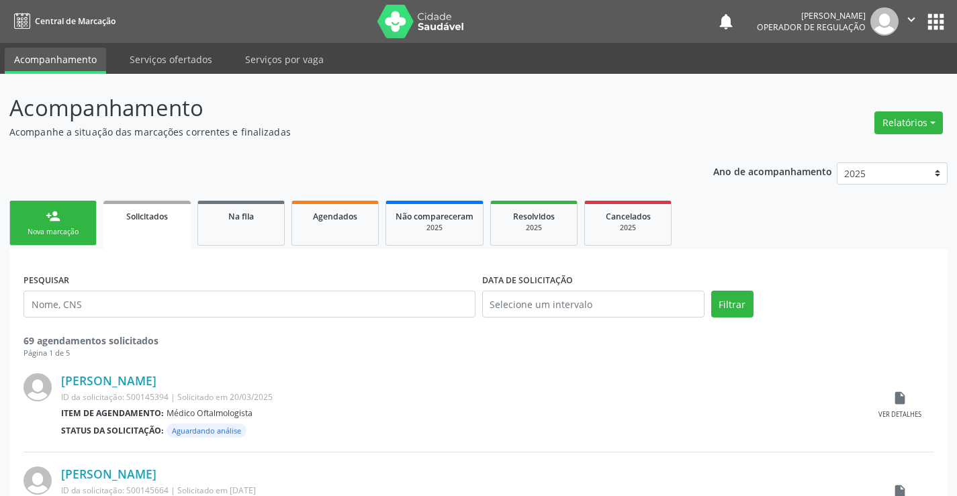
click at [73, 205] on link "person_add Nova marcação" at bounding box center [52, 223] width 87 height 45
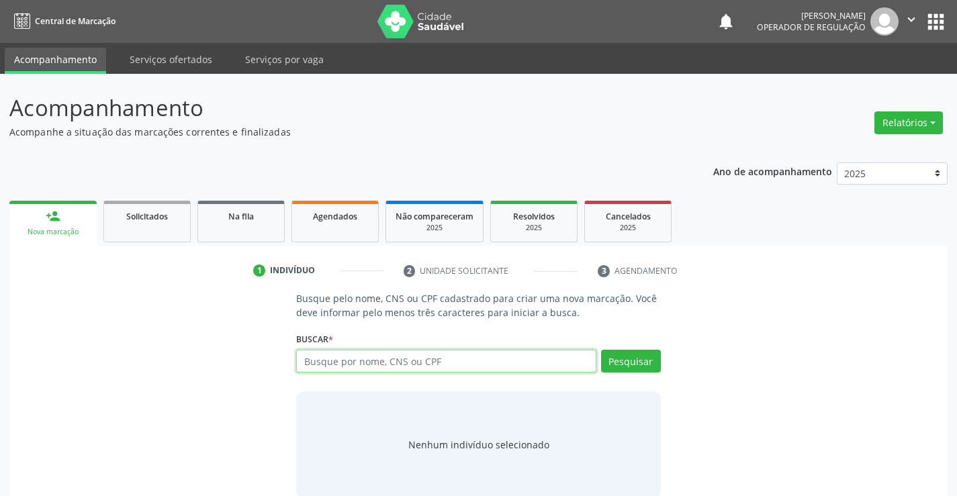
click at [363, 359] on input "text" at bounding box center [446, 361] width 300 height 23
type input "703004813879879"
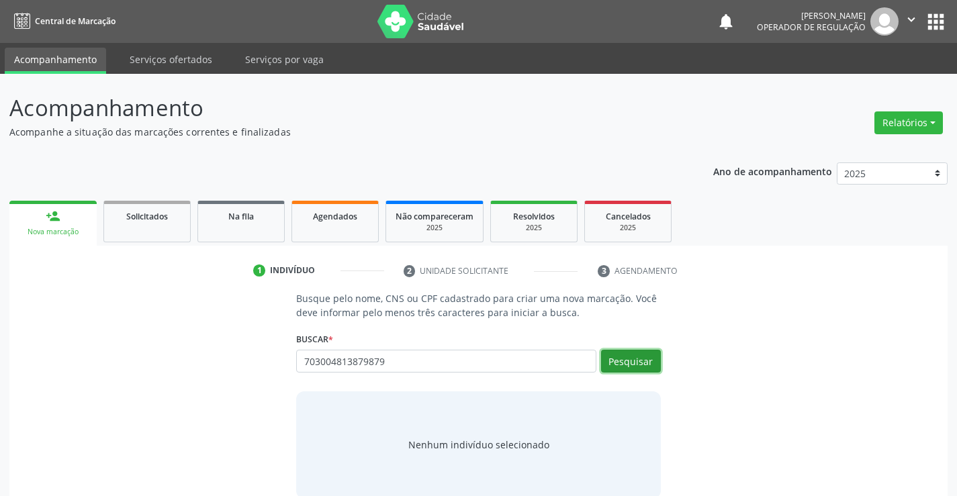
click at [632, 363] on button "Pesquisar" at bounding box center [631, 361] width 60 height 23
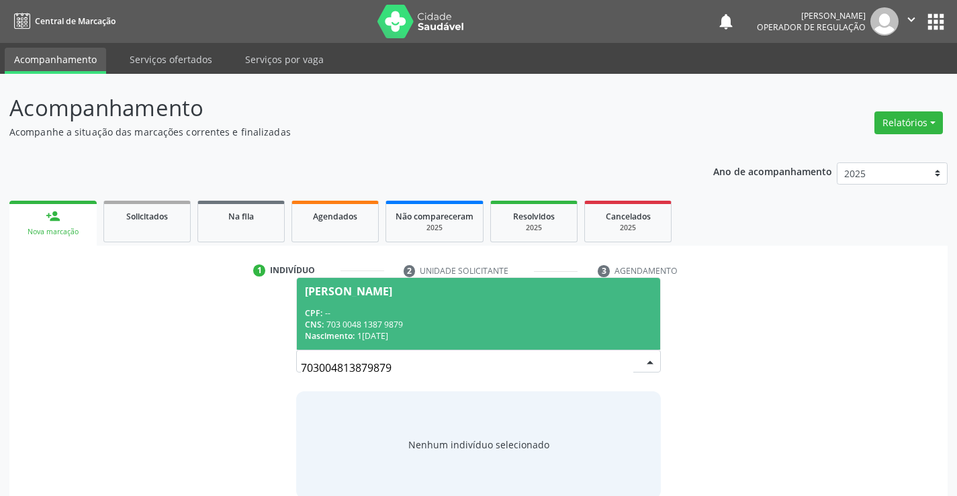
click at [421, 330] on div "CNS: 703 0048 1387 9879" at bounding box center [478, 324] width 347 height 11
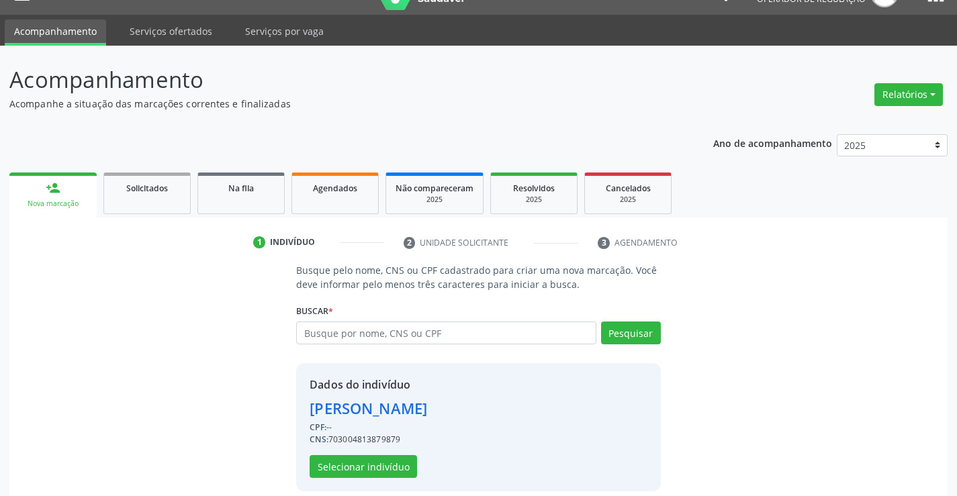
scroll to position [42, 0]
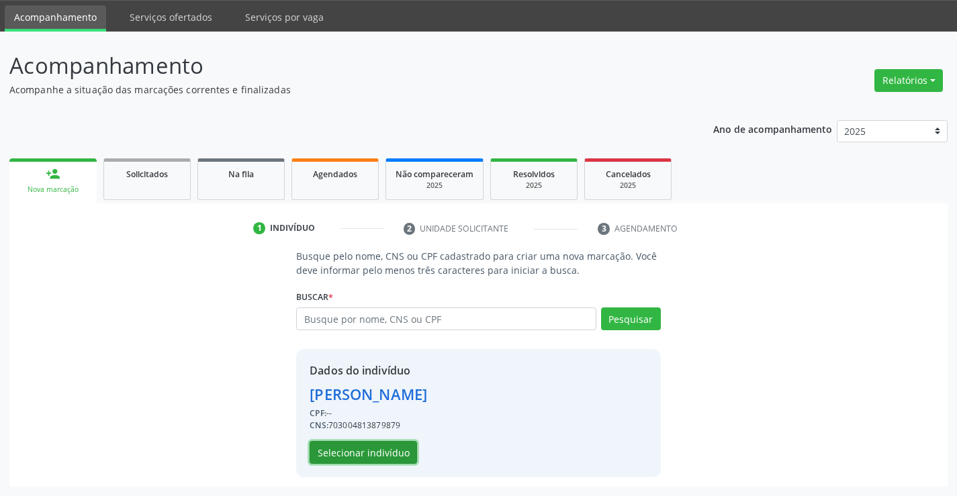
click at [392, 449] on button "Selecionar indivíduo" at bounding box center [363, 452] width 107 height 23
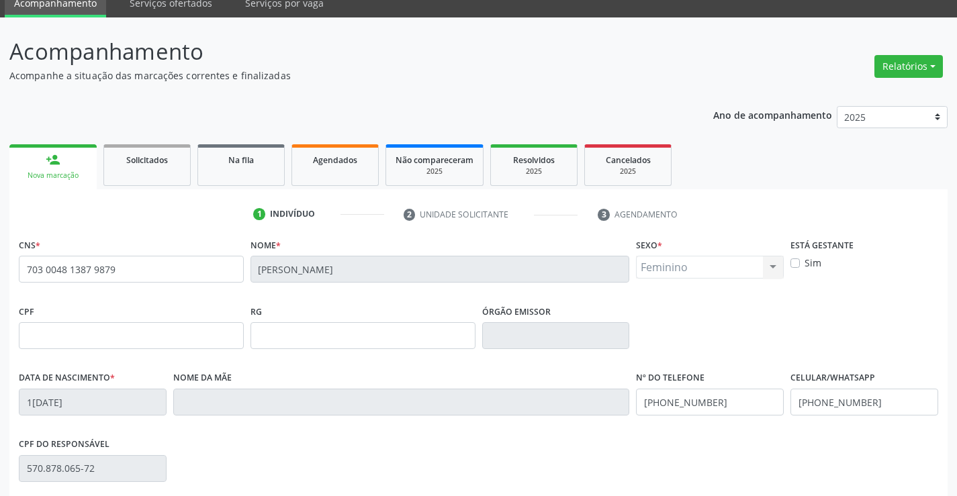
scroll to position [232, 0]
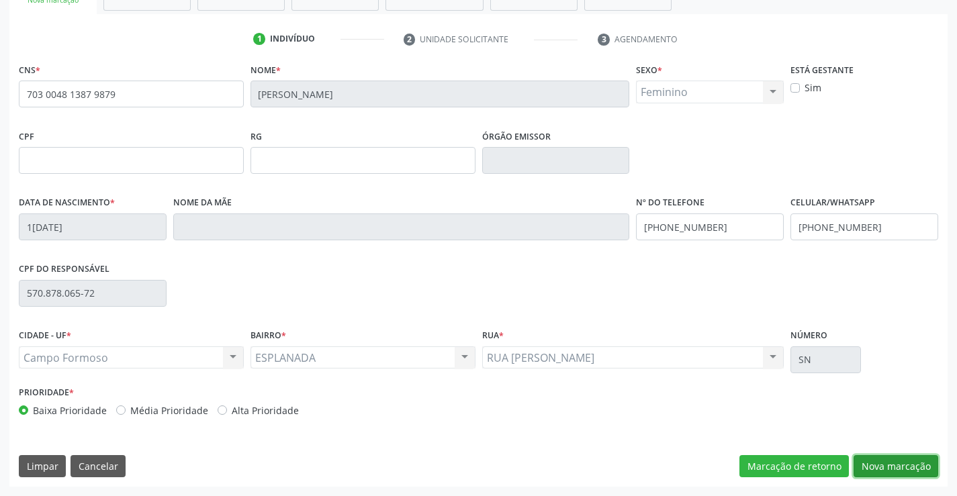
click at [882, 463] on button "Nova marcação" at bounding box center [896, 466] width 85 height 23
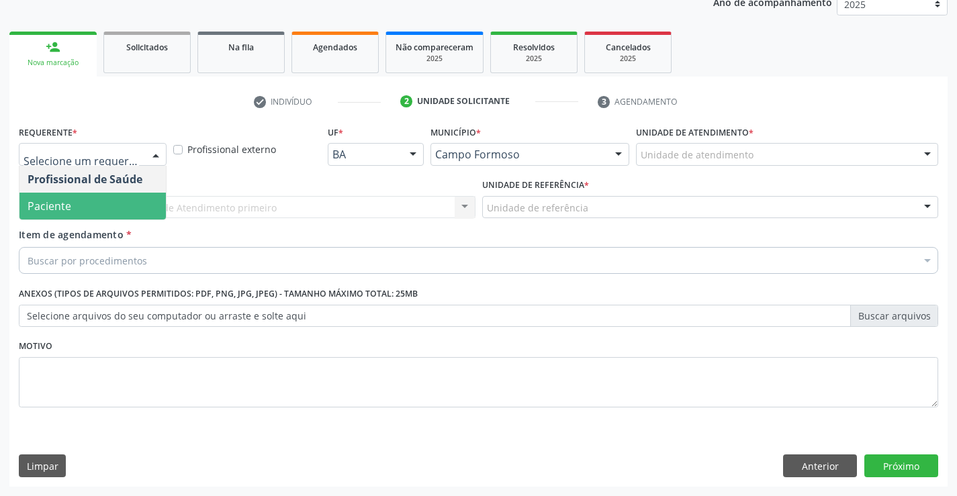
click at [66, 199] on span "Paciente" at bounding box center [92, 206] width 146 height 27
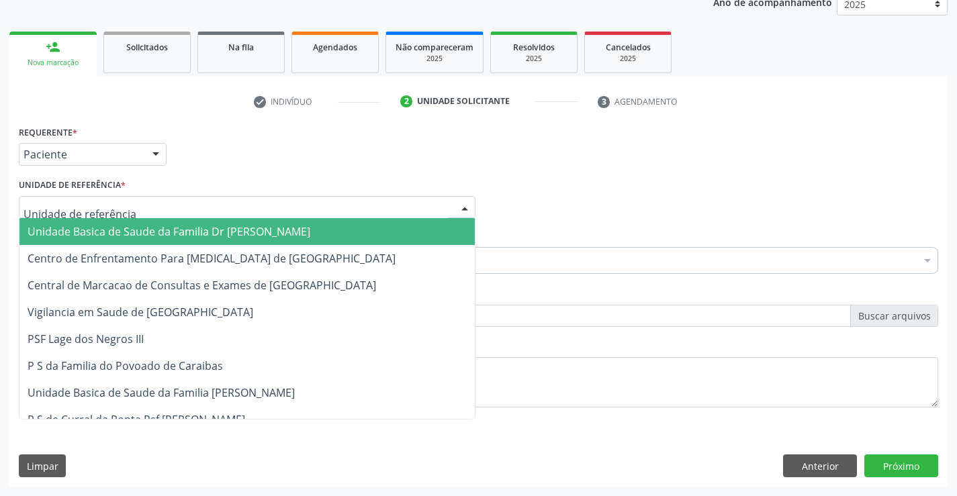
type input "r"
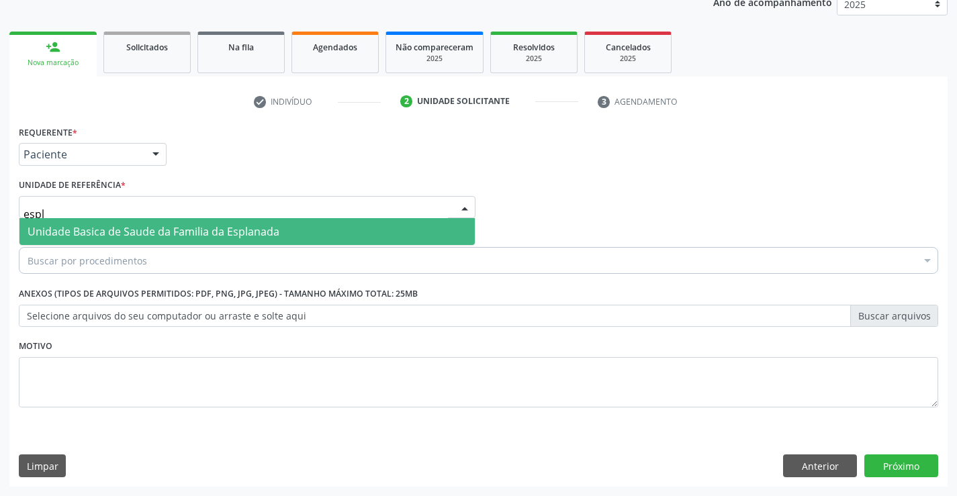
type input "espla"
click at [173, 226] on span "Unidade Basica de Saude da Familia da Esplanada" at bounding box center [154, 231] width 252 height 15
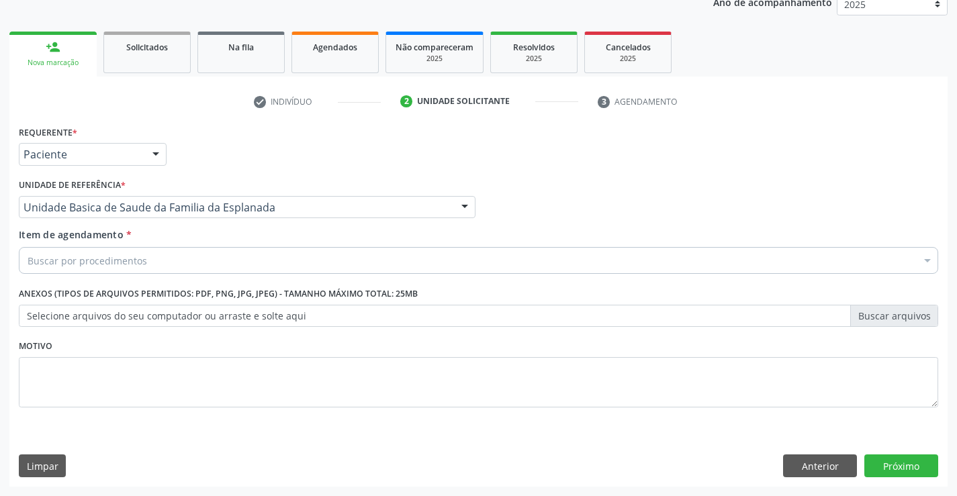
click at [168, 255] on div "Buscar por procedimentos" at bounding box center [478, 260] width 919 height 27
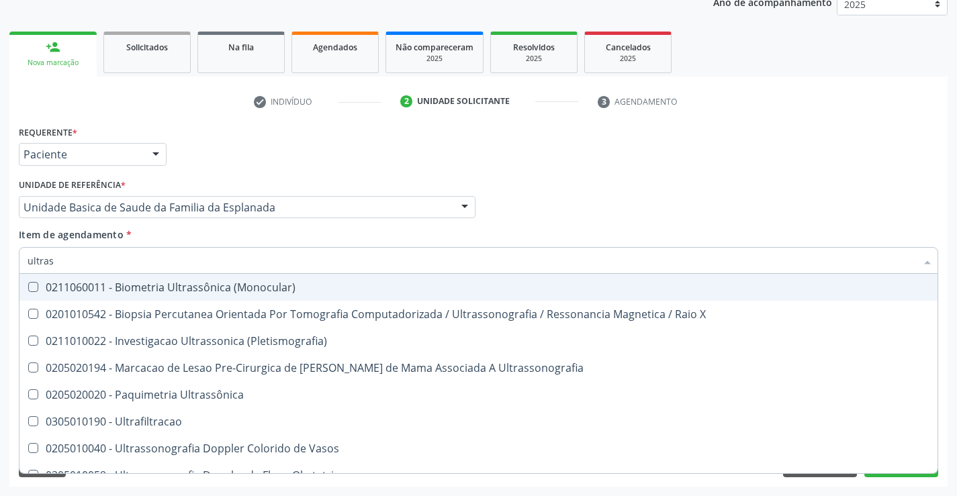
type input "ultrass"
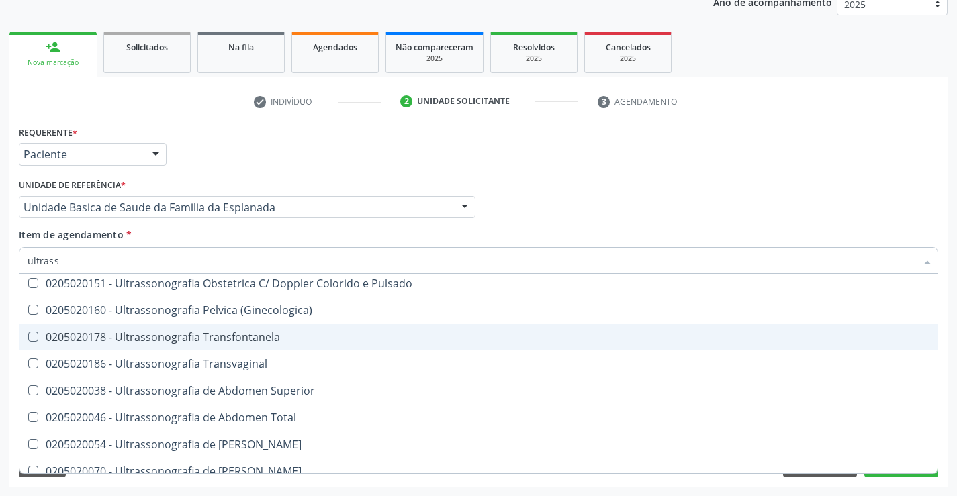
scroll to position [269, 0]
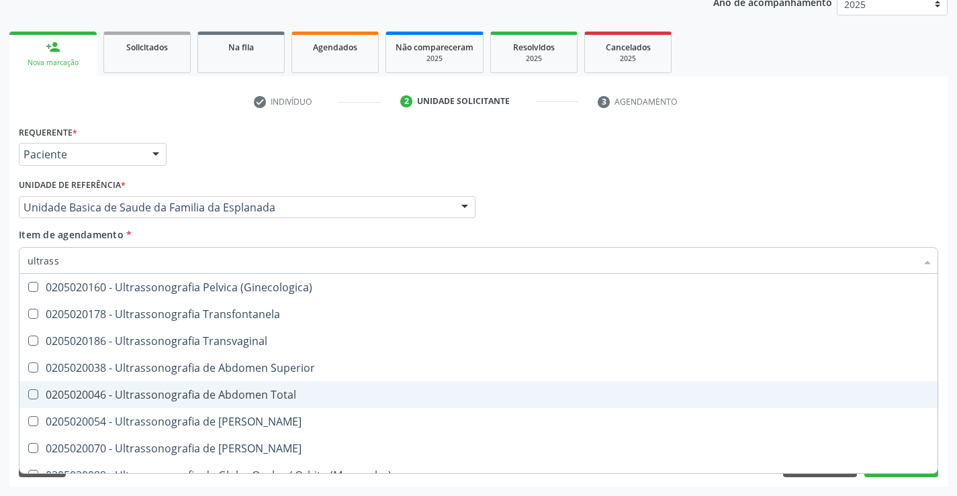
click at [338, 400] on div "0205020046 - Ultrassonografia de Abdomen Total" at bounding box center [479, 394] width 902 height 11
checkbox Total "true"
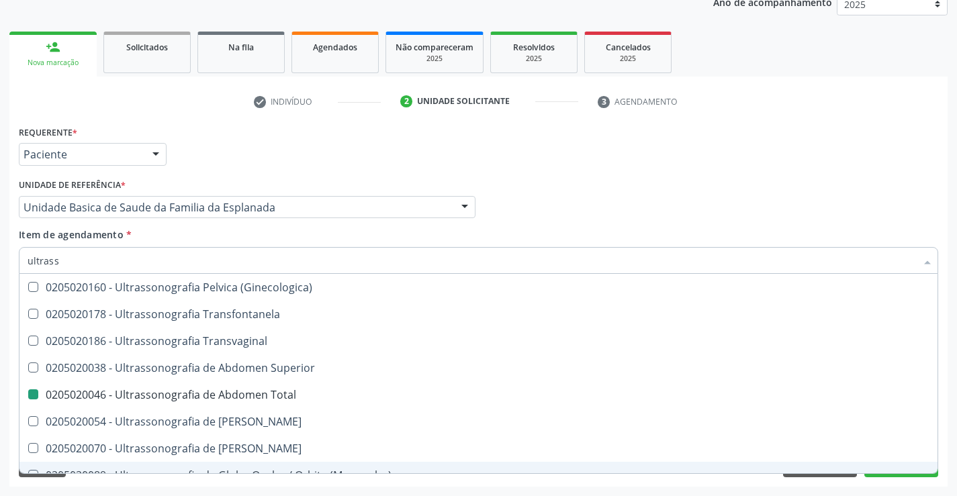
click at [908, 481] on div "Requerente * Paciente Profissional de Saúde Paciente Nenhum resultado encontrad…" at bounding box center [478, 304] width 938 height 365
checkbox X "true"
checkbox Total "false"
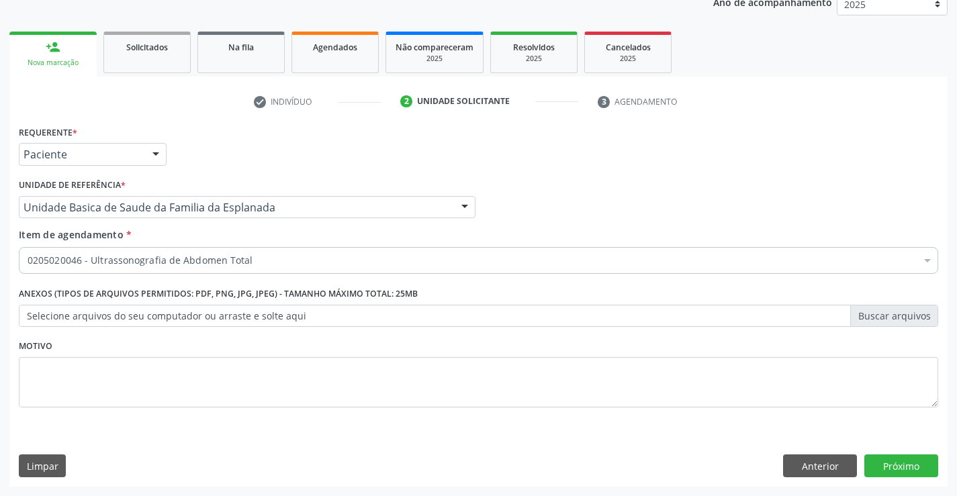
scroll to position [0, 0]
click at [901, 467] on button "Próximo" at bounding box center [901, 466] width 74 height 23
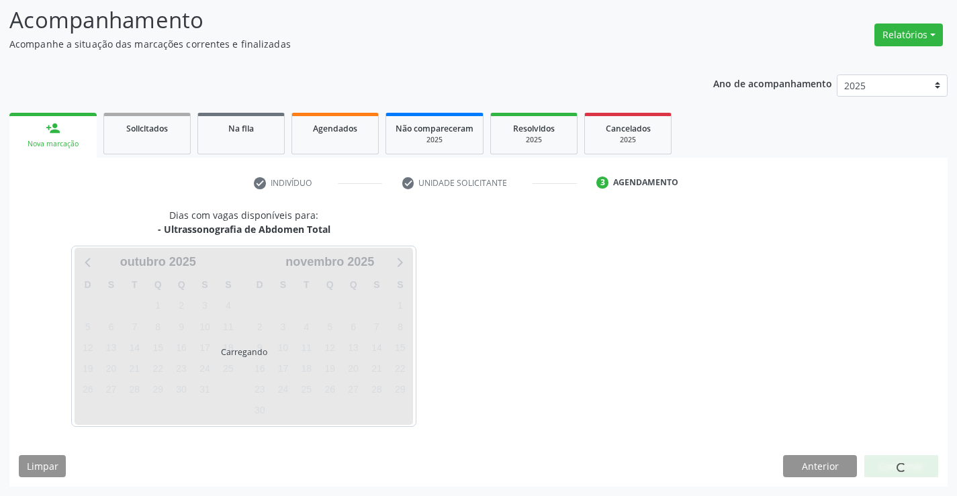
scroll to position [88, 0]
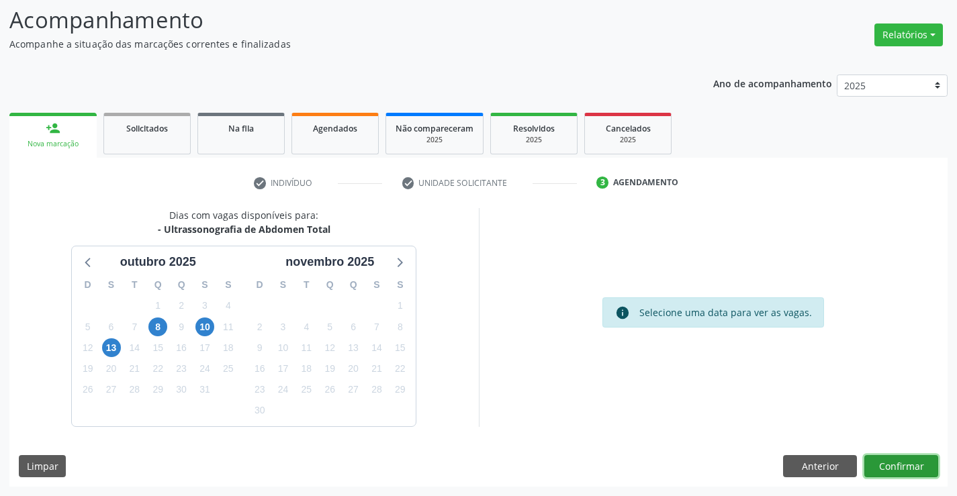
click at [906, 469] on button "Confirmar" at bounding box center [901, 466] width 74 height 23
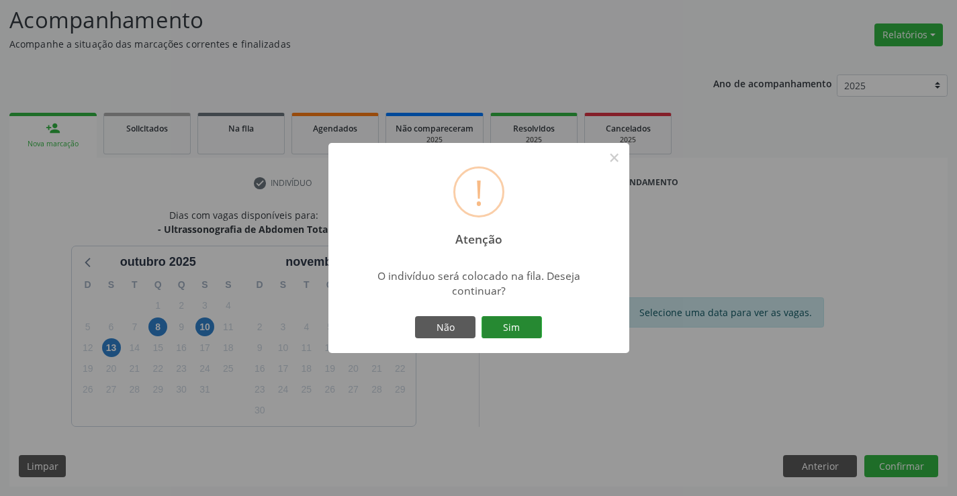
click at [522, 334] on button "Sim" at bounding box center [511, 327] width 60 height 23
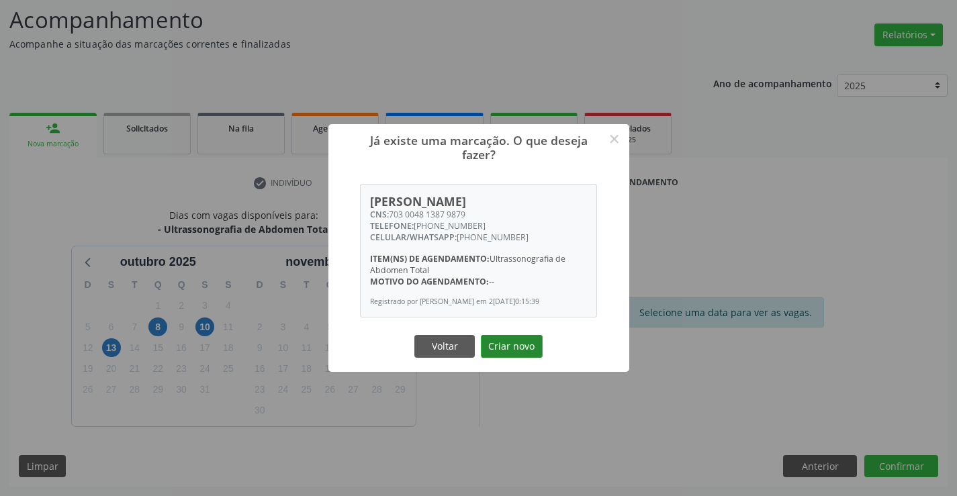
click at [501, 350] on button "Criar novo" at bounding box center [512, 346] width 62 height 23
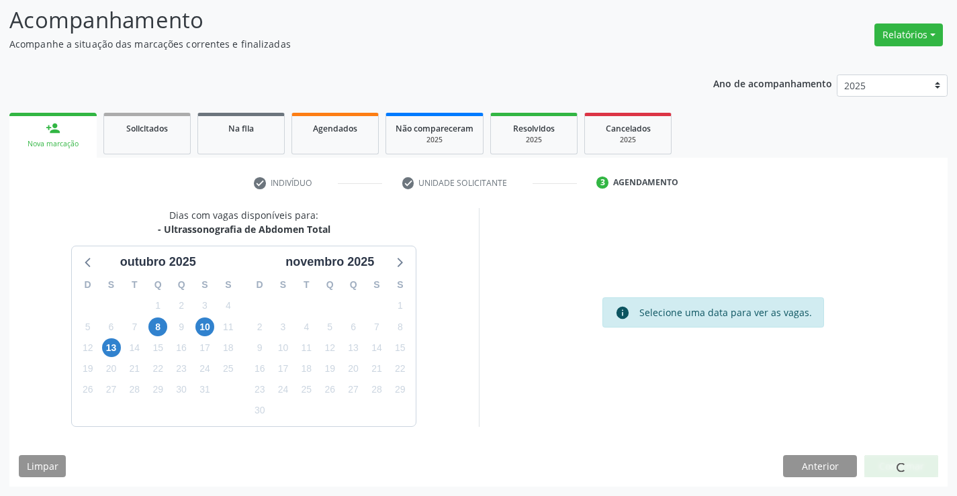
scroll to position [0, 0]
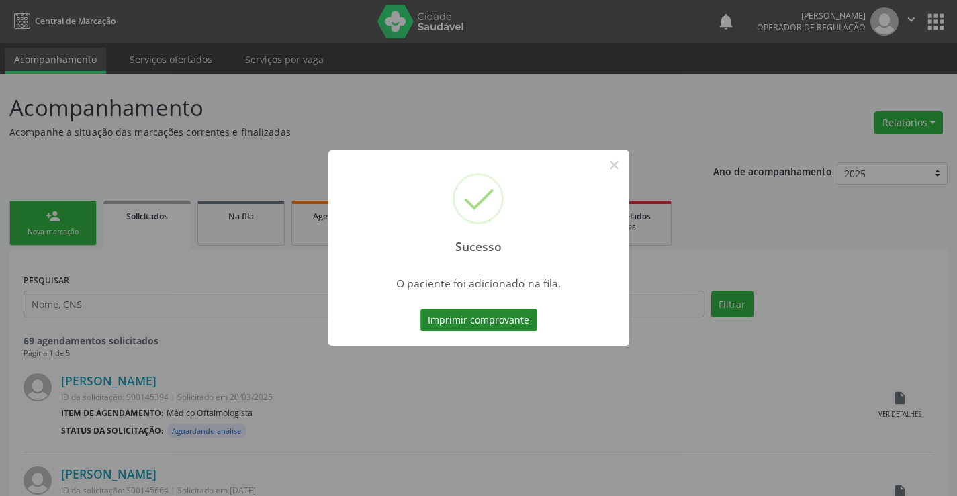
click at [512, 320] on button "Imprimir comprovante" at bounding box center [478, 320] width 117 height 23
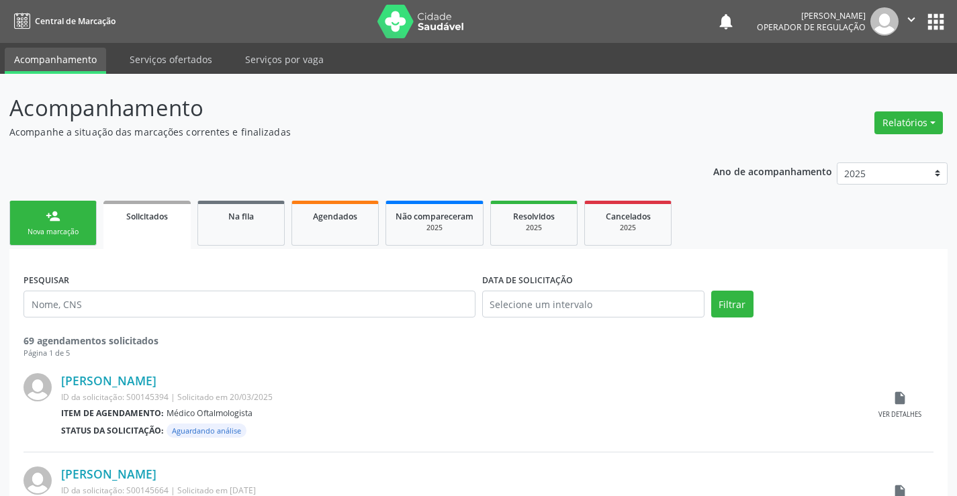
click at [81, 226] on link "person_add Nova marcação" at bounding box center [52, 223] width 87 height 45
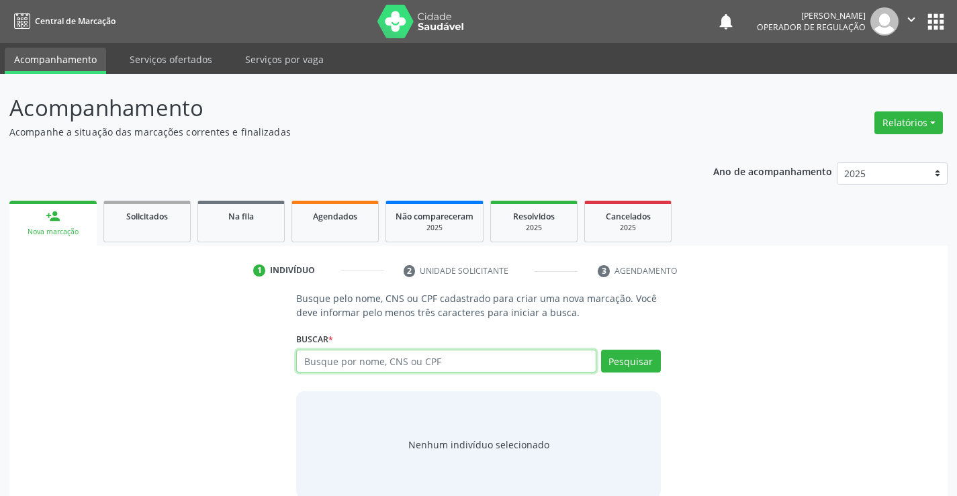
click at [448, 369] on input "text" at bounding box center [446, 361] width 300 height 23
type input "70300481387987"
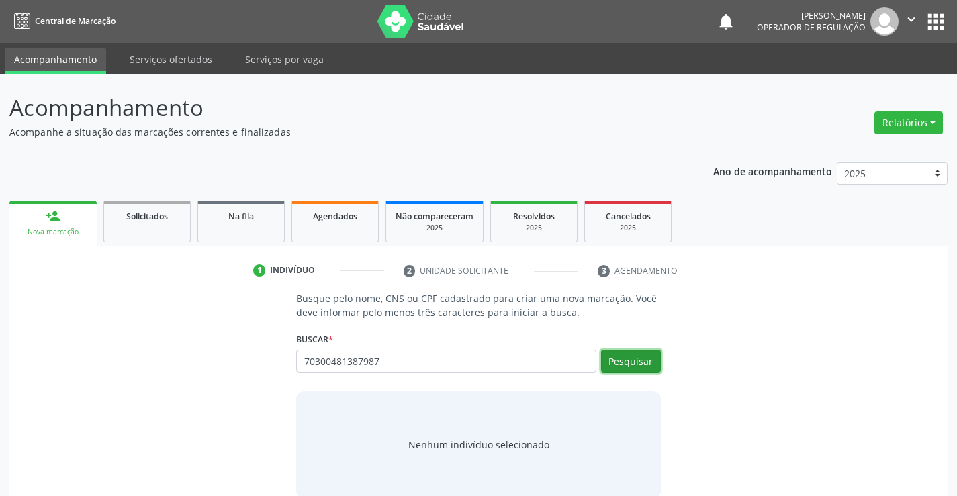
click at [616, 358] on button "Pesquisar" at bounding box center [631, 361] width 60 height 23
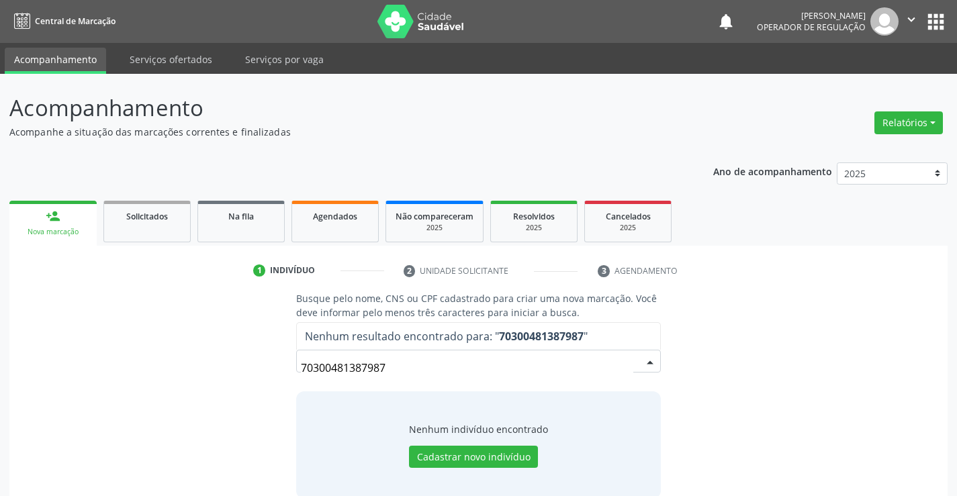
drag, startPoint x: 403, startPoint y: 373, endPoint x: 263, endPoint y: 375, distance: 139.7
click at [249, 377] on div "Busque pelo nome, CNS ou CPF cadastrado para criar uma nova marcação. Você deve…" at bounding box center [478, 394] width 919 height 207
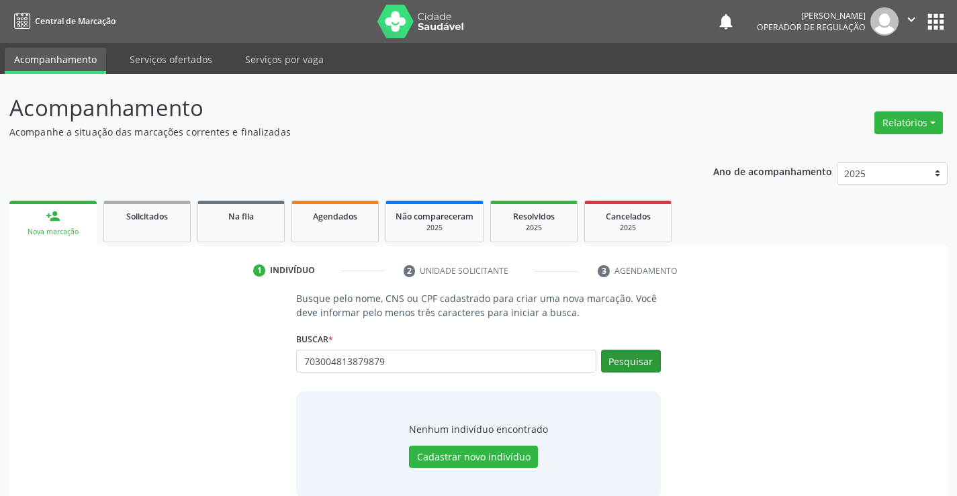
type input "703004813879879"
click at [644, 355] on button "Pesquisar" at bounding box center [631, 361] width 60 height 23
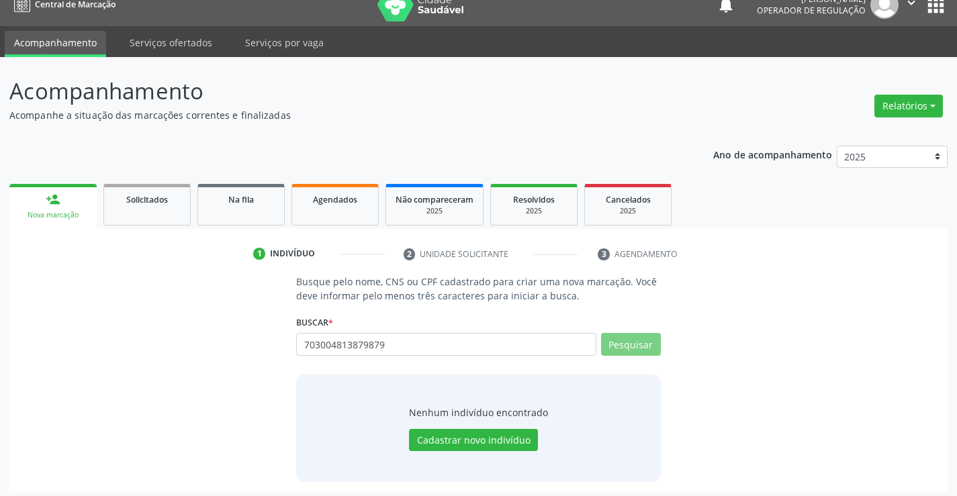
scroll to position [21, 0]
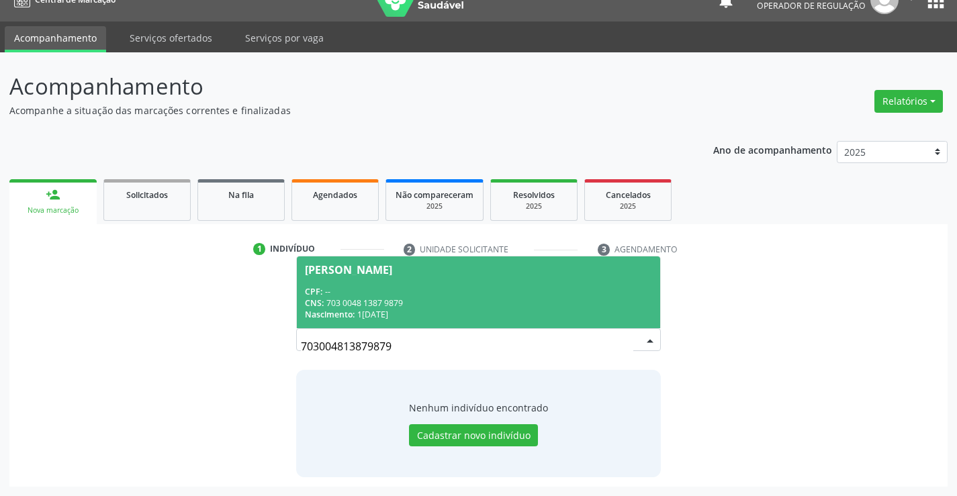
click at [428, 293] on div "CPF: --" at bounding box center [478, 291] width 347 height 11
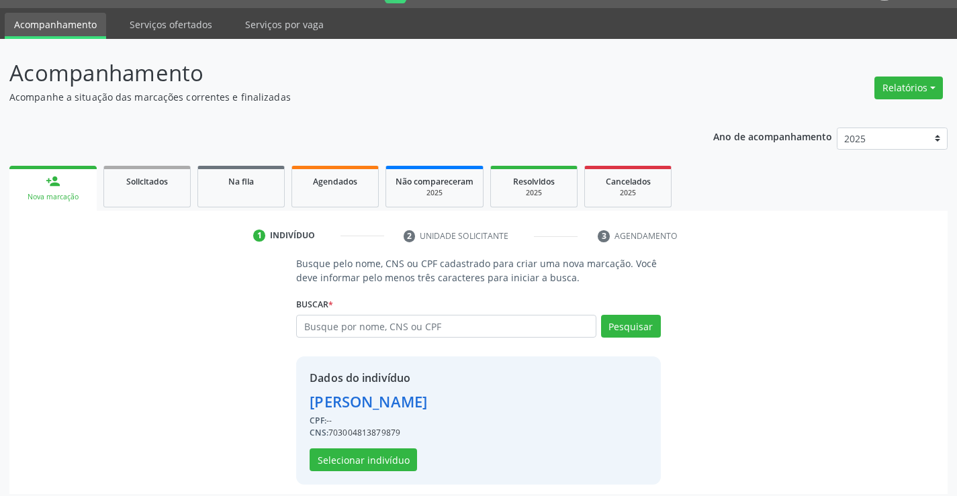
scroll to position [42, 0]
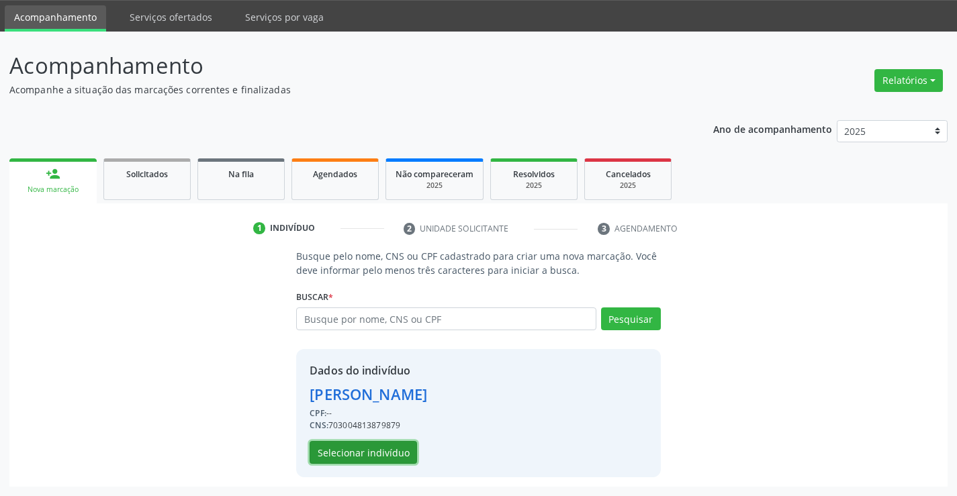
click at [379, 449] on button "Selecionar indivíduo" at bounding box center [363, 452] width 107 height 23
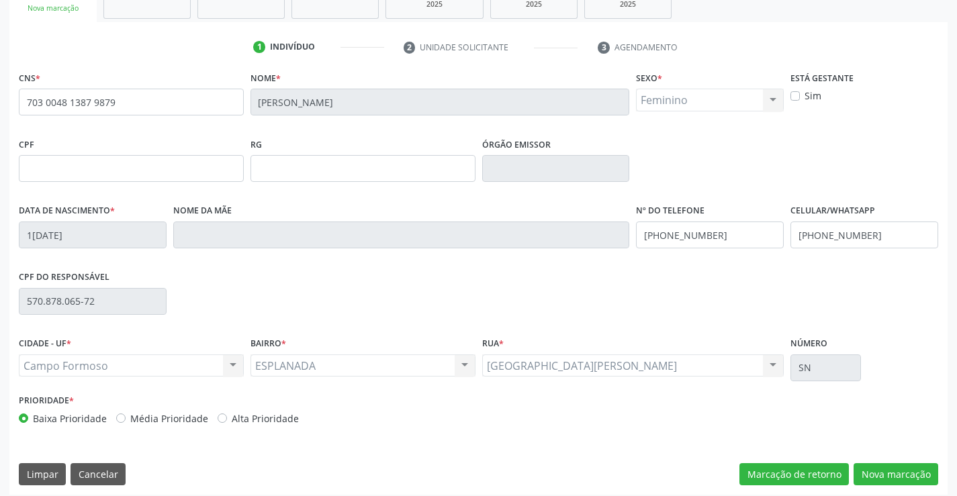
scroll to position [232, 0]
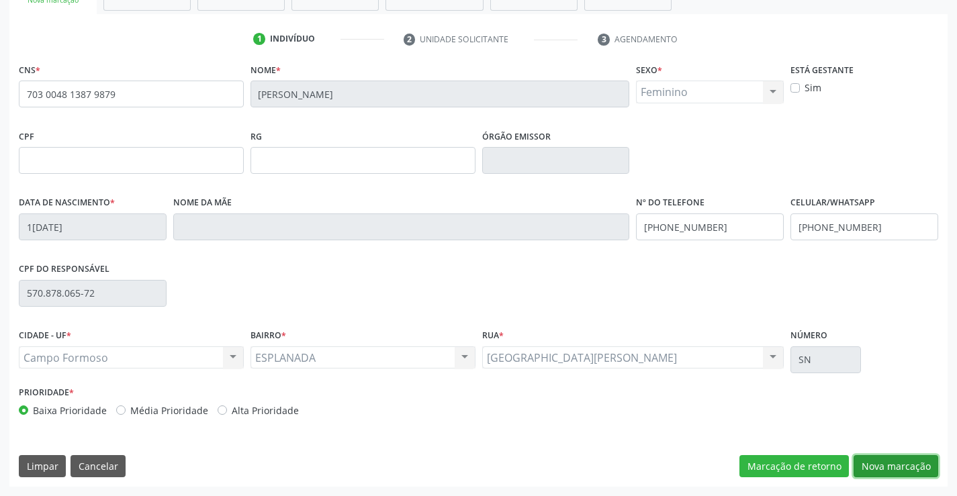
click at [876, 461] on button "Nova marcação" at bounding box center [896, 466] width 85 height 23
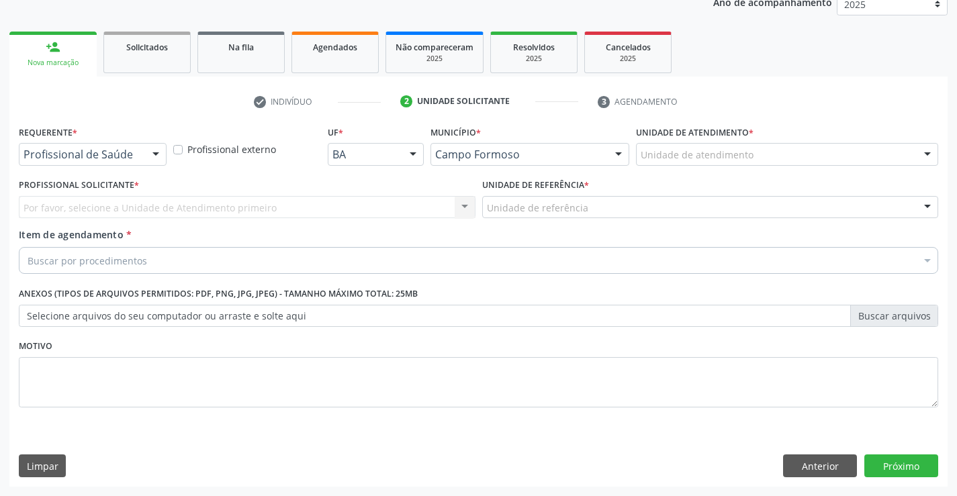
scroll to position [169, 0]
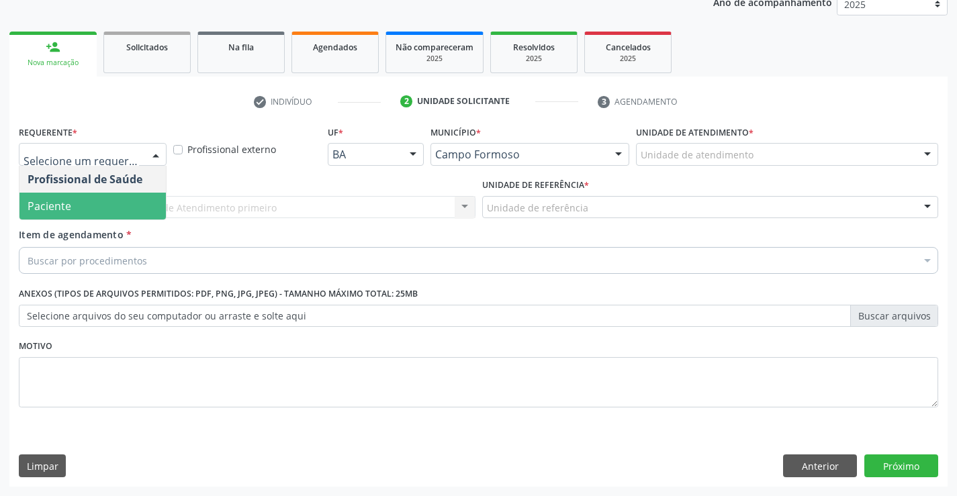
click at [89, 194] on span "Paciente" at bounding box center [92, 206] width 146 height 27
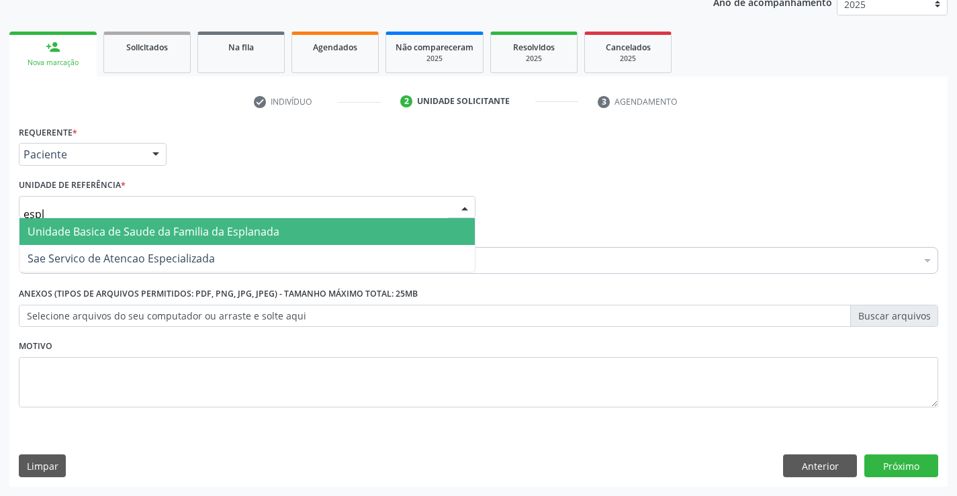
type input "espla"
click at [158, 228] on span "Unidade Basica de Saude da Familia da Esplanada" at bounding box center [154, 231] width 252 height 15
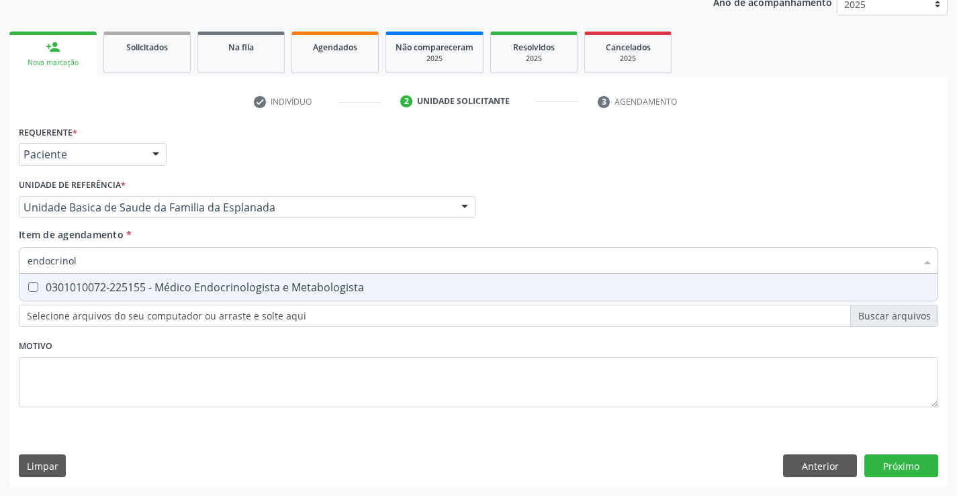
type input "endocrinolo"
click at [158, 287] on div "0301010072-225155 - Médico Endocrinologista e Metabologista" at bounding box center [479, 287] width 902 height 11
checkbox Metabologista "true"
click at [913, 469] on div "Requerente * Paciente Profissional de Saúde Paciente Nenhum resultado encontrad…" at bounding box center [478, 304] width 938 height 365
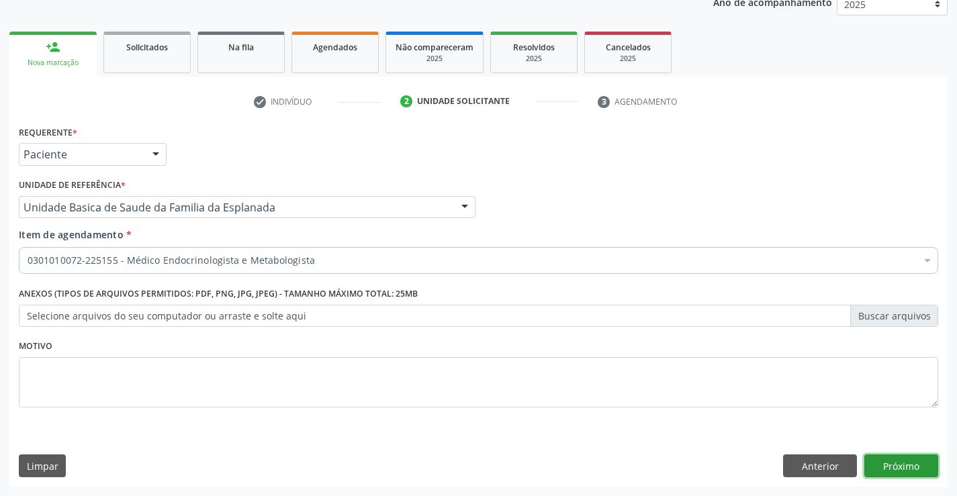
click at [918, 460] on button "Próximo" at bounding box center [901, 466] width 74 height 23
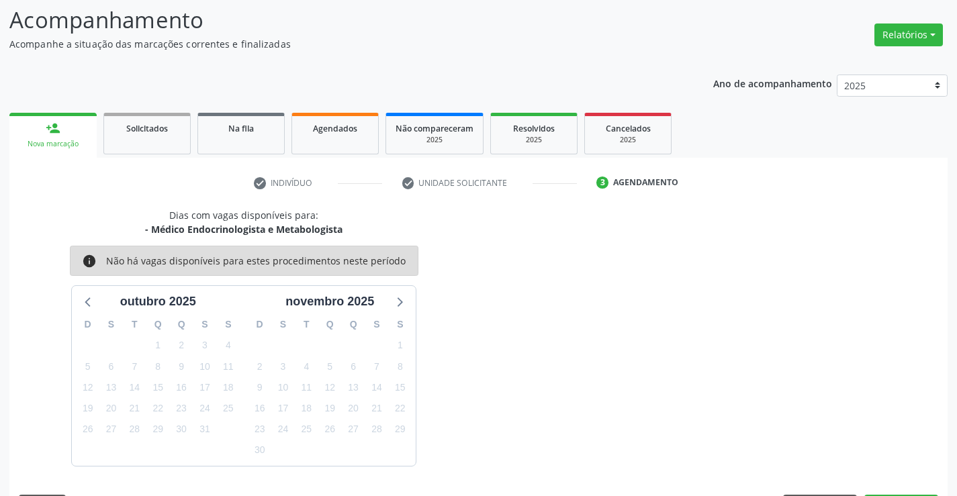
scroll to position [128, 0]
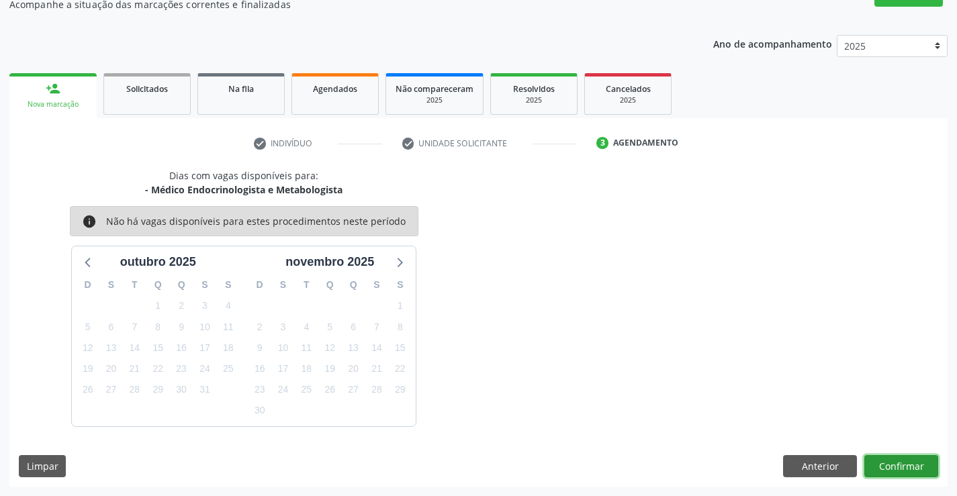
click at [881, 463] on button "Confirmar" at bounding box center [901, 466] width 74 height 23
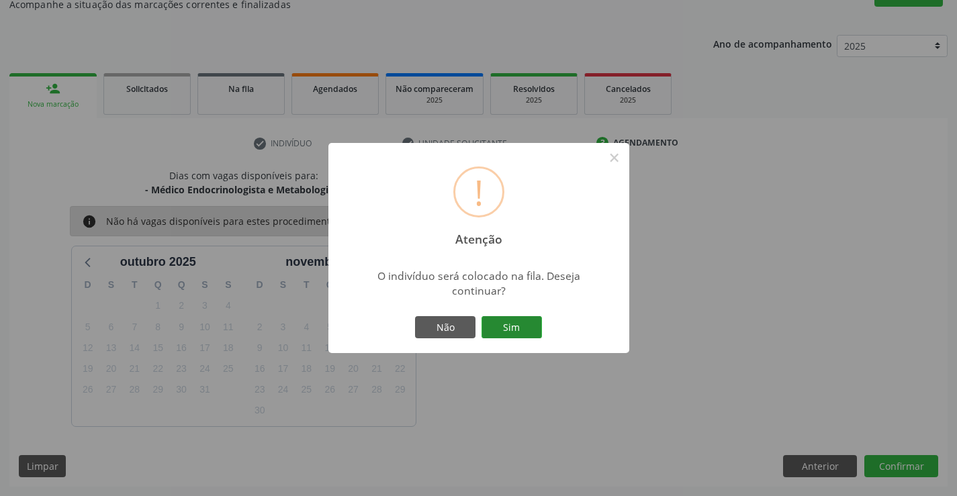
click at [506, 323] on button "Sim" at bounding box center [511, 327] width 60 height 23
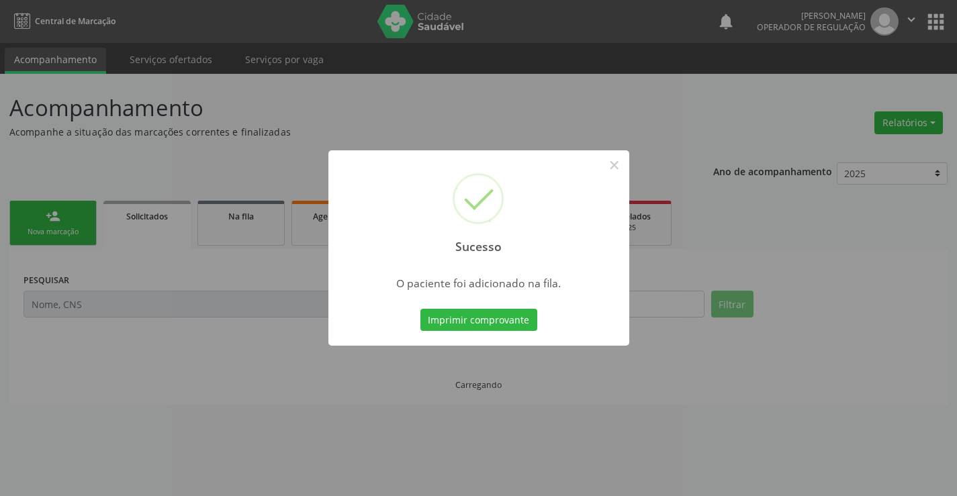
scroll to position [0, 0]
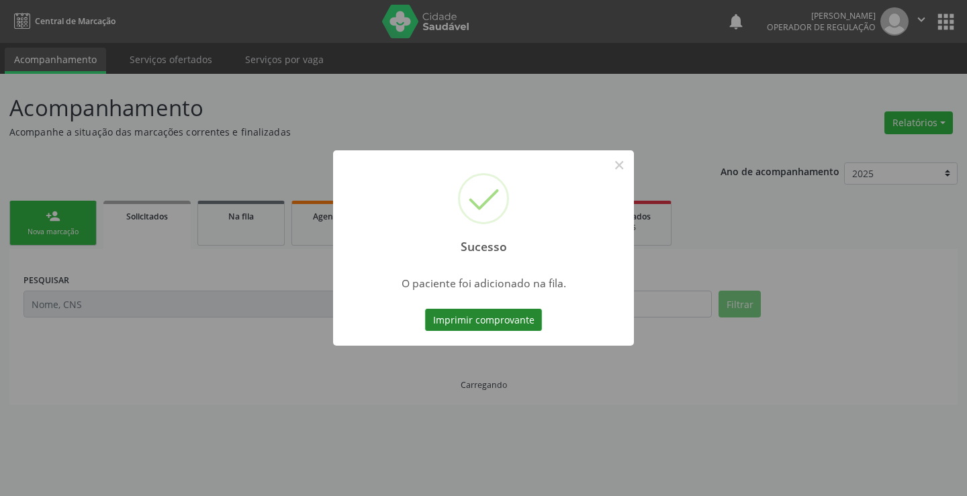
click at [520, 318] on button "Imprimir comprovante" at bounding box center [483, 320] width 117 height 23
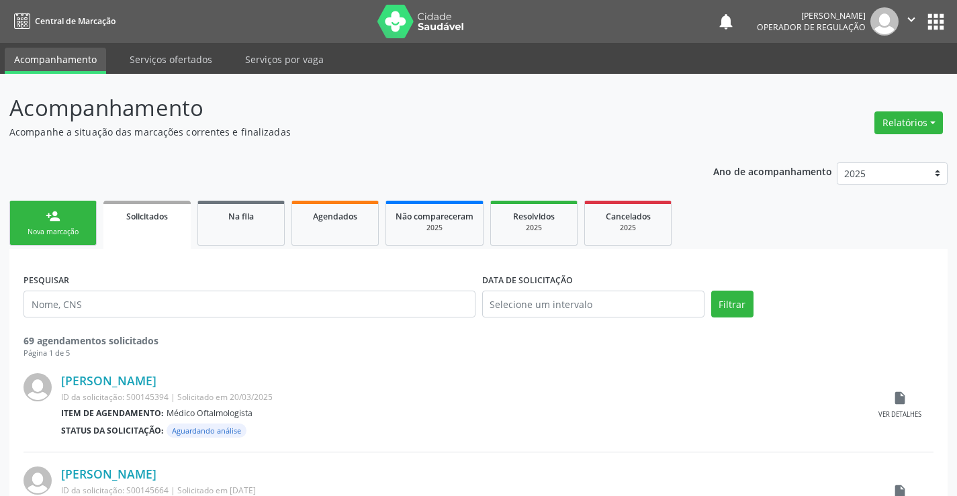
click at [42, 217] on link "person_add Nova marcação" at bounding box center [52, 223] width 87 height 45
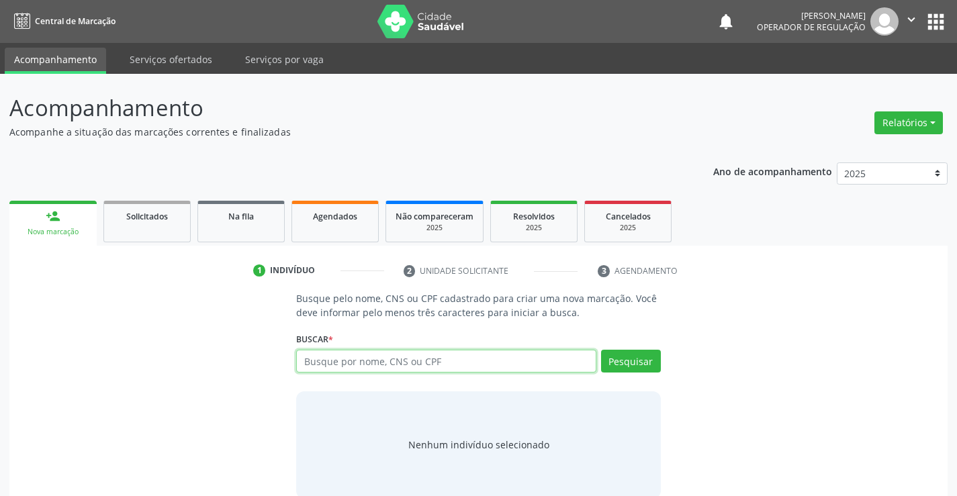
click at [377, 367] on input "text" at bounding box center [446, 361] width 300 height 23
type input "704105141425173"
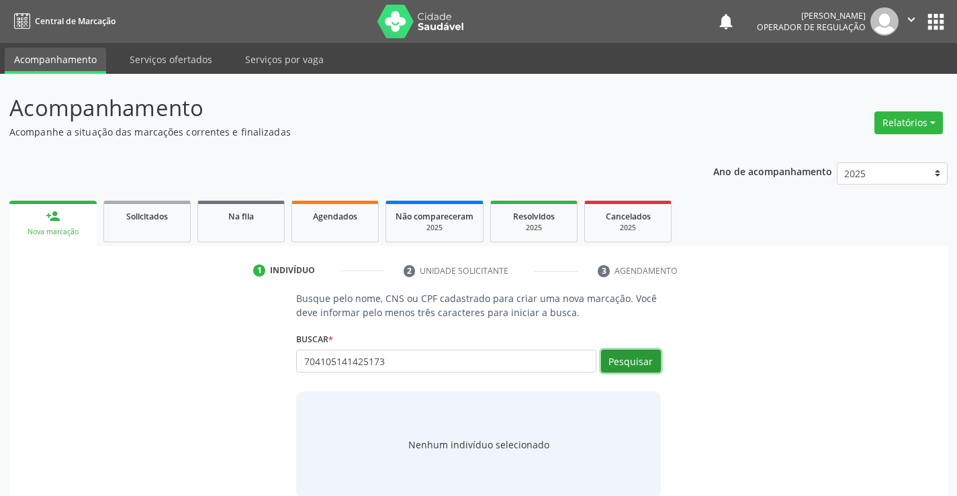
click at [623, 358] on button "Pesquisar" at bounding box center [631, 361] width 60 height 23
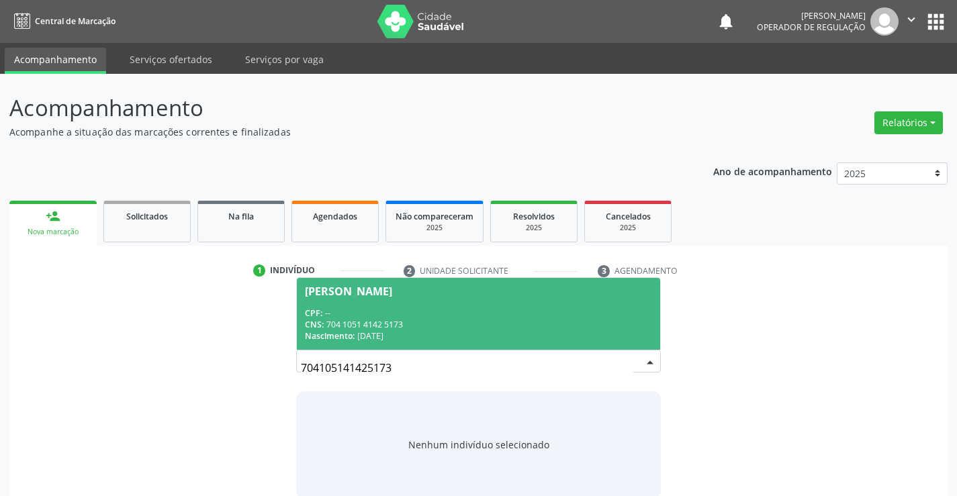
click at [473, 310] on div "CPF: --" at bounding box center [478, 313] width 347 height 11
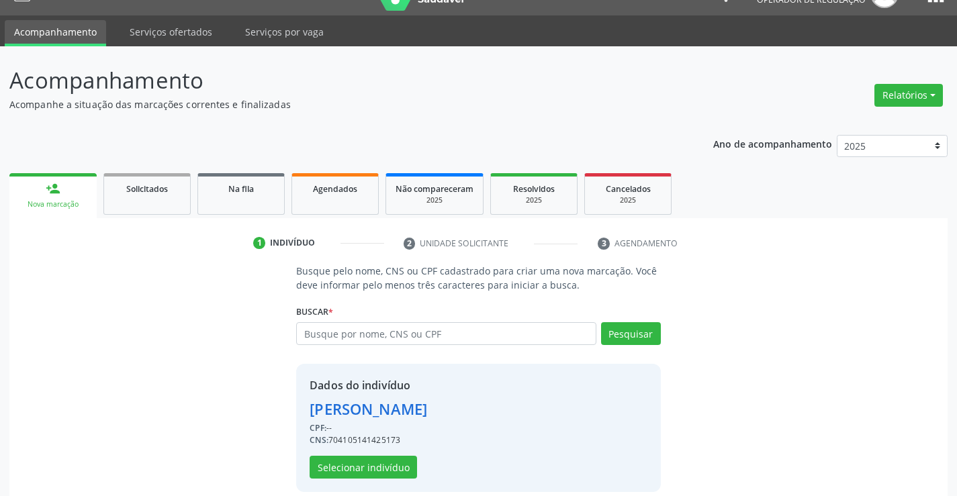
scroll to position [42, 0]
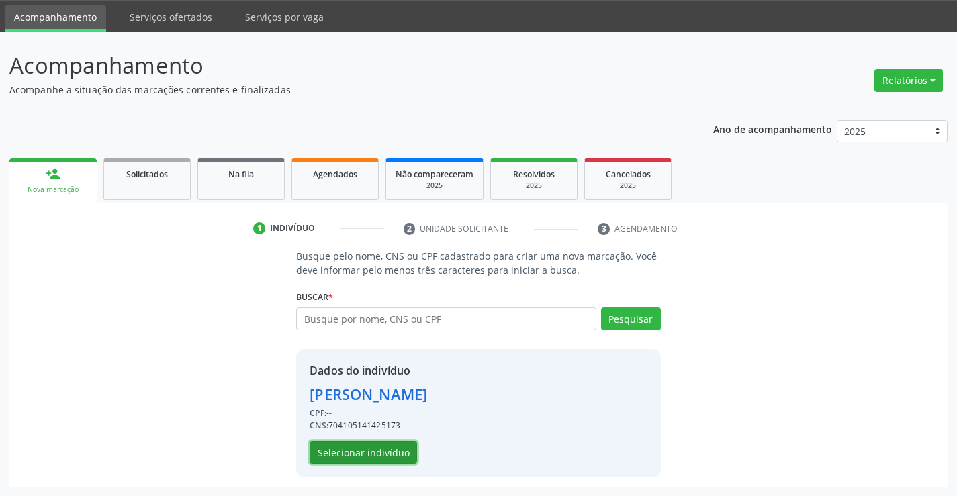
click at [366, 446] on button "Selecionar indivíduo" at bounding box center [363, 452] width 107 height 23
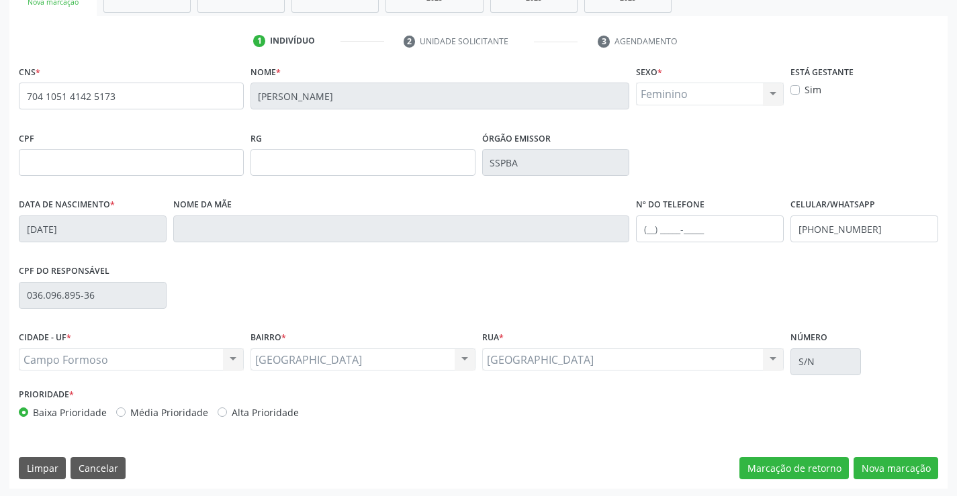
scroll to position [232, 0]
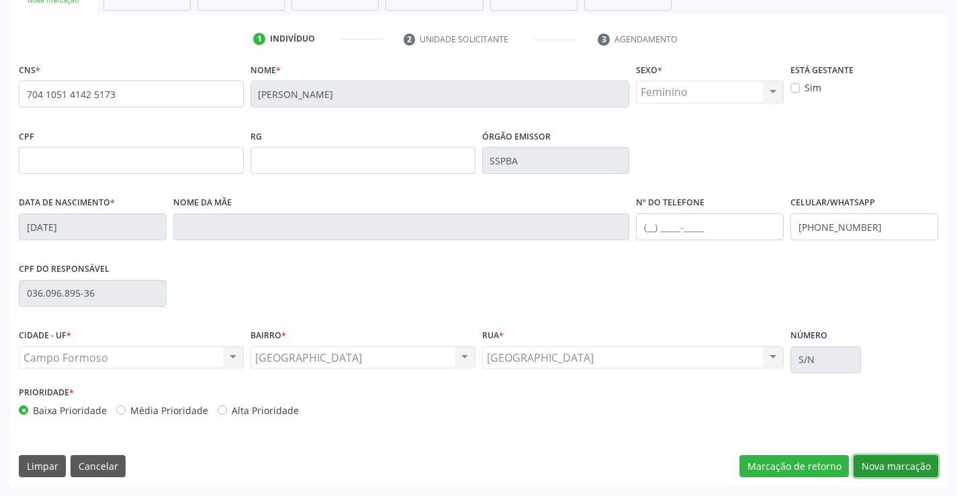
click at [879, 459] on button "Nova marcação" at bounding box center [896, 466] width 85 height 23
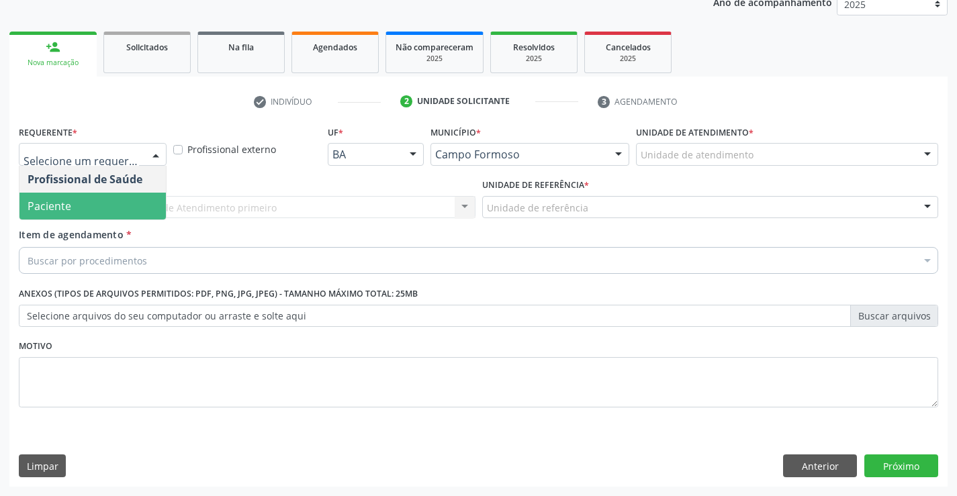
click at [87, 203] on span "Paciente" at bounding box center [92, 206] width 146 height 27
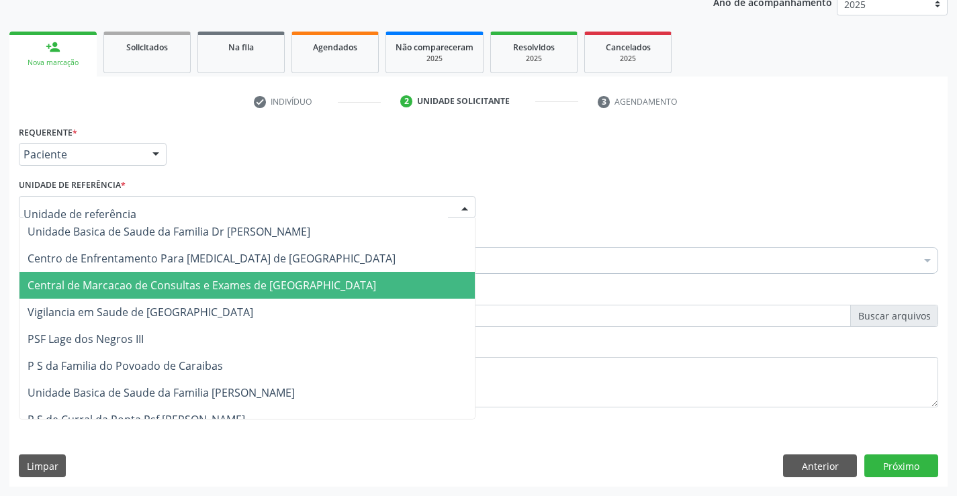
click at [136, 282] on span "Central de Marcacao de Consultas e Exames de [GEOGRAPHIC_DATA]" at bounding box center [202, 285] width 349 height 15
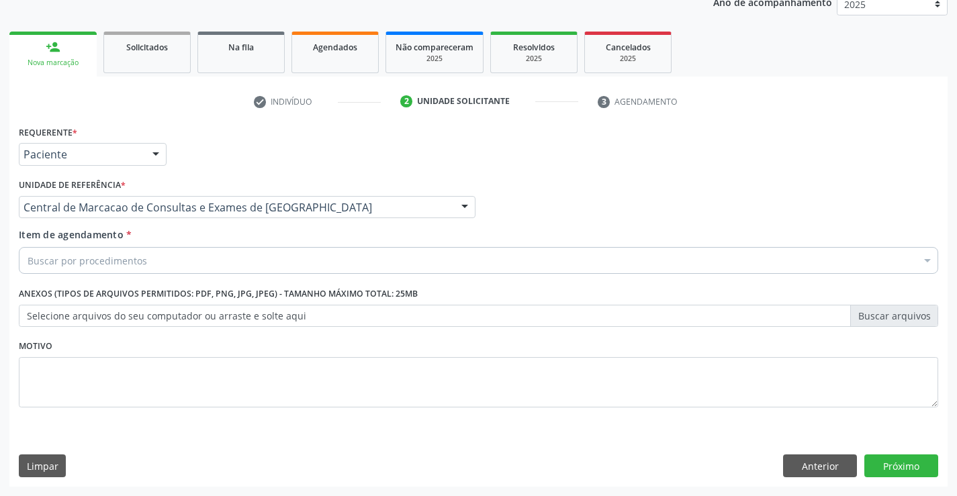
click at [115, 295] on label "Anexos (Tipos de arquivos permitidos: PDF, PNG, JPG, JPEG) - Tamanho máximo tot…" at bounding box center [218, 294] width 399 height 21
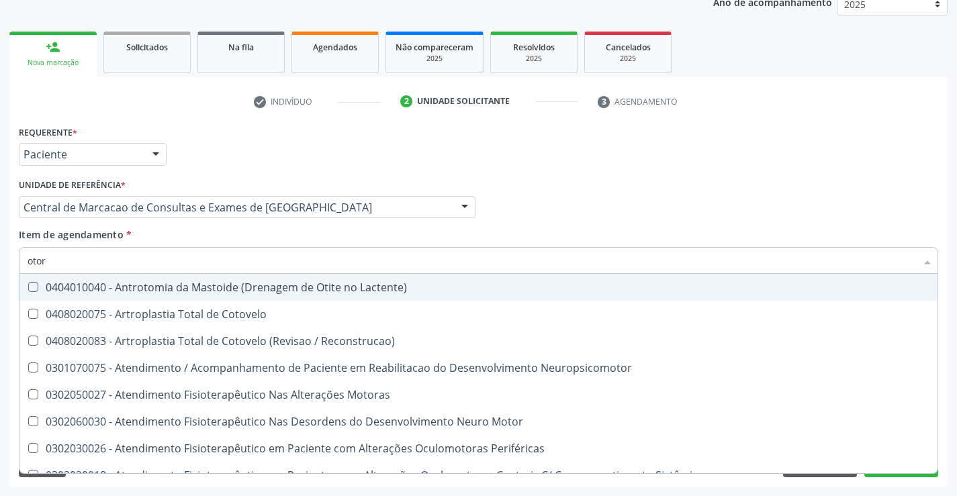
type input "otorr"
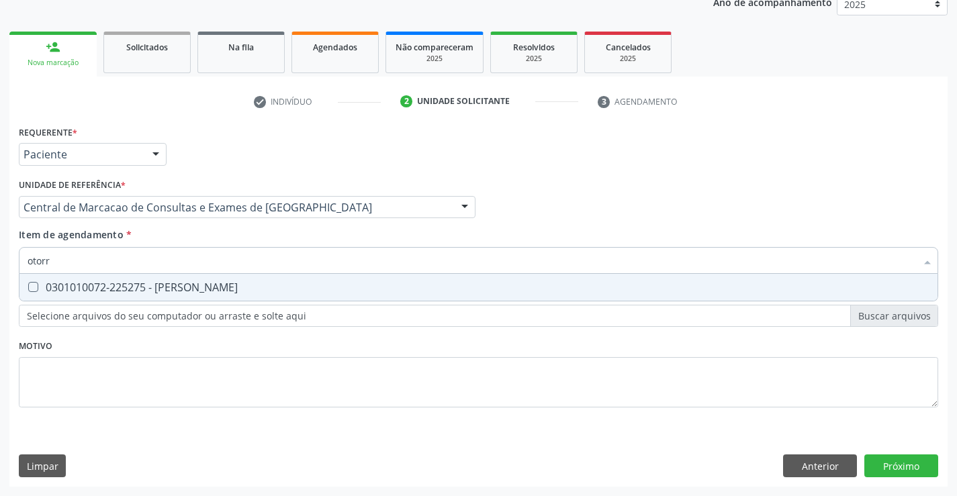
click at [115, 290] on div "0301010072-225275 - [PERSON_NAME]" at bounding box center [479, 287] width 902 height 11
checkbox Otorrinolaringologista "true"
type input "otorr"
click at [101, 383] on div "Requerente * Paciente Profissional de Saúde Paciente Nenhum resultado encontrad…" at bounding box center [478, 274] width 919 height 304
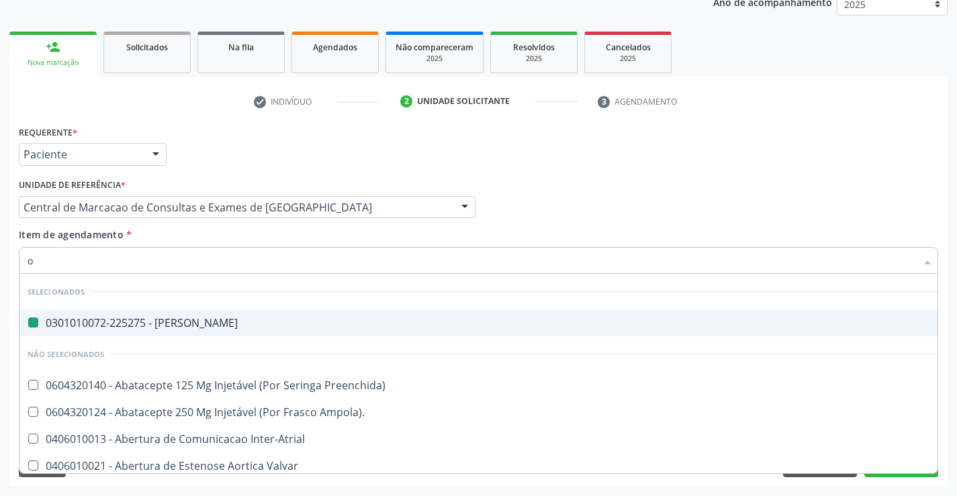
type input "of"
checkbox Otorrinolaringologista "false"
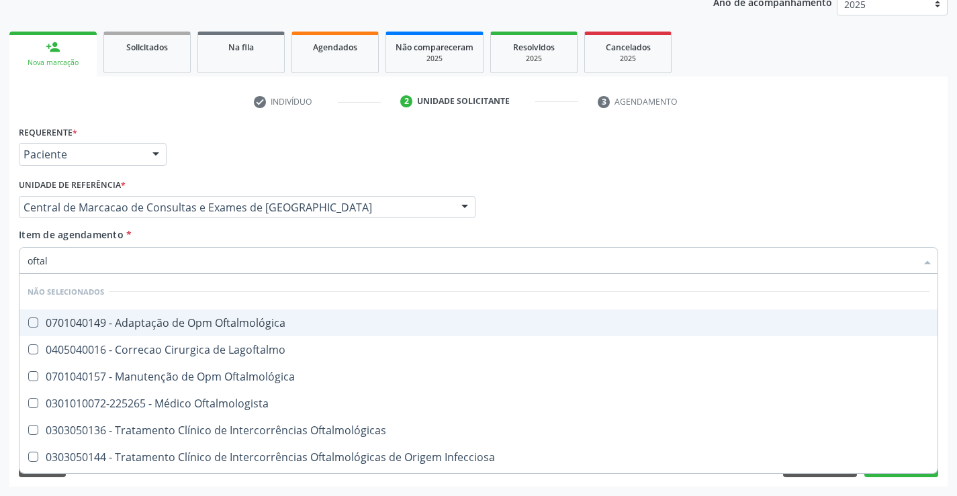
type input "oftalm"
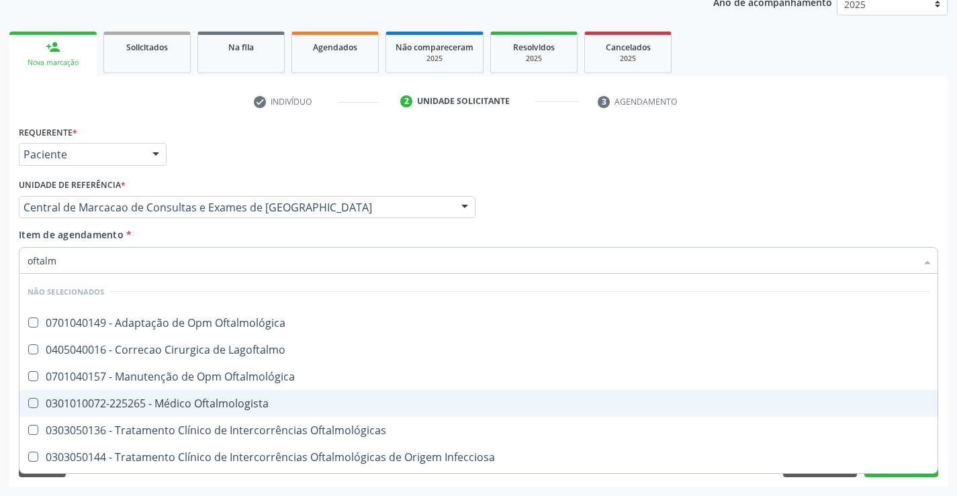
click at [274, 397] on span "0301010072-225265 - Médico Oftalmologista" at bounding box center [478, 403] width 918 height 27
checkbox Oftalmologista "true"
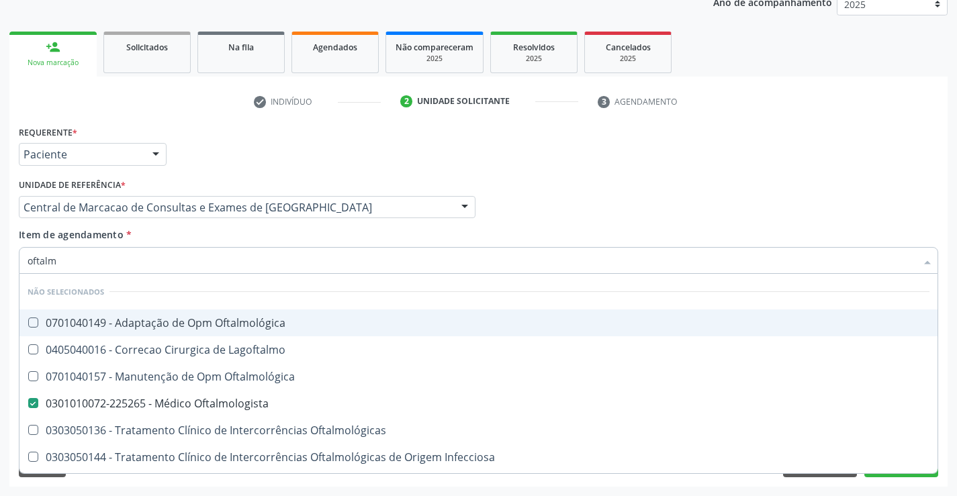
drag, startPoint x: 87, startPoint y: 265, endPoint x: 0, endPoint y: 245, distance: 89.4
click at [0, 245] on div "Acompanhamento Acompanhe a situação das marcações correntes e finalizadas Relat…" at bounding box center [478, 201] width 957 height 592
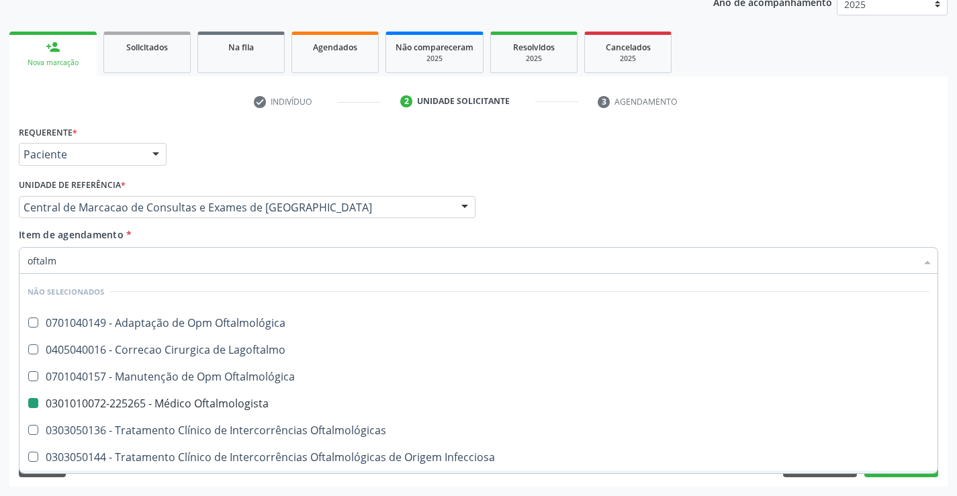
click at [412, 487] on div "Acompanhamento Acompanhe a situação das marcações correntes e finalizadas Relat…" at bounding box center [478, 201] width 957 height 592
checkbox Oftalmológica "true"
checkbox Oftalmologista "false"
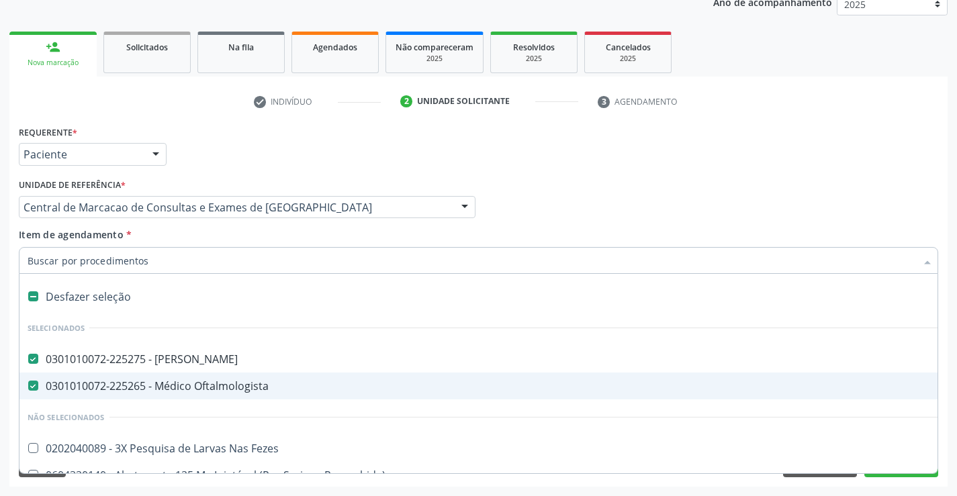
click at [185, 388] on div "0301010072-225265 - Médico Oftalmologista" at bounding box center [551, 386] width 1046 height 11
checkbox Oftalmologista "false"
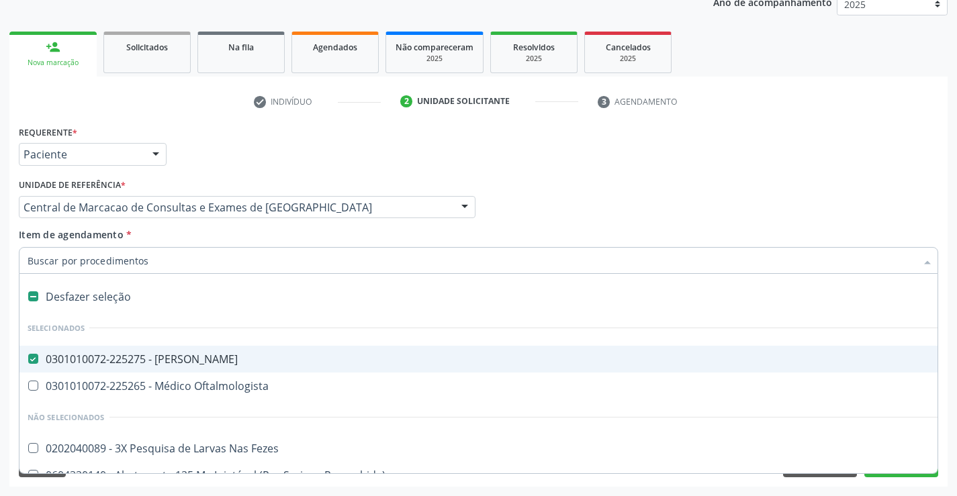
click at [125, 264] on input "Item de agendamento *" at bounding box center [472, 260] width 888 height 27
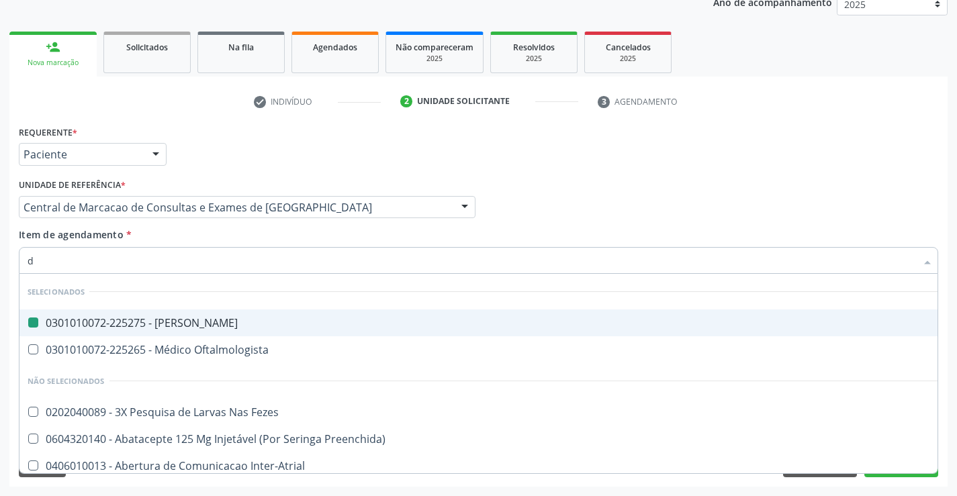
type input "de"
checkbox Otorrinolaringologista "false"
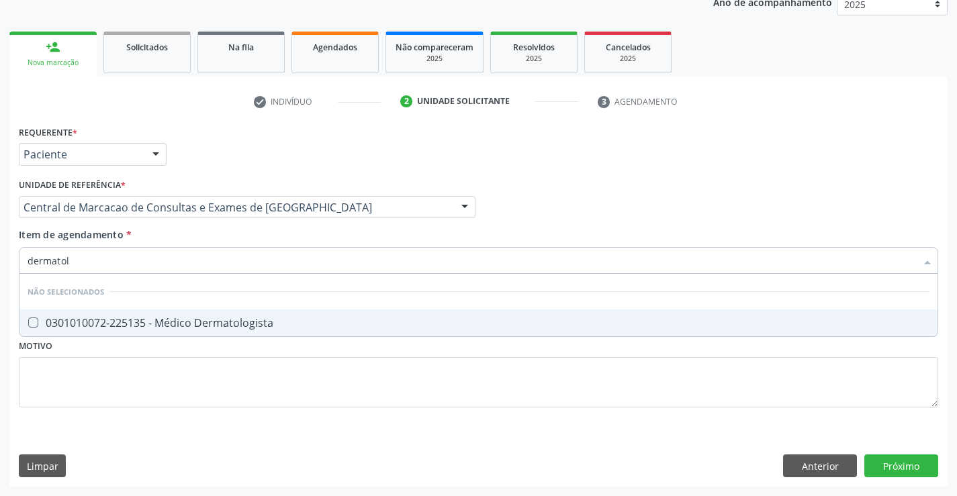
type input "dermatolo"
click at [160, 320] on div "0301010072-225135 - Médico Dermatologista" at bounding box center [479, 323] width 902 height 11
checkbox Dermatologista "true"
click at [131, 375] on div "Requerente * Paciente Profissional de Saúde Paciente Nenhum resultado encontrad…" at bounding box center [478, 274] width 919 height 304
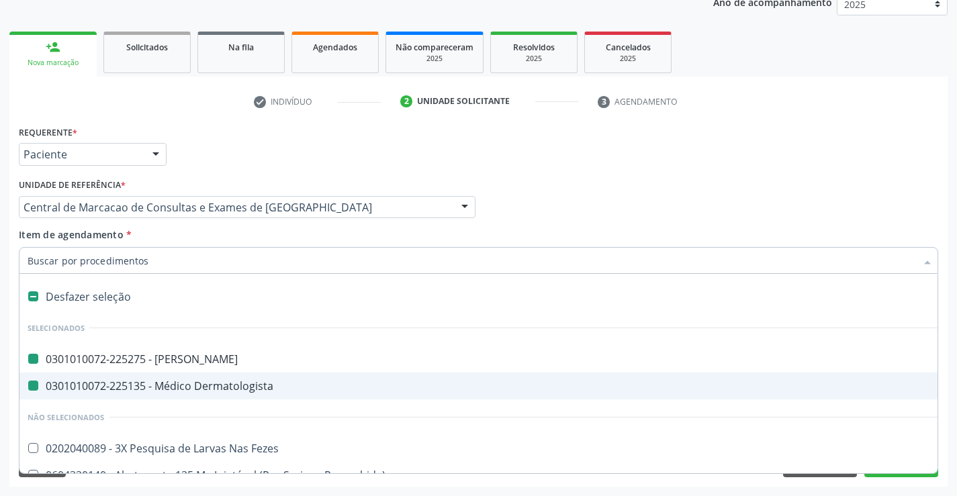
type input "u"
checkbox Otorrinolaringologista "false"
checkbox Dermatologista "false"
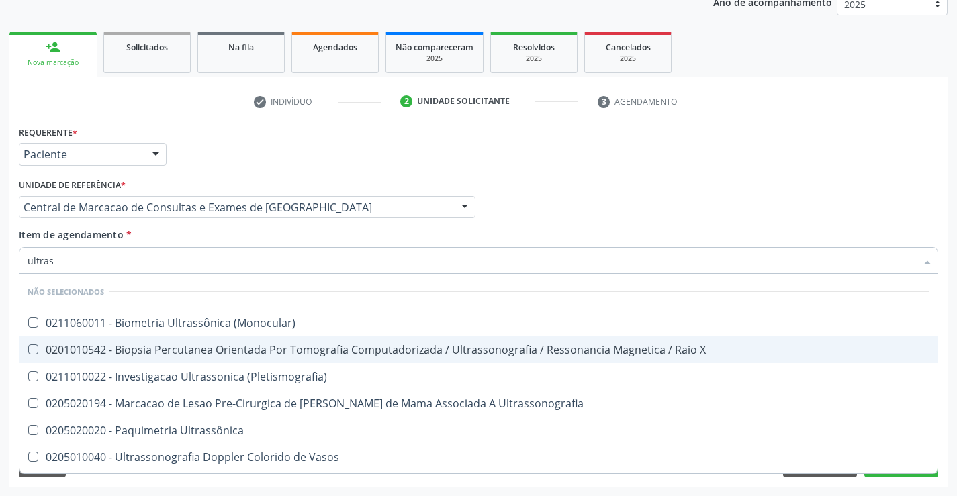
type input "ultrass"
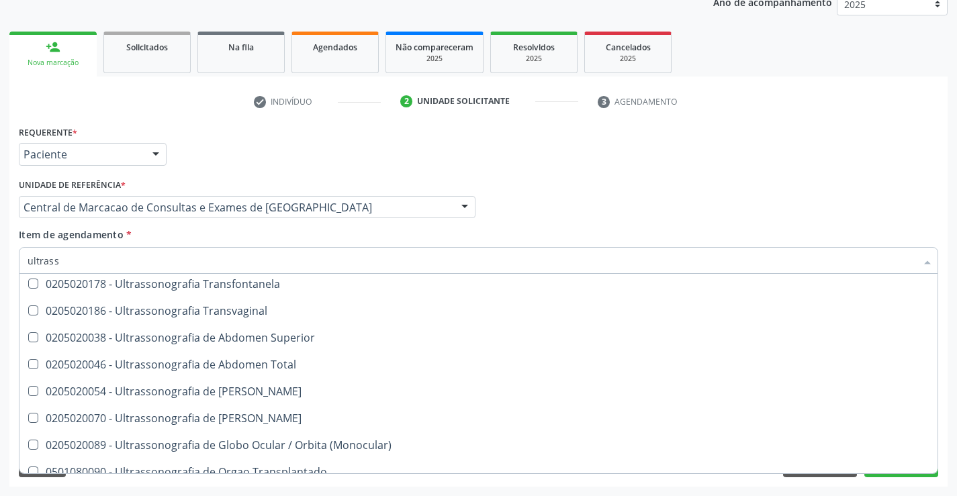
scroll to position [336, 0]
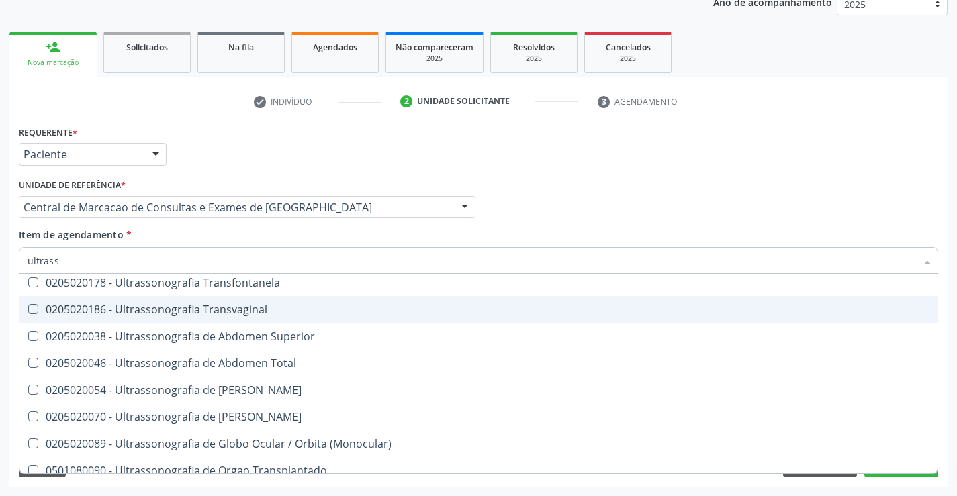
click at [285, 314] on div "0205020186 - Ultrassonografia Transvaginal" at bounding box center [479, 309] width 902 height 11
checkbox Transvaginal "true"
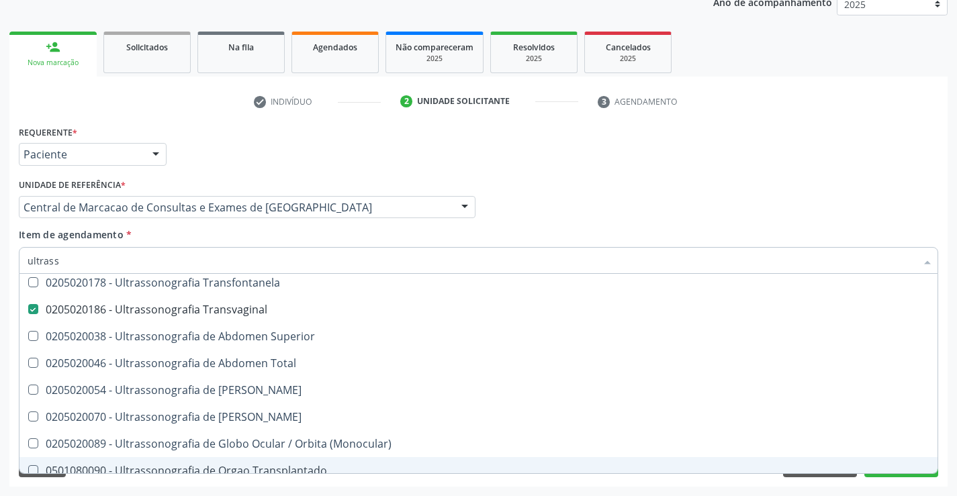
click at [910, 484] on div "Requerente * Paciente Profissional de Saúde Paciente Nenhum resultado encontrad…" at bounding box center [478, 304] width 938 height 365
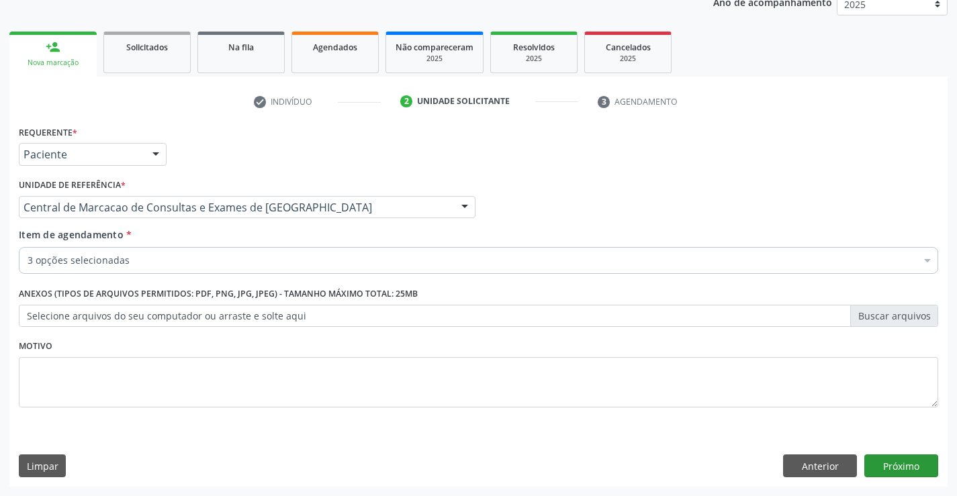
scroll to position [0, 0]
click at [894, 468] on button "Próximo" at bounding box center [901, 466] width 74 height 23
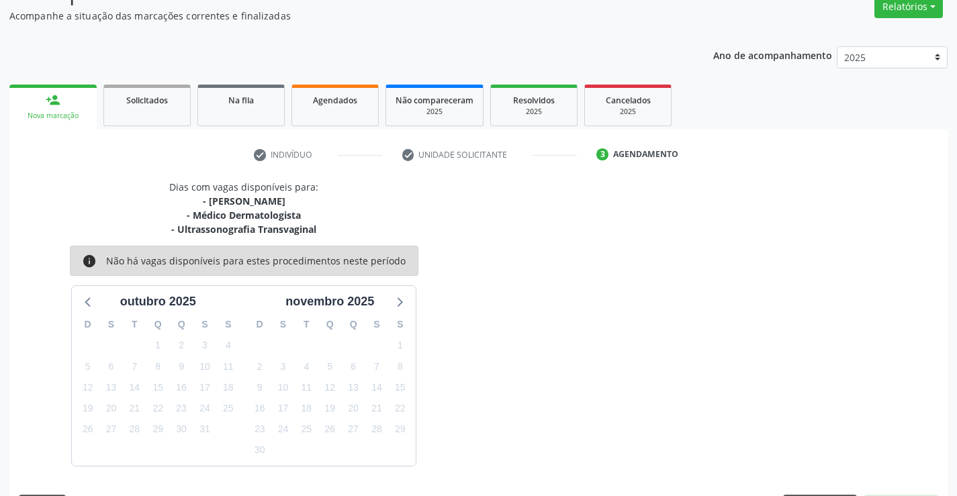
scroll to position [156, 0]
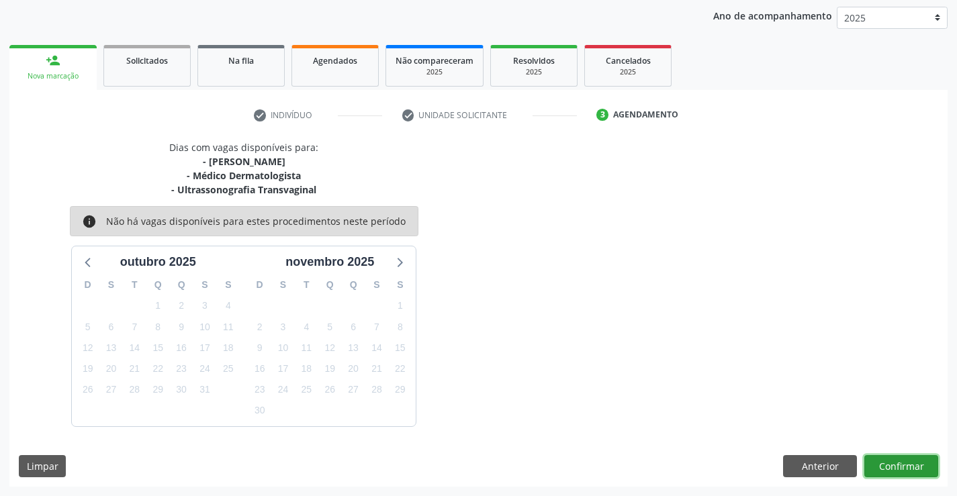
click at [892, 466] on button "Confirmar" at bounding box center [901, 466] width 74 height 23
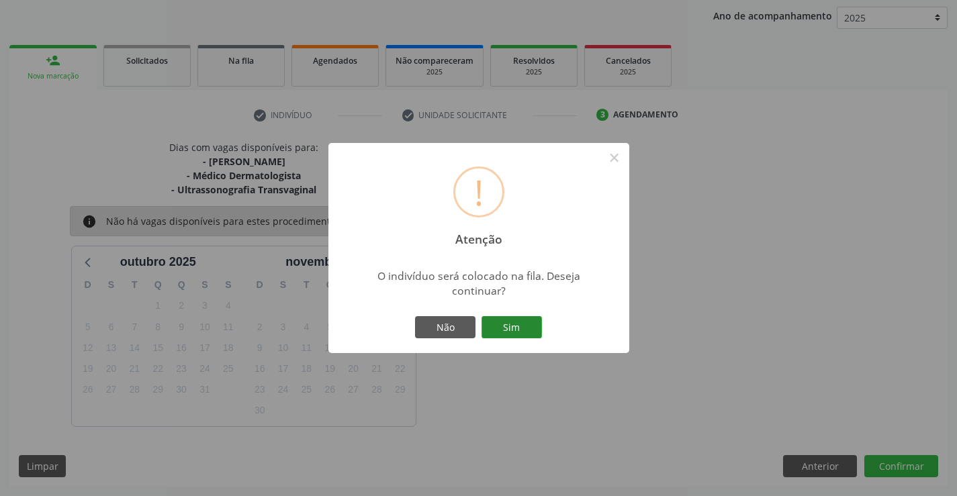
click at [509, 326] on button "Sim" at bounding box center [511, 327] width 60 height 23
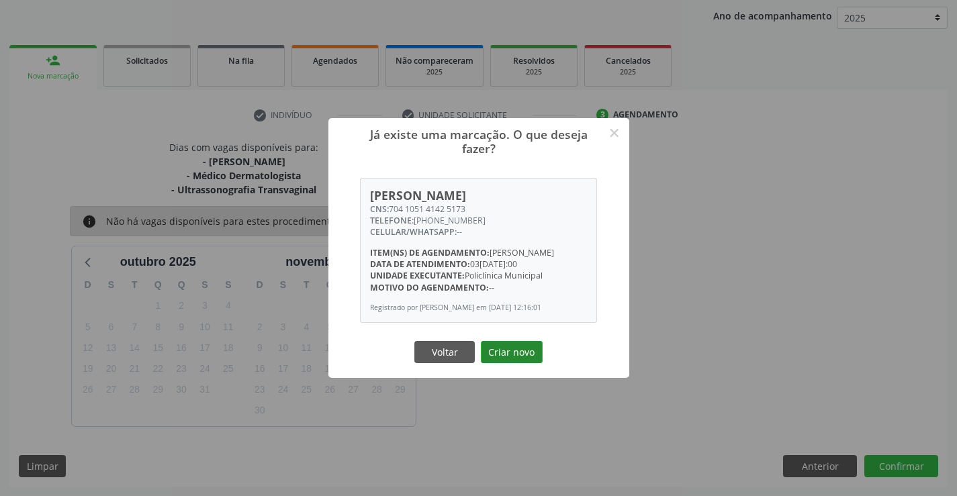
click at [505, 364] on button "Criar novo" at bounding box center [512, 352] width 62 height 23
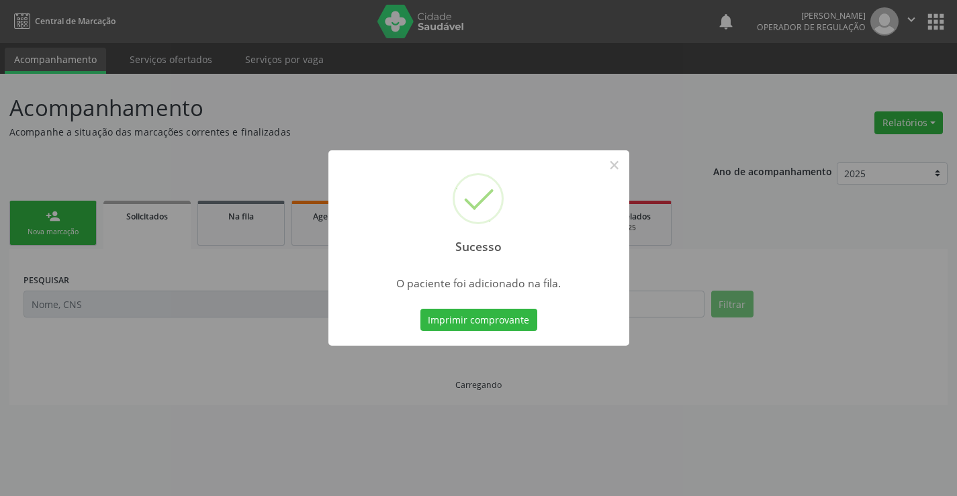
scroll to position [0, 0]
click at [523, 324] on button "Imprimir comprovante" at bounding box center [478, 320] width 117 height 23
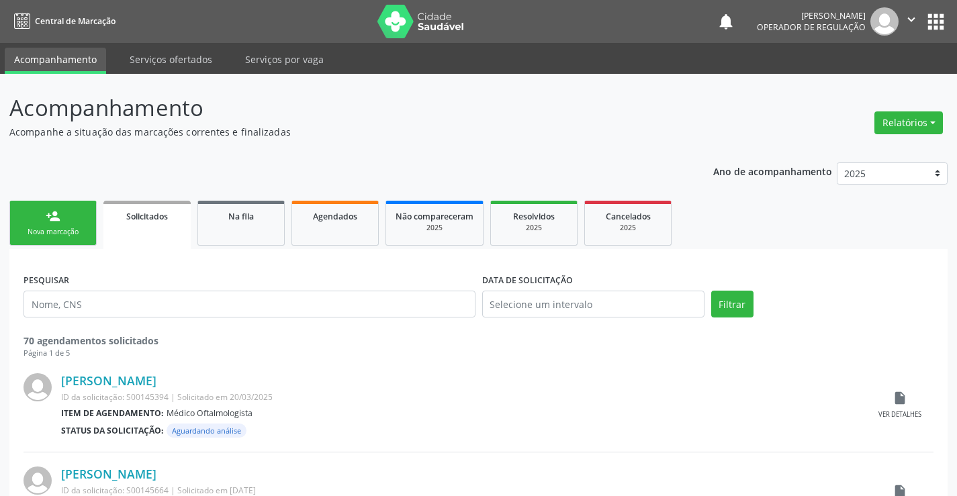
click at [56, 212] on div "person_add" at bounding box center [53, 216] width 15 height 15
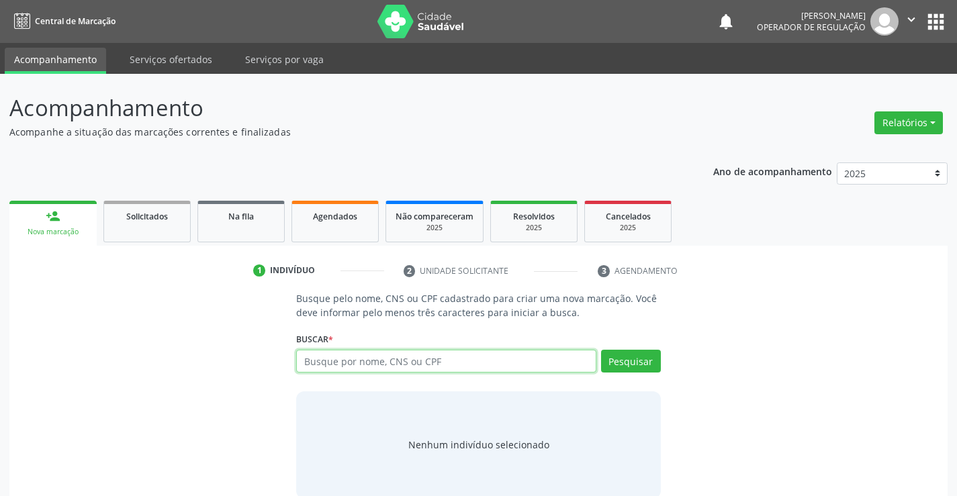
click at [424, 365] on input "text" at bounding box center [446, 361] width 300 height 23
type input "700702982021372"
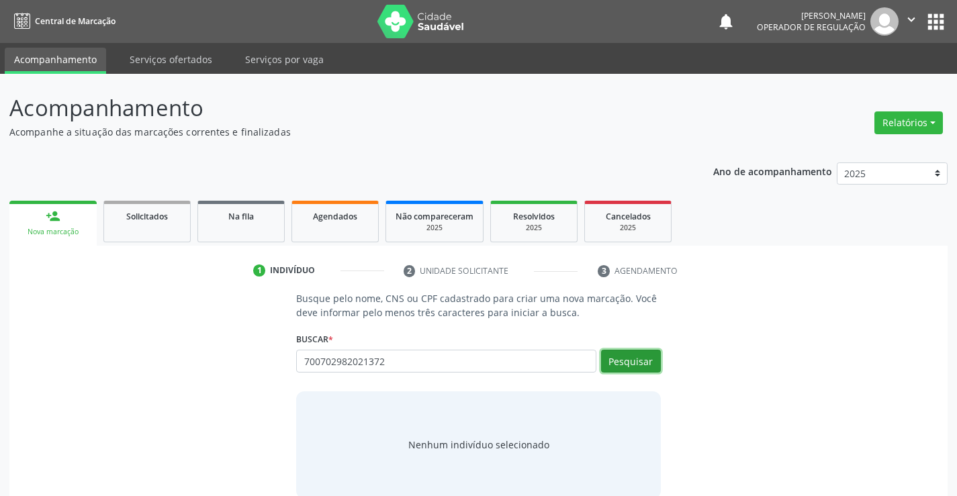
click at [640, 357] on button "Pesquisar" at bounding box center [631, 361] width 60 height 23
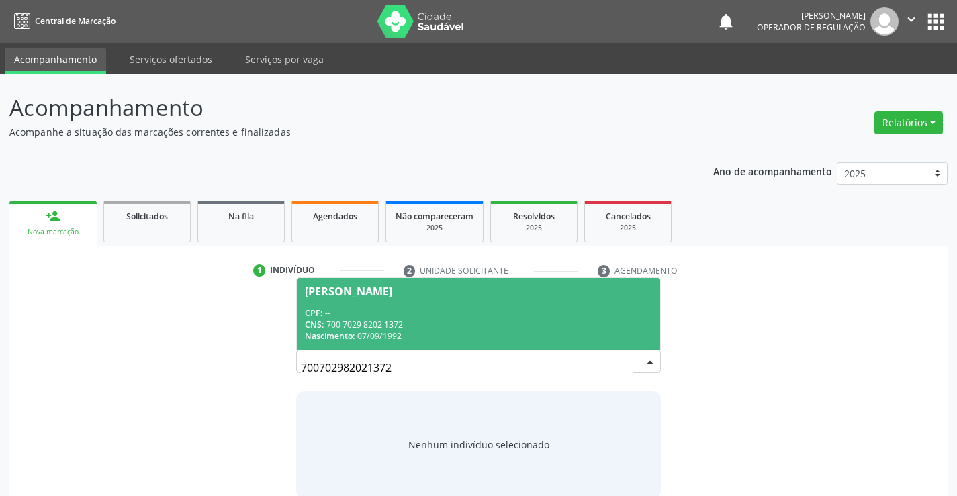
click at [490, 324] on div "CNS: 700 7029 8202 1372" at bounding box center [478, 324] width 347 height 11
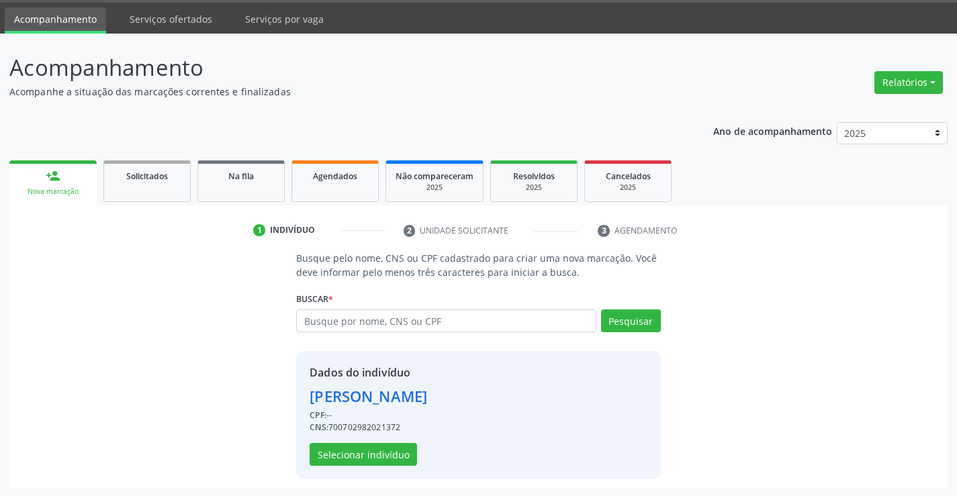
scroll to position [42, 0]
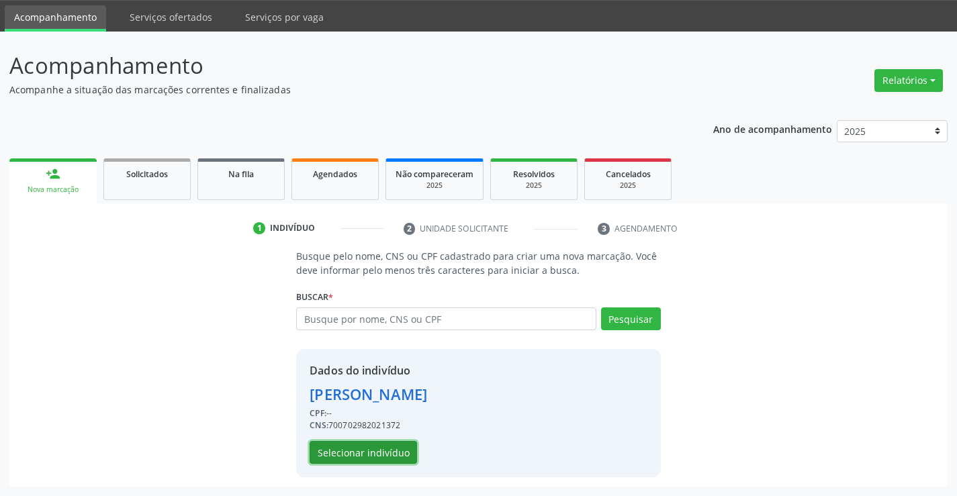
click at [374, 453] on button "Selecionar indivíduo" at bounding box center [363, 452] width 107 height 23
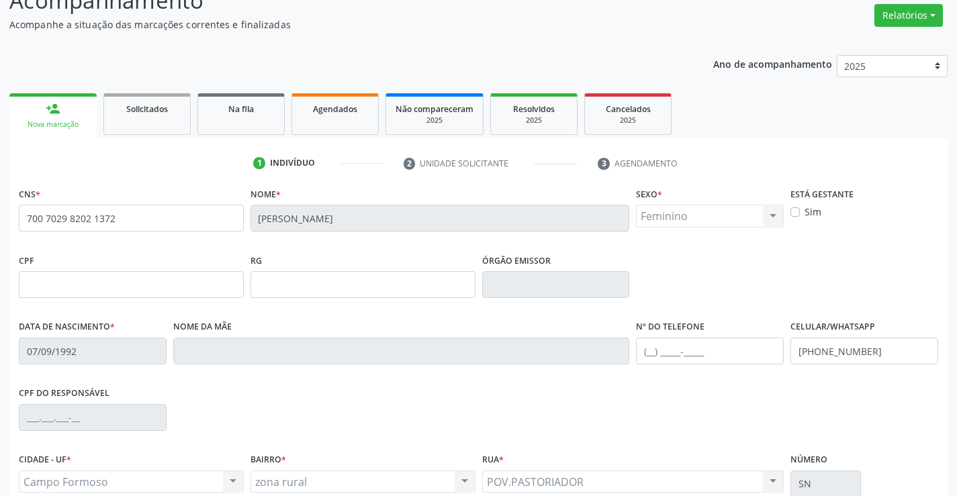
scroll to position [232, 0]
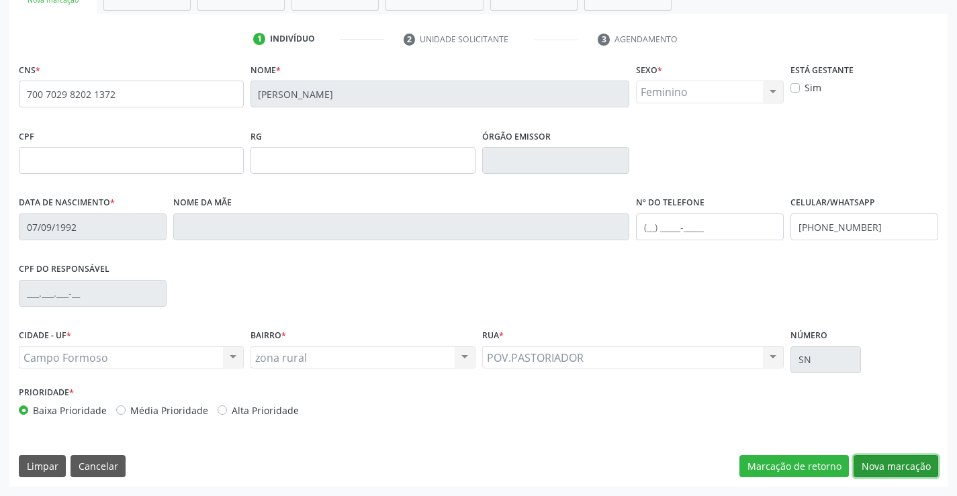
click at [889, 463] on button "Nova marcação" at bounding box center [896, 466] width 85 height 23
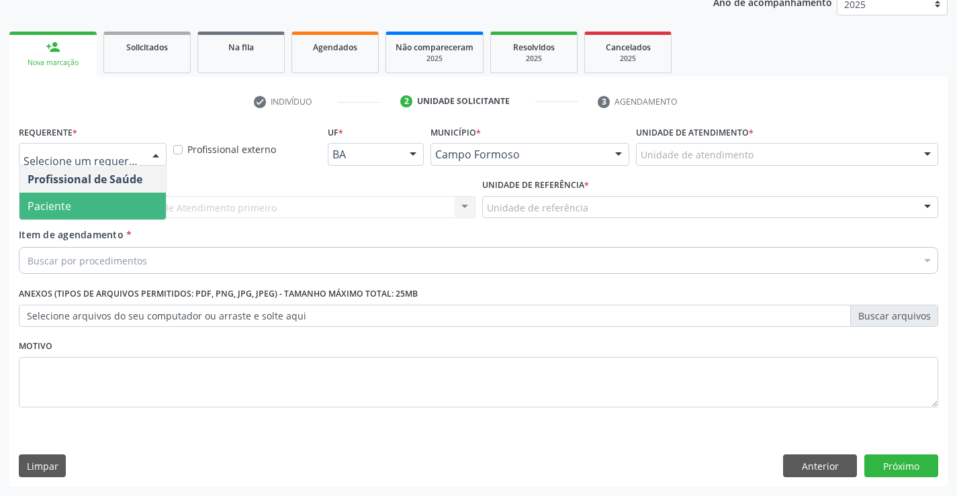
click at [48, 207] on span "Paciente" at bounding box center [50, 206] width 44 height 15
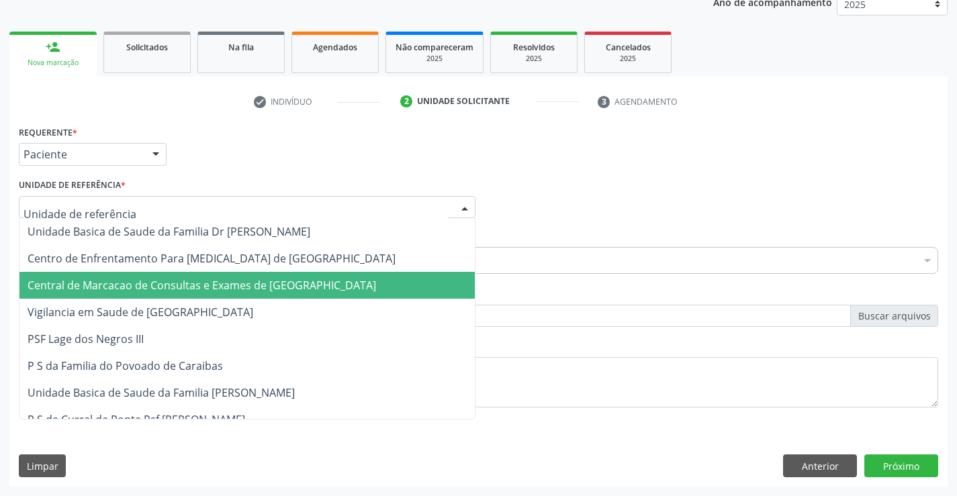
click at [85, 277] on span "Central de Marcacao de Consultas e Exames de [GEOGRAPHIC_DATA]" at bounding box center [246, 285] width 455 height 27
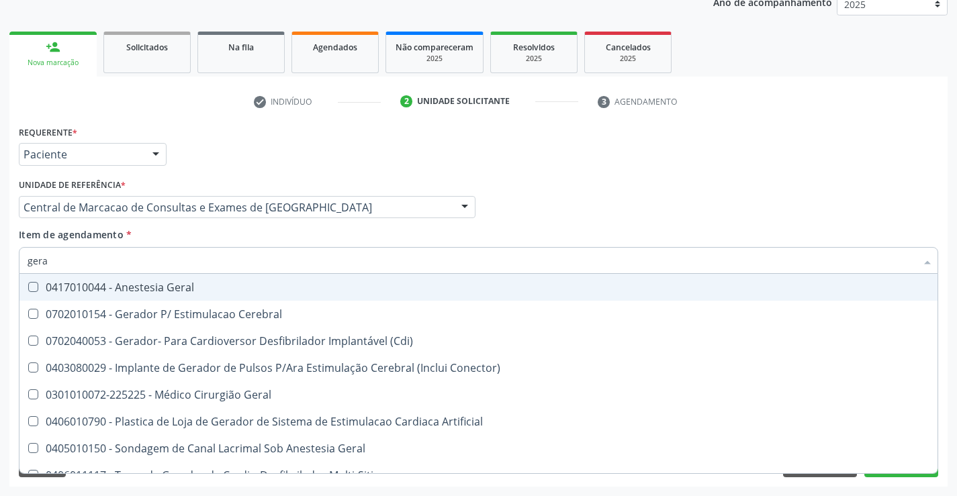
type input "geral"
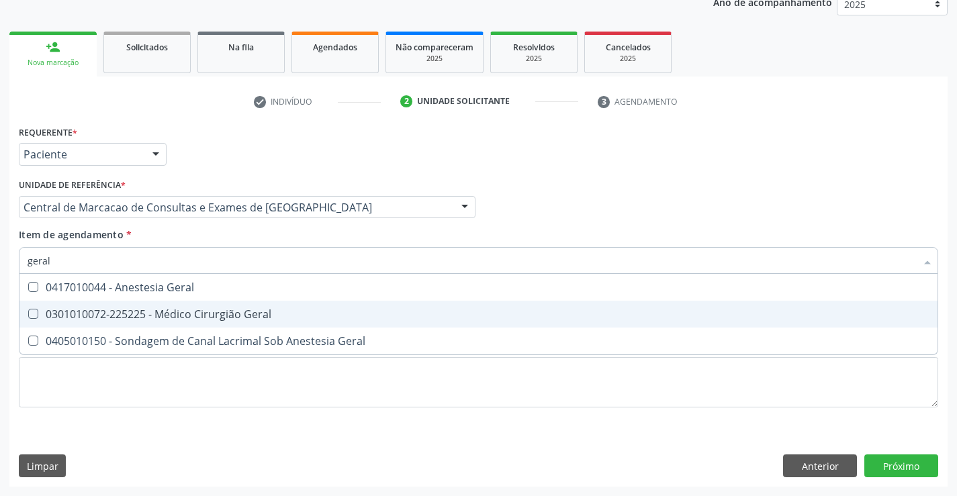
click at [151, 306] on span "0301010072-225225 - Médico Cirurgião Geral" at bounding box center [478, 314] width 918 height 27
checkbox Geral "true"
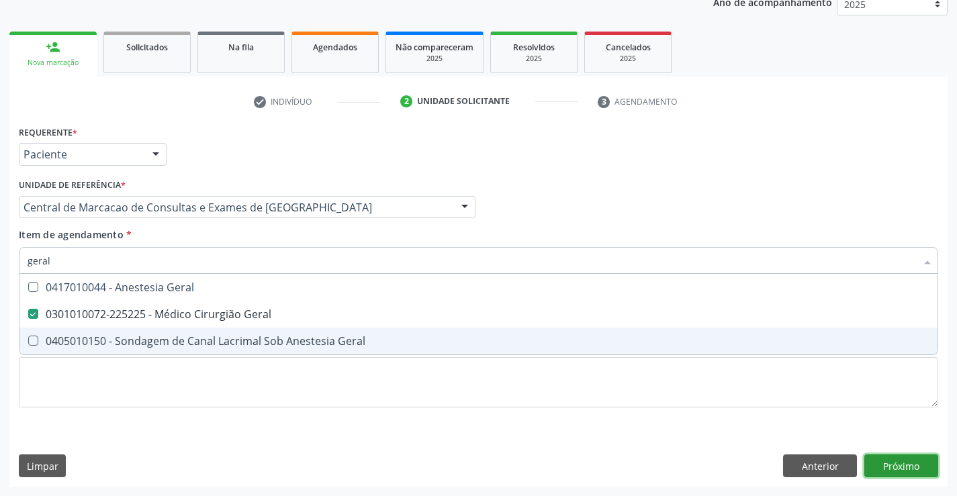
click at [916, 464] on div "Requerente * Paciente Profissional de Saúde Paciente Nenhum resultado encontrad…" at bounding box center [478, 304] width 938 height 365
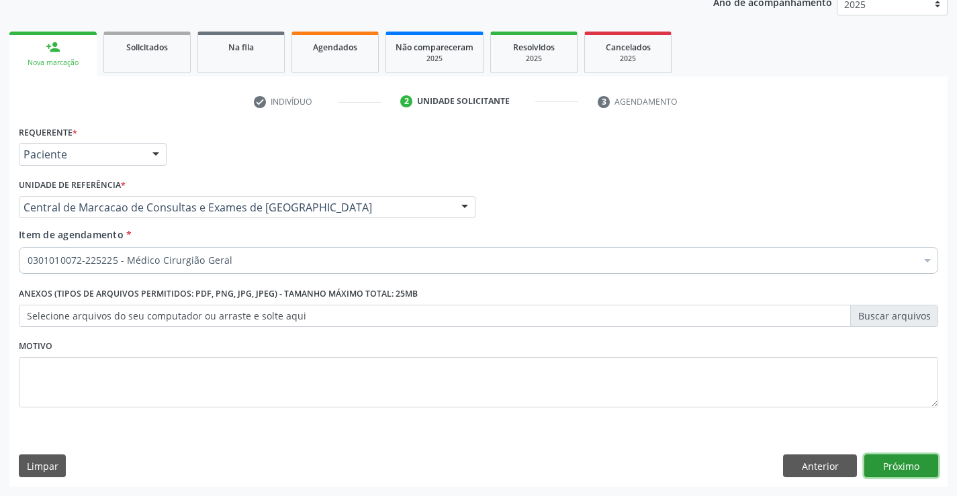
click at [885, 463] on button "Próximo" at bounding box center [901, 466] width 74 height 23
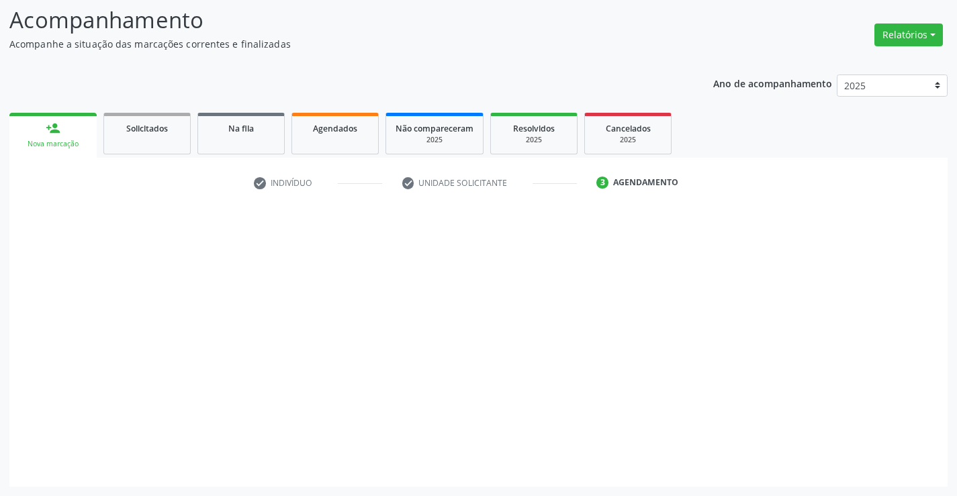
scroll to position [88, 0]
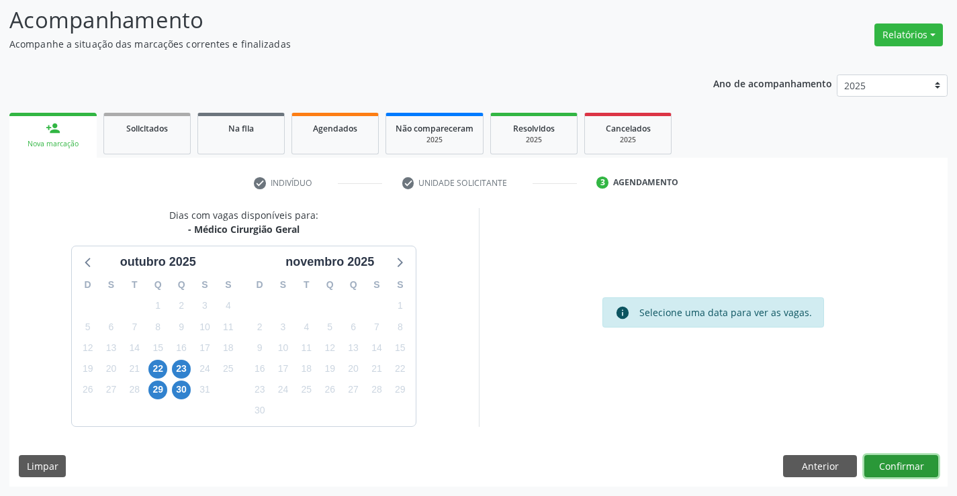
click at [888, 463] on button "Confirmar" at bounding box center [901, 466] width 74 height 23
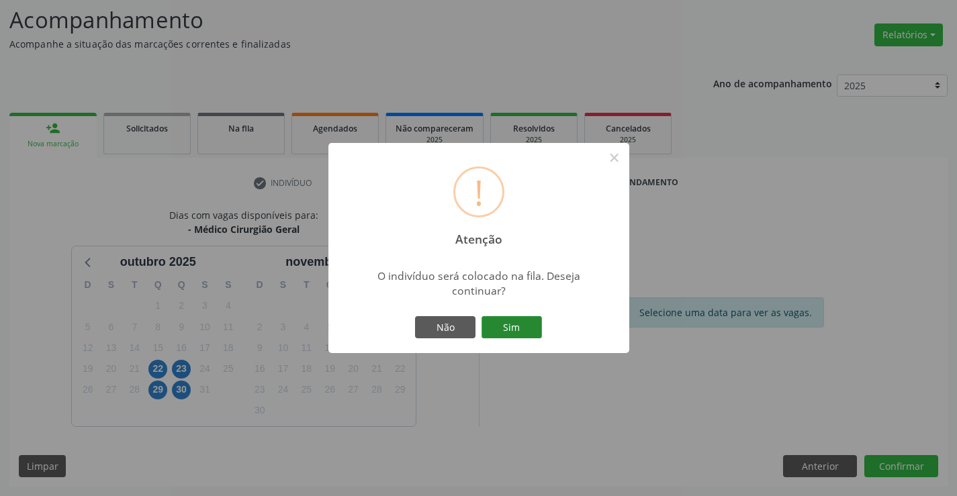
click at [504, 325] on button "Sim" at bounding box center [511, 327] width 60 height 23
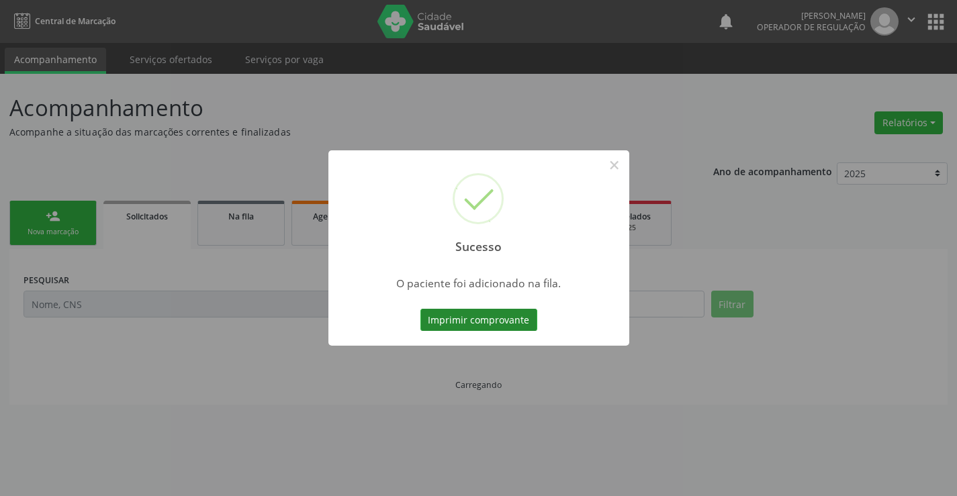
scroll to position [0, 0]
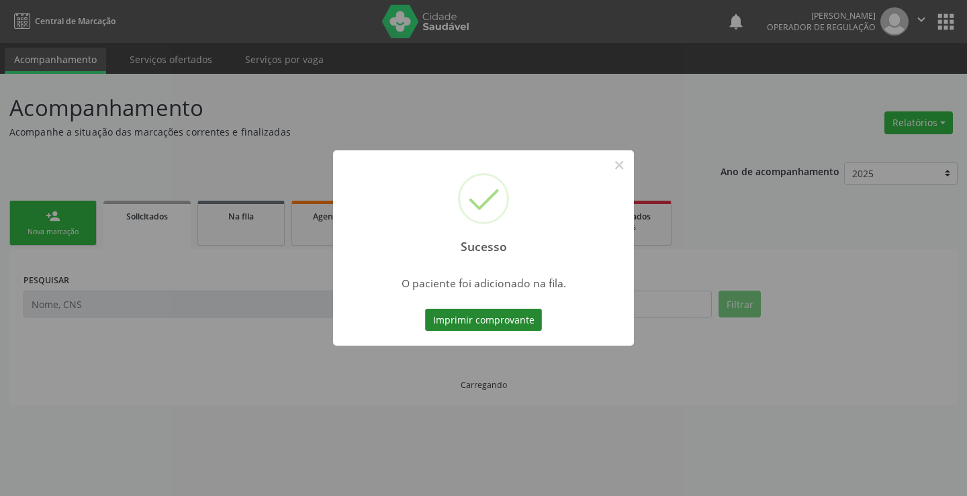
click at [508, 328] on button "Imprimir comprovante" at bounding box center [483, 320] width 117 height 23
